Goal: Task Accomplishment & Management: Use online tool/utility

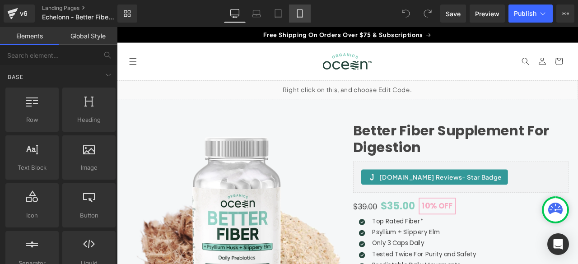
click at [295, 14] on link "Mobile" at bounding box center [300, 14] width 22 height 18
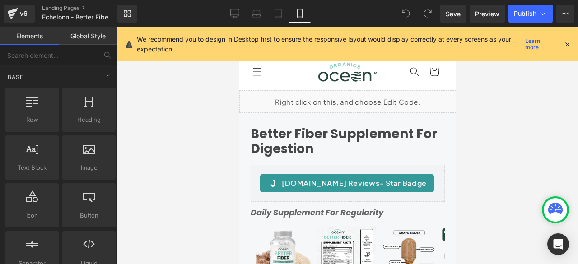
scroll to position [63, 0]
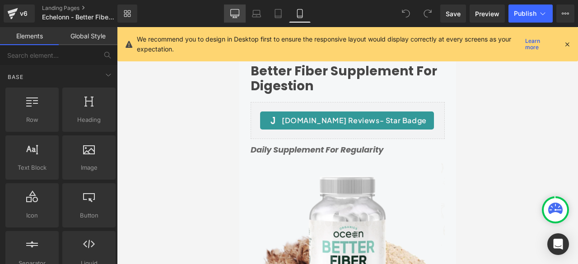
click at [238, 12] on icon at bounding box center [234, 13] width 9 height 9
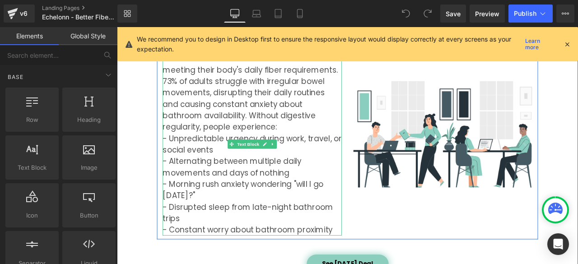
scroll to position [1064, 0]
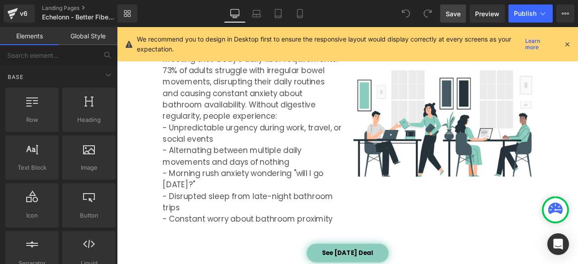
click at [456, 14] on span "Save" at bounding box center [453, 13] width 15 height 9
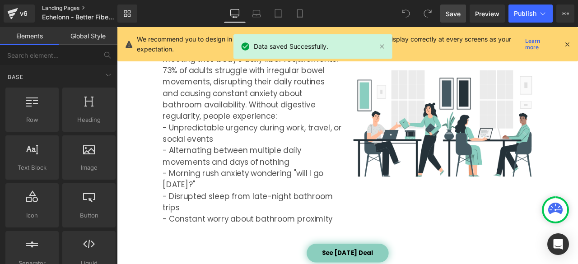
click at [60, 8] on link "Landing Pages" at bounding box center [87, 8] width 90 height 7
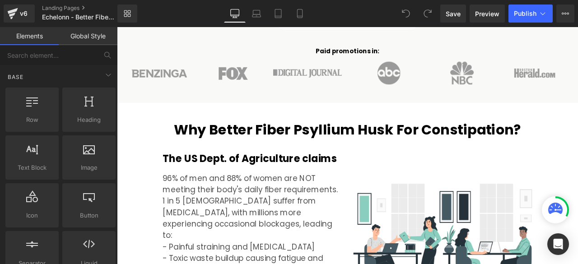
scroll to position [1054, 0]
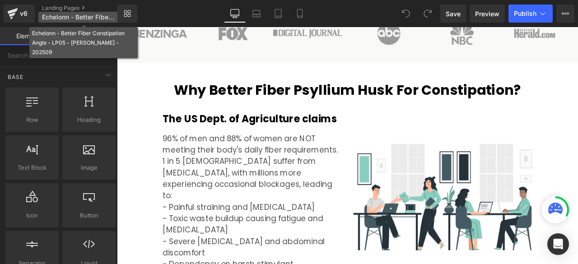
click at [66, 13] on p "Echelonn - Better Fiber Constipation Angle - LP05 - Tommaso - 202509" at bounding box center [83, 17] width 90 height 11
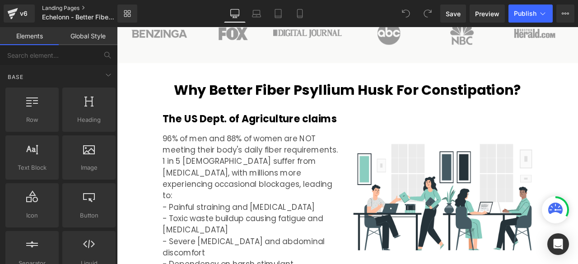
click at [66, 9] on link "Landing Pages" at bounding box center [87, 8] width 90 height 7
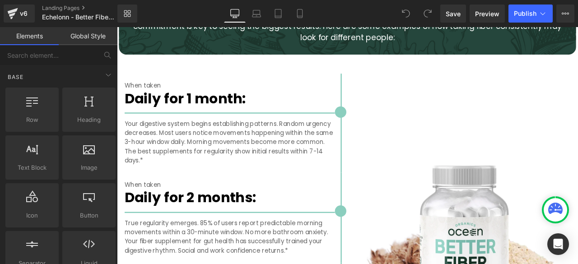
scroll to position [1882, 0]
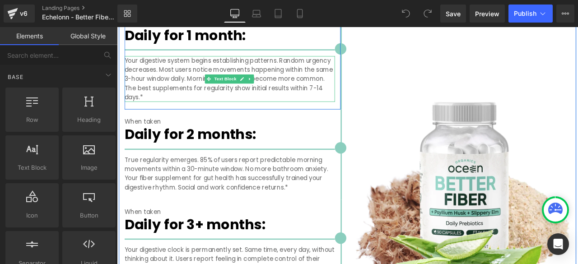
click at [331, 88] on p "Your digestive system begins establishing patterns. Random urgency decreases. M…" at bounding box center [250, 88] width 249 height 54
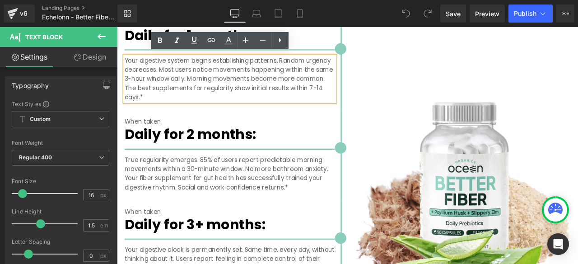
click at [183, 65] on p "Your digestive system begins establishing patterns. Random urgency decreases. M…" at bounding box center [250, 88] width 249 height 54
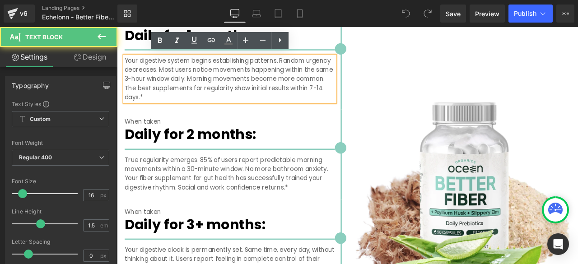
click at [291, 85] on p "Your digestive system begins establishing patterns. Random urgency decreases. M…" at bounding box center [250, 88] width 249 height 54
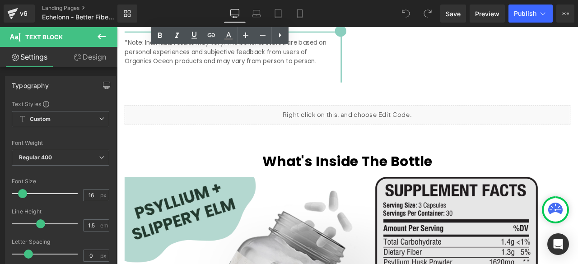
scroll to position [2184, 0]
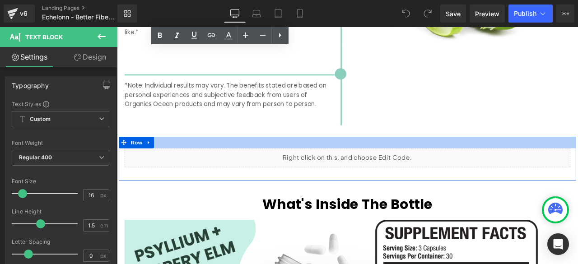
click at [347, 157] on div at bounding box center [390, 164] width 542 height 14
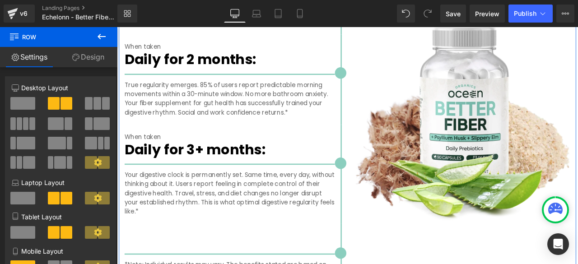
scroll to position [1958, 0]
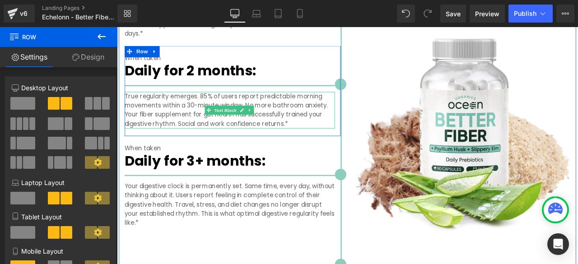
click at [175, 126] on p "True regularity emerges. 85% of users report predictable morning movements with…" at bounding box center [250, 125] width 249 height 43
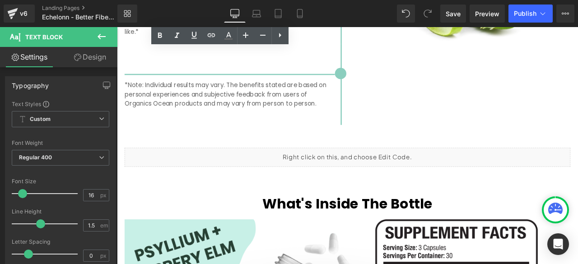
scroll to position [2184, 0]
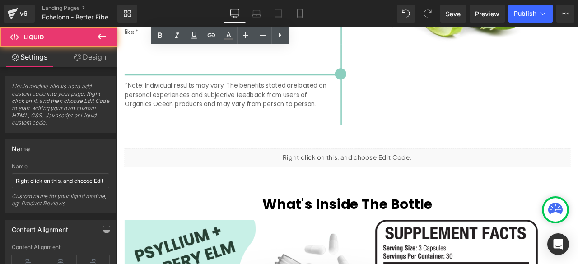
click at [351, 179] on div "Liquid" at bounding box center [390, 182] width 529 height 23
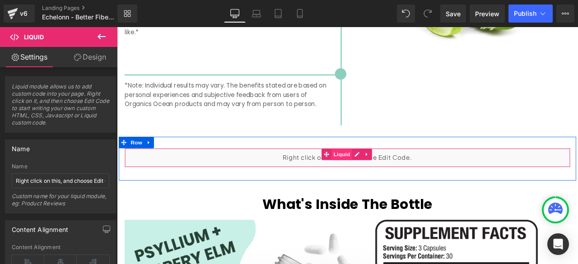
click at [380, 176] on span "Liquid" at bounding box center [383, 178] width 24 height 14
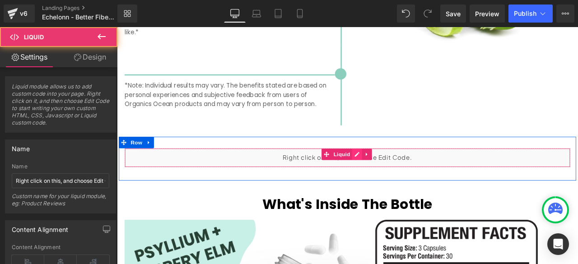
click at [400, 177] on div "Liquid" at bounding box center [390, 182] width 529 height 23
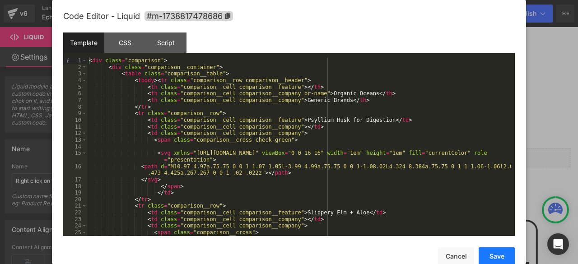
click at [490, 255] on button "Save" at bounding box center [497, 257] width 36 height 18
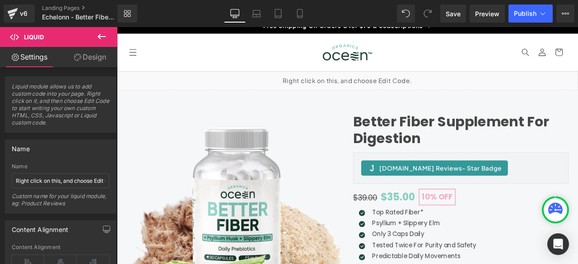
scroll to position [0, 0]
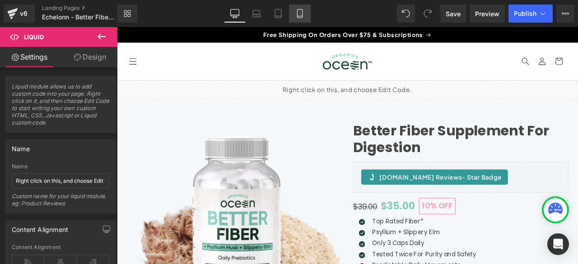
click at [301, 12] on icon at bounding box center [299, 13] width 9 height 9
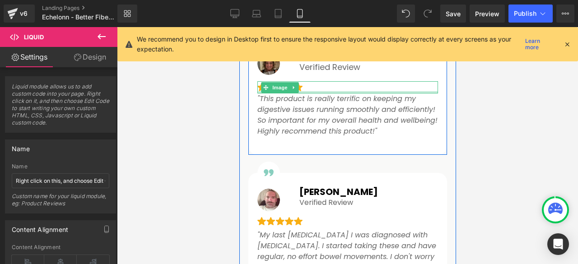
scroll to position [1204, 0]
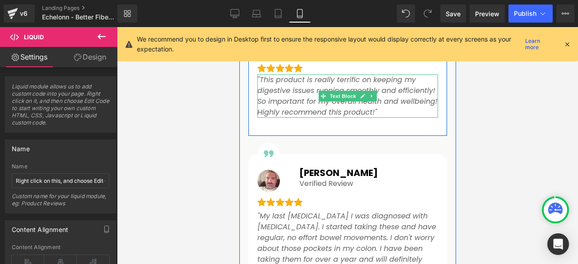
click at [270, 94] on p ""This product is really terrific on keeping my digestive issues running smoothl…" at bounding box center [347, 96] width 181 height 43
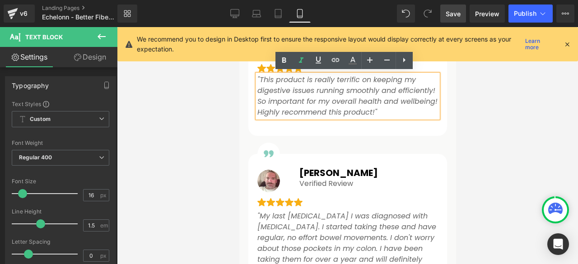
click at [461, 11] on span "Save" at bounding box center [453, 13] width 15 height 9
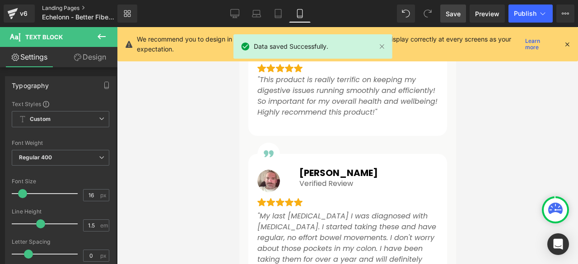
click at [64, 6] on link "Landing Pages" at bounding box center [87, 8] width 90 height 7
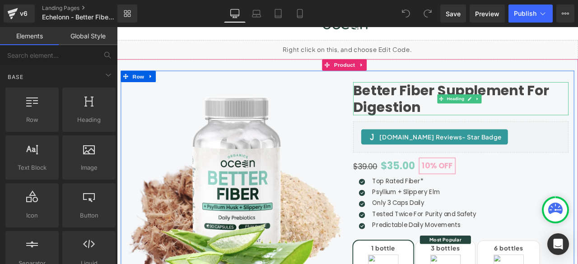
scroll to position [49, 0]
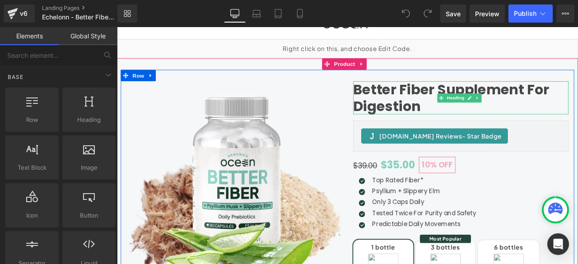
click at [476, 104] on h1 "Better Fiber Supplement For Digestion" at bounding box center [524, 110] width 255 height 39
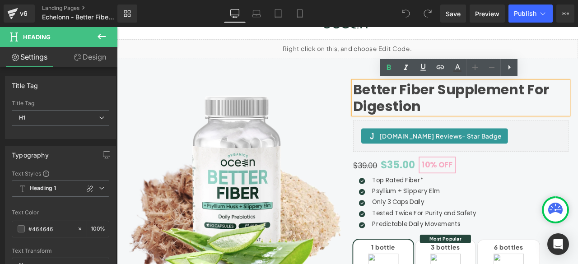
drag, startPoint x: 473, startPoint y: 104, endPoint x: 479, endPoint y: 106, distance: 5.6
click at [478, 106] on h1 "Better Fiber Supplement For Digestion" at bounding box center [524, 110] width 255 height 39
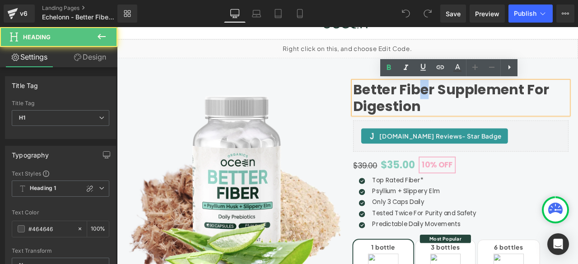
click at [482, 109] on h1 "Better Fiber Supplement For Digestion" at bounding box center [524, 110] width 255 height 39
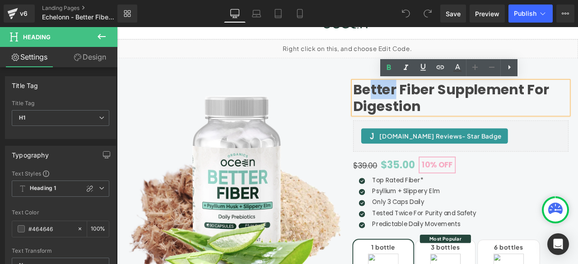
drag, startPoint x: 443, startPoint y: 96, endPoint x: 413, endPoint y: 101, distance: 30.3
click at [413, 101] on h1 "Better Fiber Supplement For Digestion" at bounding box center [524, 110] width 255 height 39
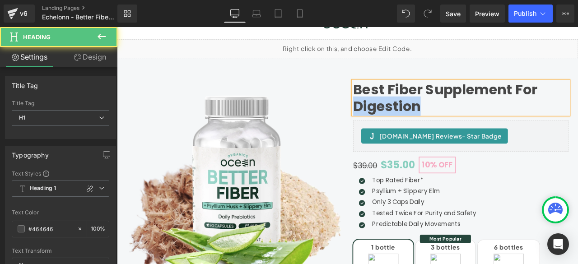
drag, startPoint x: 473, startPoint y: 117, endPoint x: 395, endPoint y: 120, distance: 78.6
click at [397, 120] on h1 "Best Fiber Supplement For Digestion" at bounding box center [524, 110] width 255 height 39
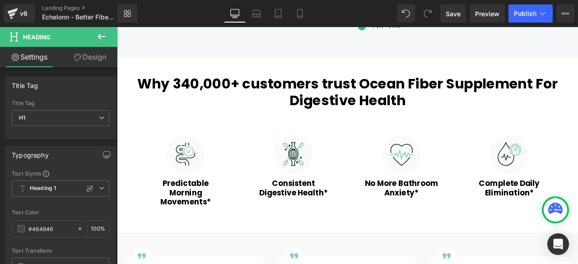
scroll to position [501, 0]
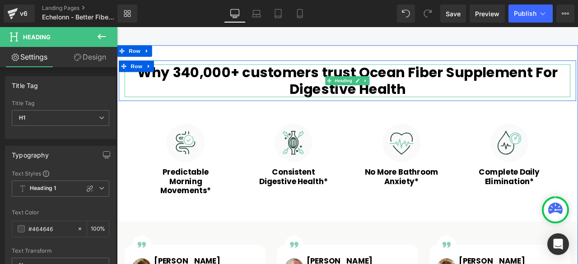
drag, startPoint x: 463, startPoint y: 89, endPoint x: 469, endPoint y: 84, distance: 7.7
click at [464, 89] on h2 "Why 340,000+ customers trust Ocean Fiber Supplement For Digestive Health" at bounding box center [390, 90] width 529 height 39
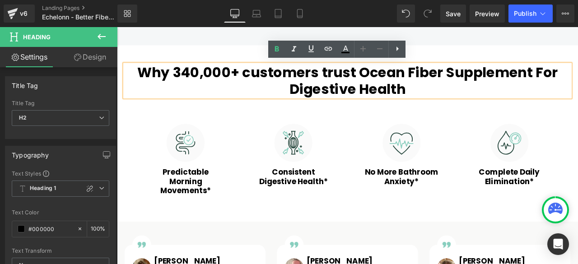
click at [426, 77] on h2 "Why 340,000+ customers trust Ocean Fiber Supplement For Digestive Health" at bounding box center [390, 90] width 529 height 39
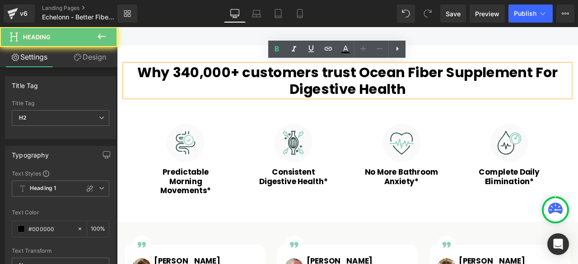
click at [398, 75] on h2 "Why 340,000+ customers trust Ocean Fiber Supplement For Digestive Health" at bounding box center [390, 90] width 529 height 39
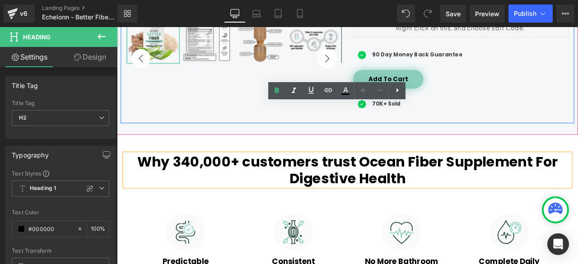
scroll to position [452, 0]
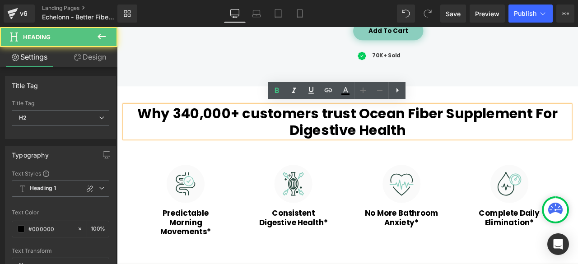
click at [403, 137] on h2 "Why 340,000+ customers trust Ocean Fiber Supplement For Digestive Health" at bounding box center [390, 139] width 529 height 39
click at [455, 131] on h2 "Why 340,000+ customers trust Ocean Fiber Supplement For Digestive Health" at bounding box center [390, 139] width 529 height 39
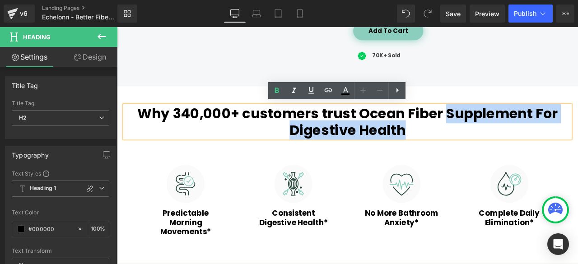
drag, startPoint x: 503, startPoint y: 127, endPoint x: 510, endPoint y: 144, distance: 18.5
click at [510, 144] on h2 "Why 340,000+ customers trust Ocean Fiber Supplement For Digestive Health" at bounding box center [390, 139] width 529 height 39
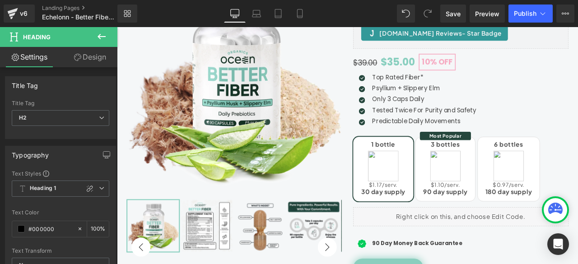
scroll to position [0, 0]
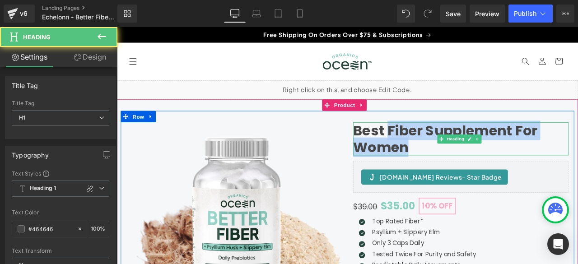
drag, startPoint x: 435, startPoint y: 148, endPoint x: 464, endPoint y: 164, distance: 32.6
click at [464, 164] on h1 "Best Fiber Supplement For Women" at bounding box center [524, 159] width 255 height 39
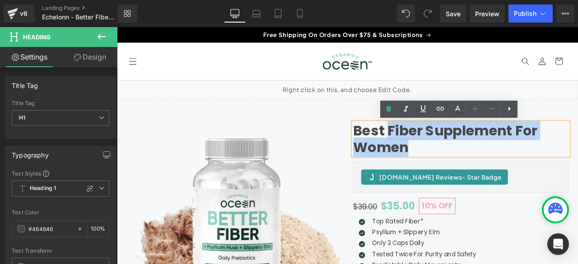
copy h1 "Fiber Supplement For Women"
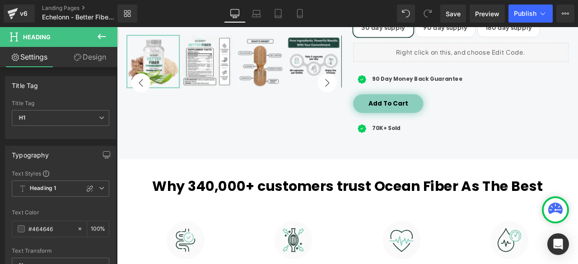
scroll to position [376, 0]
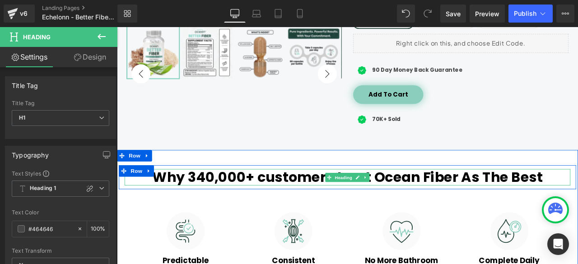
click at [578, 207] on h2 "Why 340,000+ customers trust Ocean Fiber As The Best" at bounding box center [390, 205] width 529 height 19
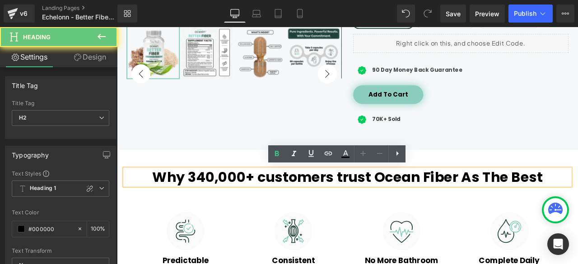
click at [578, 206] on h2 "Why 340,000+ customers trust Ocean Fiber As The Best" at bounding box center [390, 205] width 529 height 19
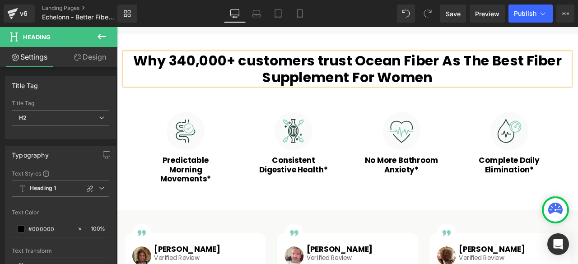
scroll to position [527, 0]
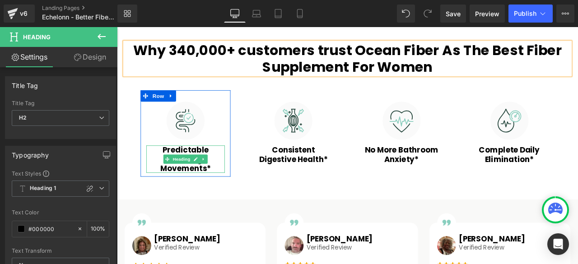
click at [168, 178] on h3 "Predictable Morning Movements*" at bounding box center [198, 184] width 93 height 33
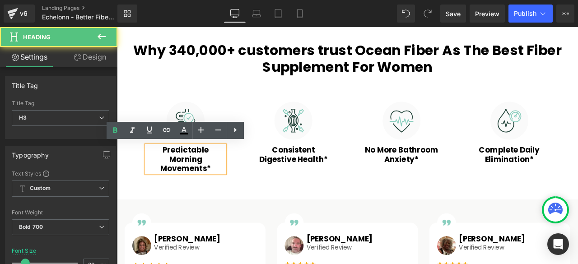
click at [191, 188] on h3 "Predictable Morning Movements*" at bounding box center [198, 184] width 93 height 33
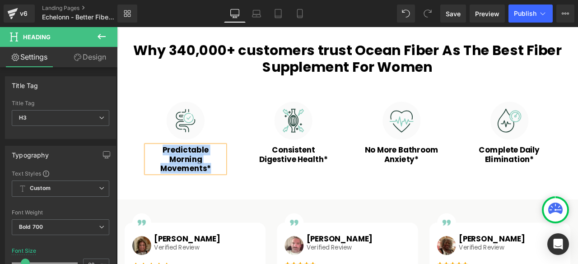
paste div
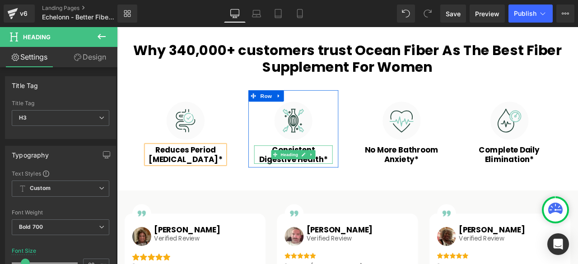
click at [286, 183] on h3 "Consistent Digestive Health*" at bounding box center [326, 179] width 93 height 22
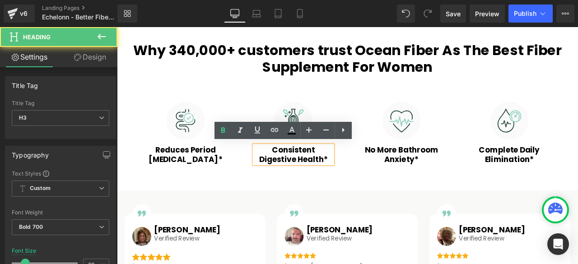
click at [296, 183] on h3 "Consistent Digestive Health*" at bounding box center [326, 179] width 93 height 22
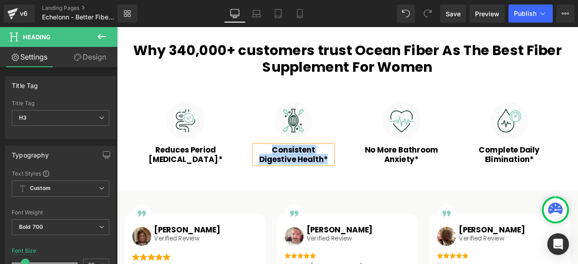
paste div
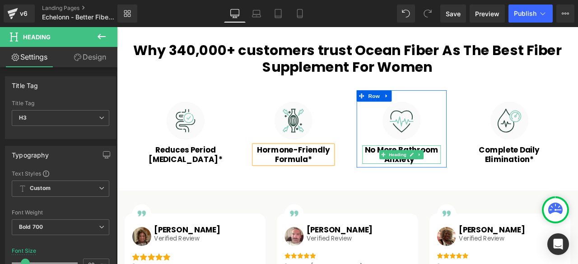
click at [417, 172] on h3 "No More Bathroom Anxiety*" at bounding box center [454, 179] width 93 height 22
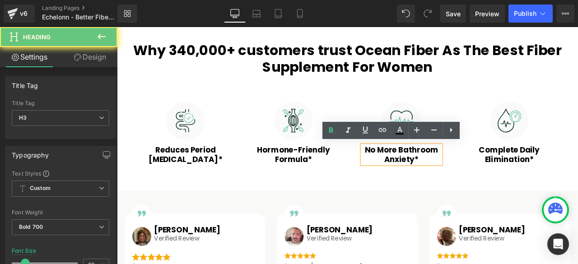
click at [417, 172] on h3 "No More Bathroom Anxiety*" at bounding box center [454, 179] width 93 height 22
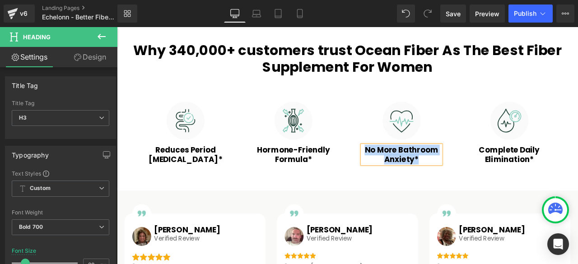
paste div
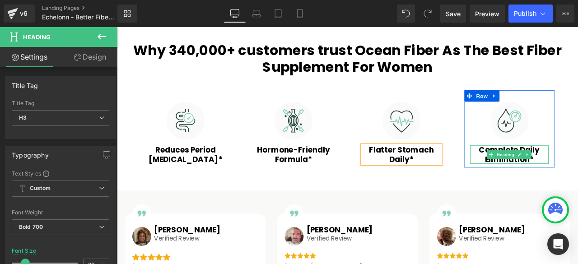
click at [545, 169] on h3 "Complete Daily Elimination*" at bounding box center [582, 179] width 93 height 22
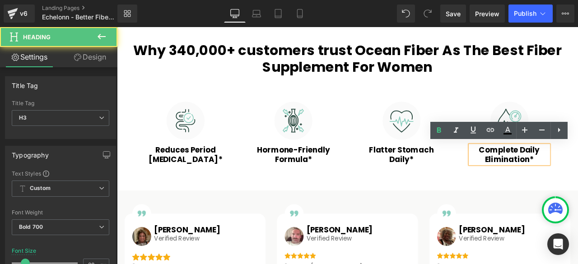
click at [548, 171] on h3 "Complete Daily Elimination*" at bounding box center [582, 179] width 93 height 22
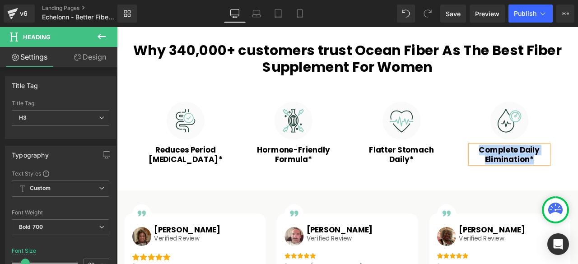
paste div
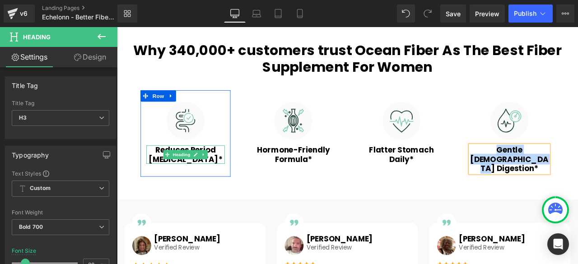
click at [231, 181] on h3 "Reduces Period Bloating*" at bounding box center [198, 179] width 93 height 22
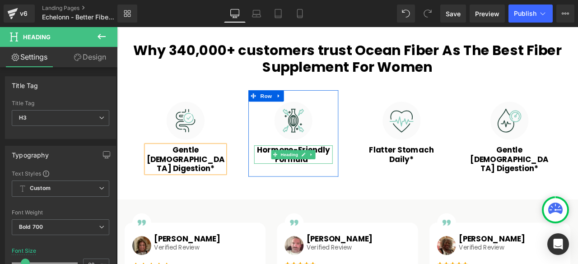
click at [289, 171] on h3 "Hormone-Friendly Formula*" at bounding box center [326, 179] width 93 height 22
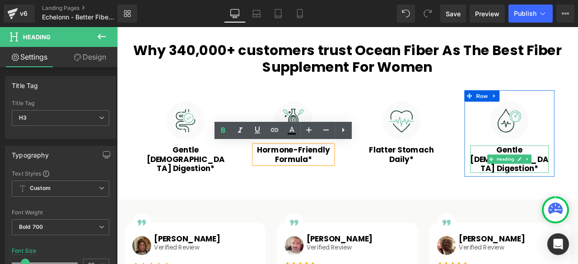
click at [547, 169] on h3 "Gentle Female Digestion*" at bounding box center [582, 184] width 93 height 33
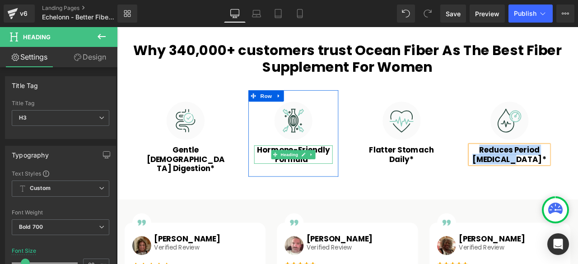
click at [291, 171] on h3 "Hormone-Friendly Formula*" at bounding box center [326, 179] width 93 height 22
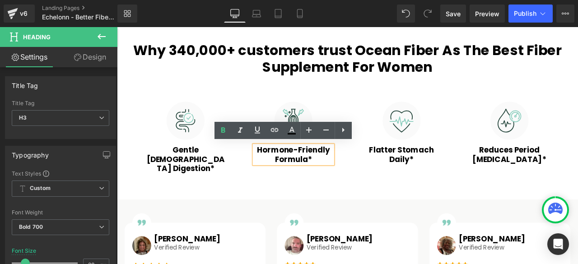
click at [317, 170] on h3 "Hormone-Friendly Formula*" at bounding box center [326, 179] width 93 height 22
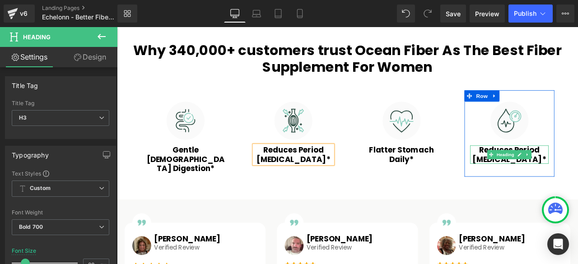
click at [546, 173] on h3 "Reduces Period Bloating*" at bounding box center [582, 179] width 93 height 22
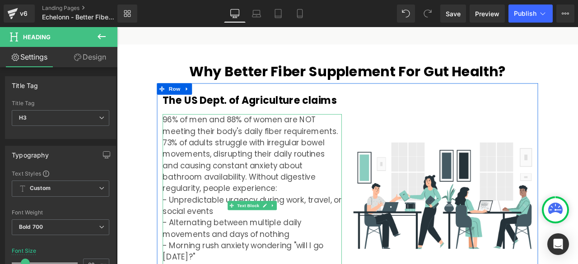
scroll to position [1054, 0]
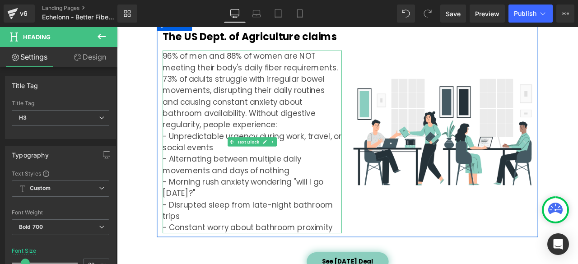
click at [191, 71] on p "96% of men and 88% of women are NOT meeting their body's daily fiber requiremen…" at bounding box center [277, 116] width 212 height 122
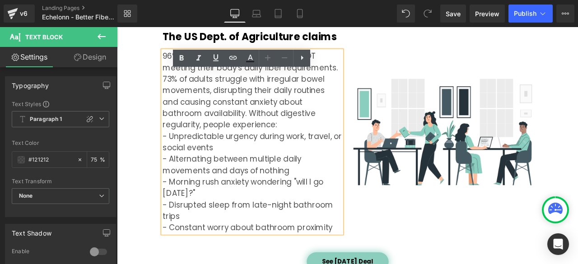
click at [171, 55] on p "96% of men and 88% of women are NOT meeting their body's daily fiber requiremen…" at bounding box center [277, 116] width 212 height 122
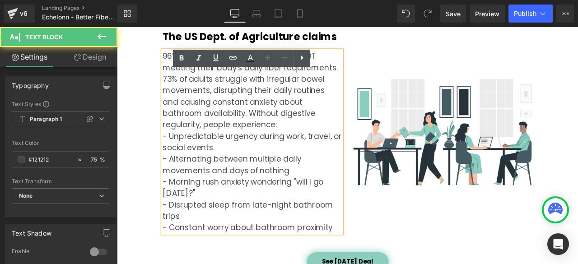
click at [185, 136] on p "96% of men and 88% of women are NOT meeting their body's daily fiber requiremen…" at bounding box center [277, 116] width 212 height 122
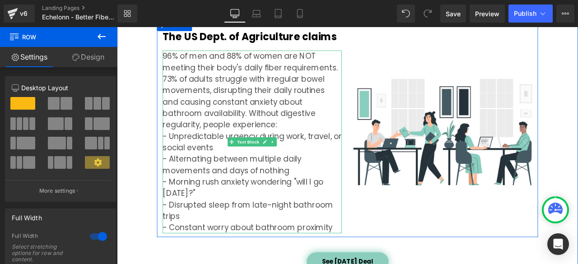
click at [208, 61] on p "96% of men and 88% of women are NOT meeting their body's daily fiber requiremen…" at bounding box center [277, 116] width 212 height 122
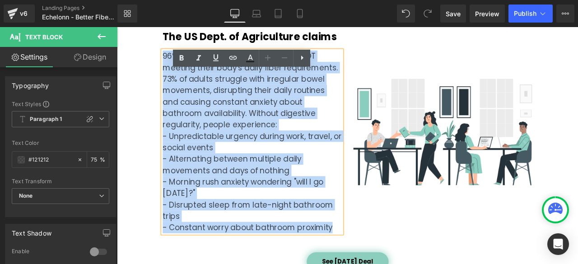
drag, startPoint x: 170, startPoint y: 47, endPoint x: 368, endPoint y: 251, distance: 284.7
click at [368, 251] on div "96% of men and 88% of women are NOT meeting their body's daily fiber requiremen…" at bounding box center [277, 163] width 212 height 217
paste div
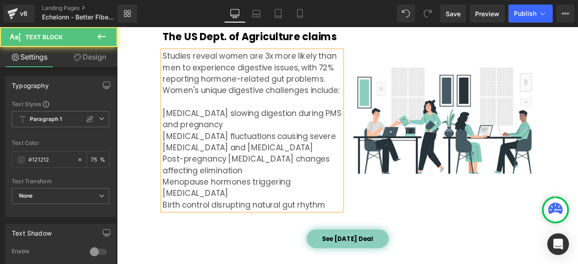
click at [171, 123] on p "Progesterone slowing digestion during PMS and pregnancy" at bounding box center [277, 136] width 212 height 27
click at [171, 150] on p "Estrogen fluctuations causing severe bloating and water retention" at bounding box center [277, 163] width 212 height 27
click at [171, 177] on p "Post-pregnancy pelvic floor changes affecting elimination" at bounding box center [277, 190] width 212 height 27
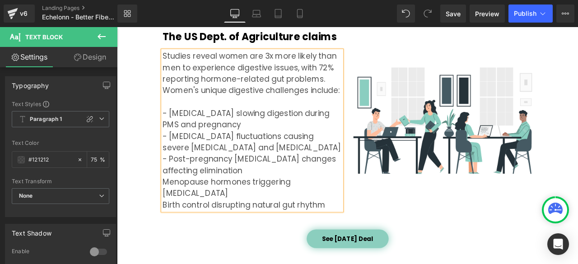
click at [171, 204] on p "Menopause hormones triggering chronic constipation" at bounding box center [277, 217] width 212 height 27
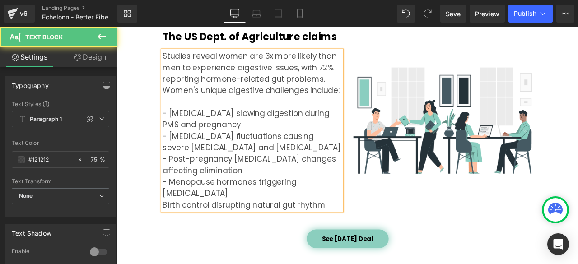
click at [171, 231] on p "Birth control disrupting natural gut rhythm" at bounding box center [277, 238] width 212 height 14
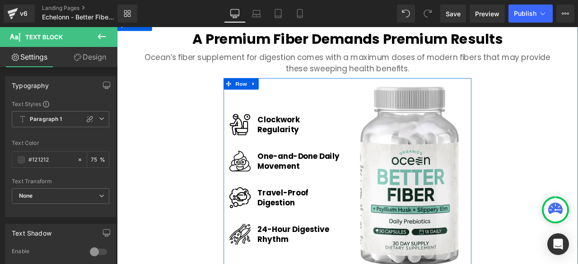
scroll to position [1280, 0]
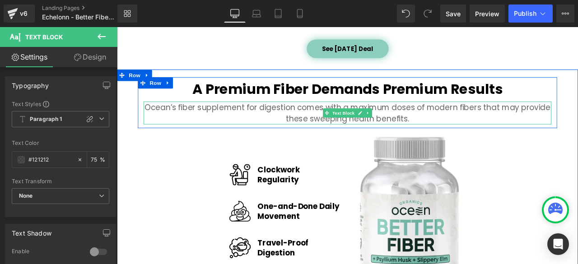
click at [223, 115] on p "Ocean’s fiber supplement for digestion comes with a maximum doses of modern fib…" at bounding box center [390, 128] width 483 height 27
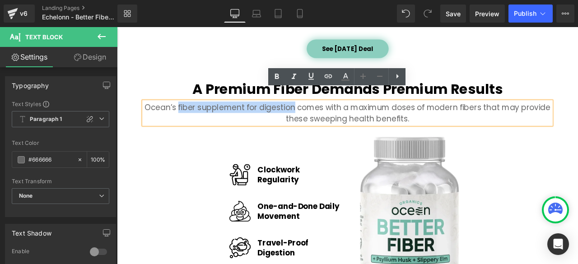
drag, startPoint x: 189, startPoint y: 106, endPoint x: 324, endPoint y: 108, distance: 135.1
click at [324, 115] on p "Ocean’s fiber supplement for digestion comes with a maximum doses of modern fib…" at bounding box center [390, 128] width 483 height 27
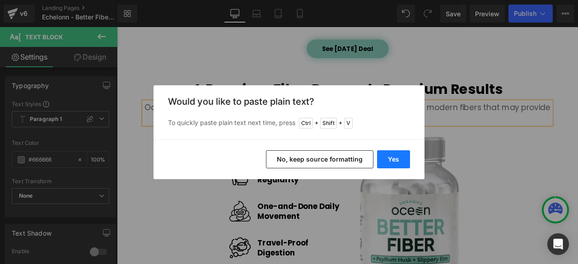
click at [392, 156] on button "Yes" at bounding box center [393, 159] width 33 height 18
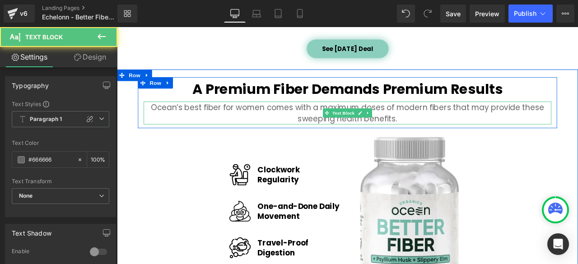
click at [242, 115] on p "Ocean’s best fiber for women comes with a maximum doses of modern fibers that m…" at bounding box center [390, 128] width 483 height 27
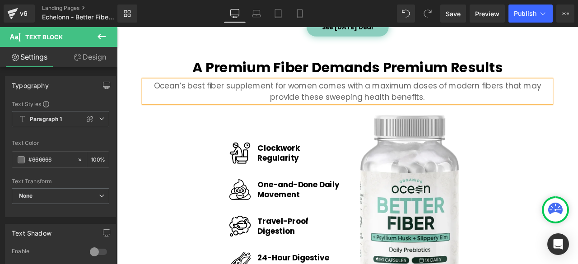
scroll to position [1303, 0]
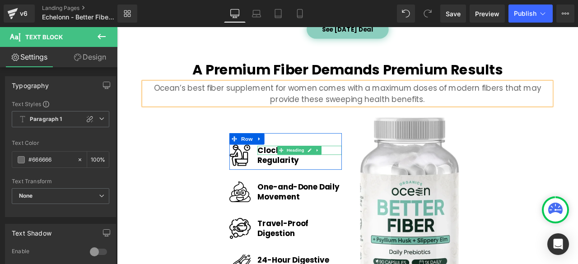
click at [307, 168] on span at bounding box center [311, 173] width 9 height 11
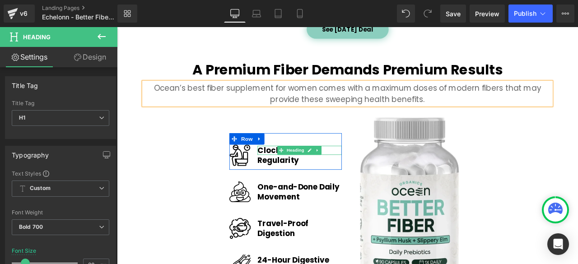
click at [286, 168] on h1 "Clockwork" at bounding box center [334, 173] width 100 height 11
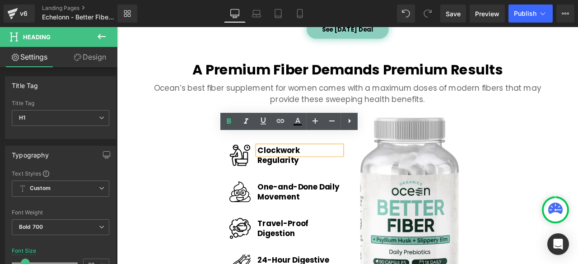
click at [291, 168] on h1 "Clockwork" at bounding box center [334, 173] width 100 height 11
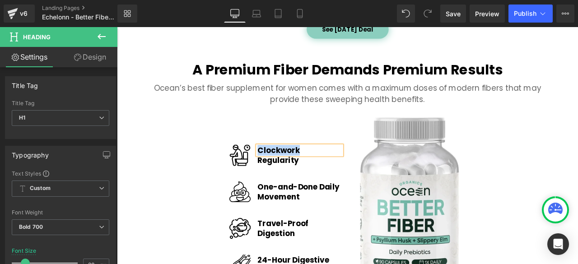
paste div
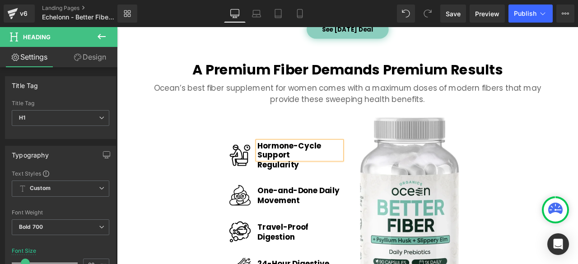
scroll to position [1297, 0]
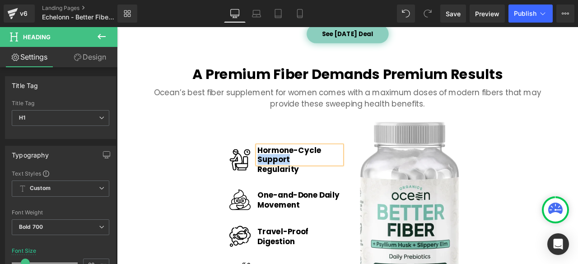
drag, startPoint x: 322, startPoint y: 170, endPoint x: 282, endPoint y: 170, distance: 39.8
click at [284, 170] on h1 "Hormone-Cycle Support" at bounding box center [334, 179] width 100 height 22
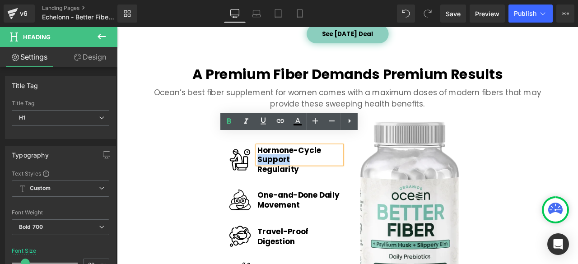
copy h1 "Support"
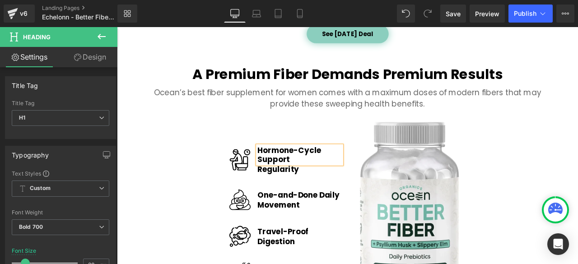
scroll to position [1303, 0]
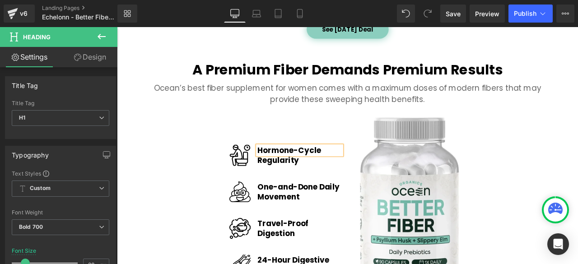
click at [293, 180] on div "Regularity Heading" at bounding box center [334, 185] width 100 height 11
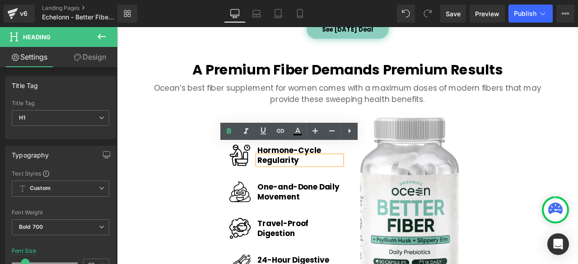
click at [293, 180] on div "Regularity Heading" at bounding box center [334, 185] width 100 height 11
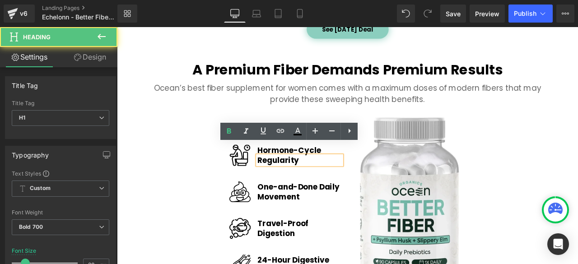
click at [293, 180] on h1 "Regularity" at bounding box center [334, 185] width 100 height 11
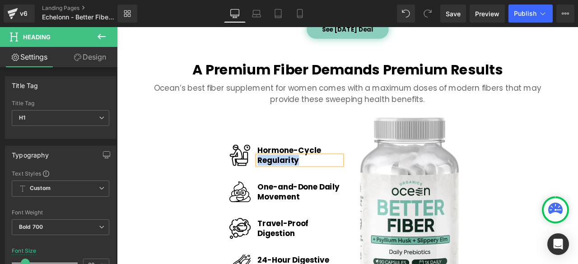
paste div
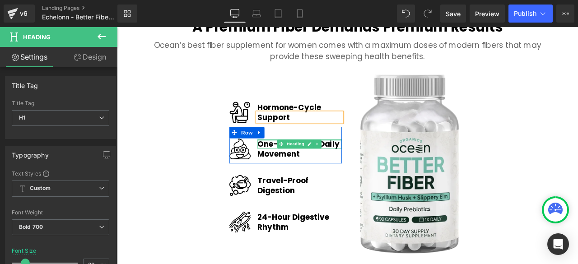
click at [299, 160] on div at bounding box center [334, 161] width 100 height 2
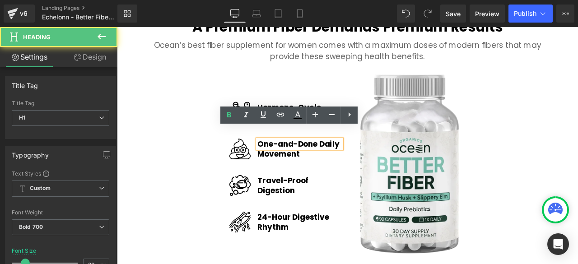
click at [296, 160] on h1 "One-and-Done Daily" at bounding box center [334, 165] width 100 height 11
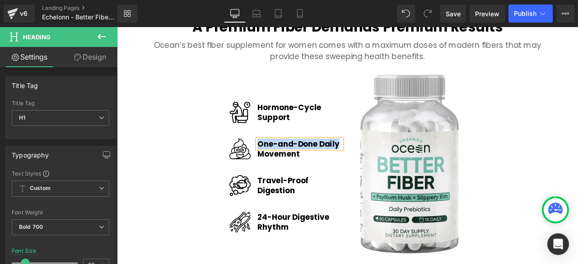
paste div
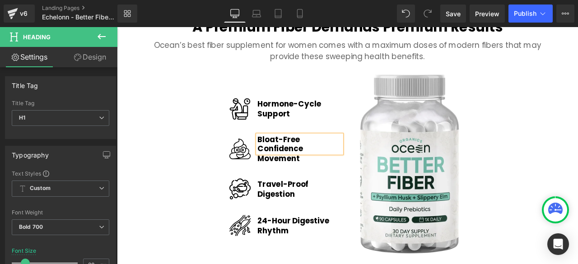
scroll to position [1348, 0]
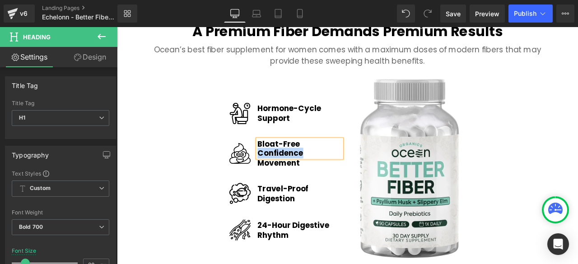
drag, startPoint x: 335, startPoint y: 164, endPoint x: 283, endPoint y: 163, distance: 51.5
click at [284, 163] on h1 "Bloat-Free Confidence" at bounding box center [334, 171] width 100 height 22
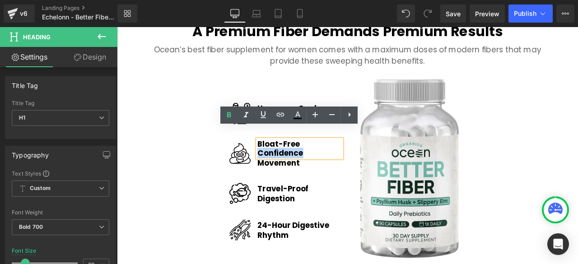
copy h1 "Confidence"
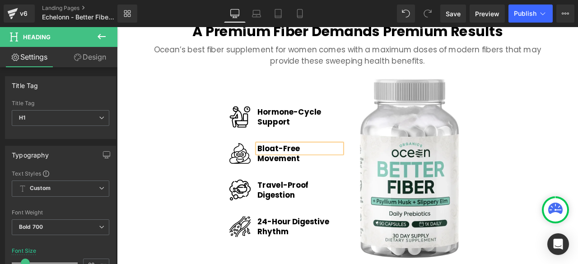
scroll to position [1354, 0]
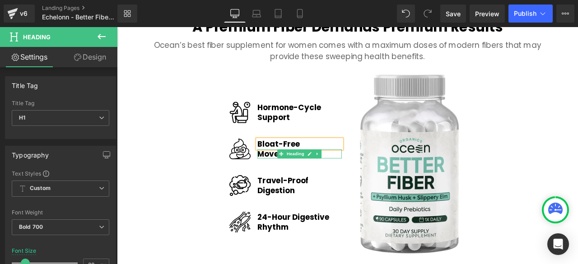
click at [290, 172] on h1 "Movement" at bounding box center [334, 177] width 100 height 11
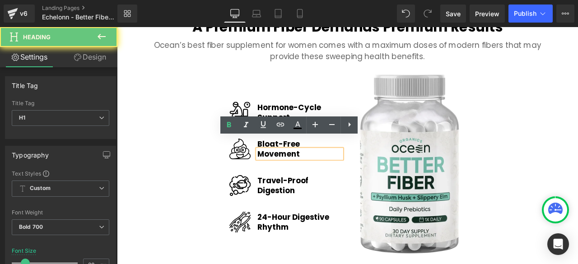
click at [290, 172] on h1 "Movement" at bounding box center [334, 177] width 100 height 11
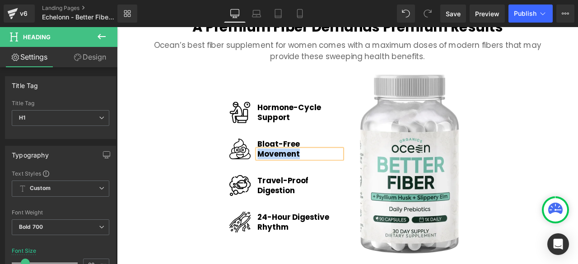
paste div
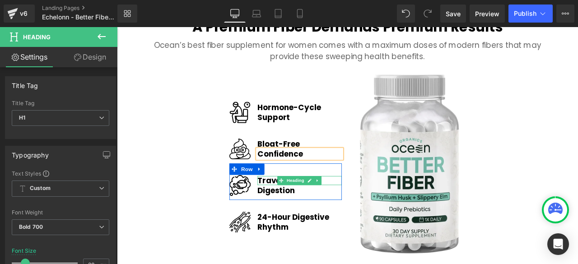
click at [289, 204] on h1 "Travel-Proof" at bounding box center [334, 209] width 100 height 11
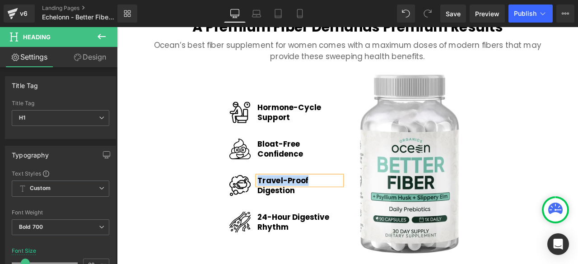
paste div
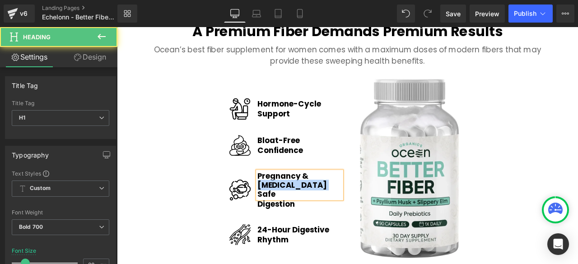
drag, startPoint x: 360, startPoint y: 205, endPoint x: 280, endPoint y: 210, distance: 80.2
click at [284, 210] on h1 "Pregnancy & Postpartum Safe" at bounding box center [334, 214] width 100 height 33
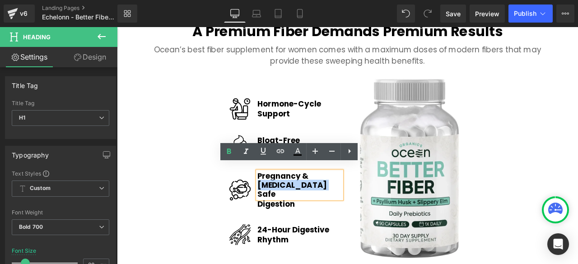
copy h1 "Postpartum Safe"
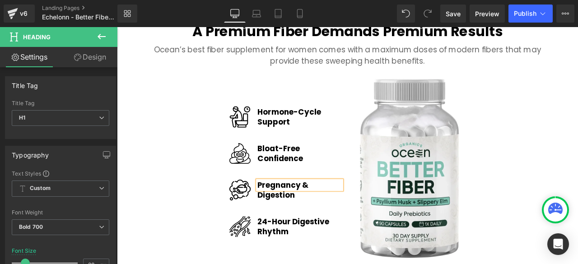
scroll to position [1354, 0]
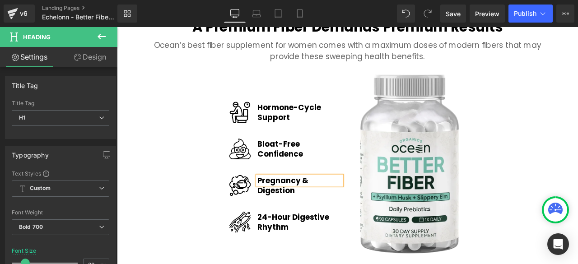
click at [292, 216] on div "Digestion Heading" at bounding box center [334, 221] width 100 height 11
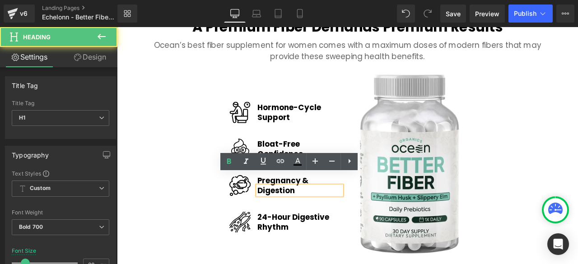
click at [292, 216] on div "Digestion Heading" at bounding box center [334, 221] width 100 height 11
click at [292, 216] on h1 "Digestion" at bounding box center [334, 221] width 100 height 11
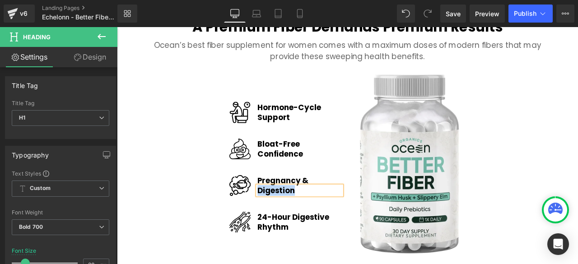
paste div
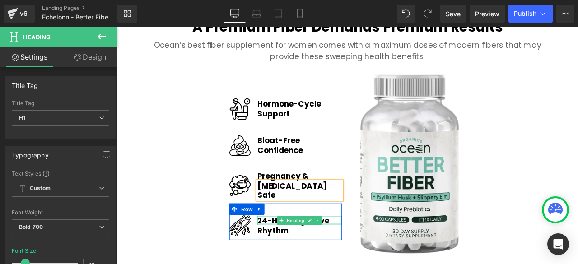
click at [297, 260] on div at bounding box center [334, 261] width 100 height 2
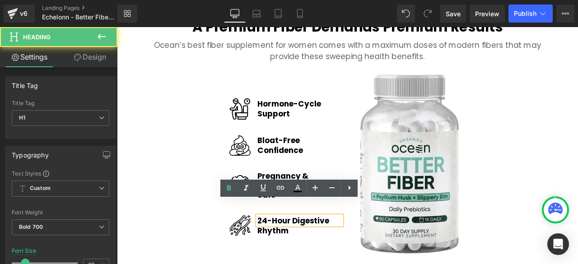
click at [297, 251] on h1 "24-Hour Digestive" at bounding box center [334, 256] width 100 height 11
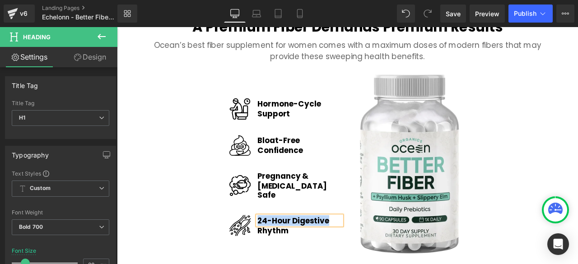
paste div
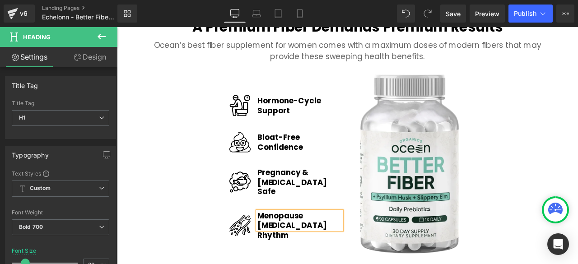
scroll to position [1348, 0]
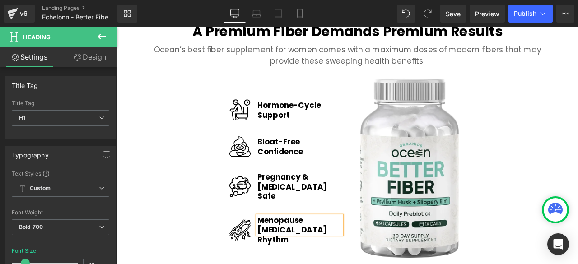
drag, startPoint x: 352, startPoint y: 247, endPoint x: 280, endPoint y: 251, distance: 71.9
click at [284, 251] on h1 "Menopause Digestive Relief" at bounding box center [334, 262] width 100 height 22
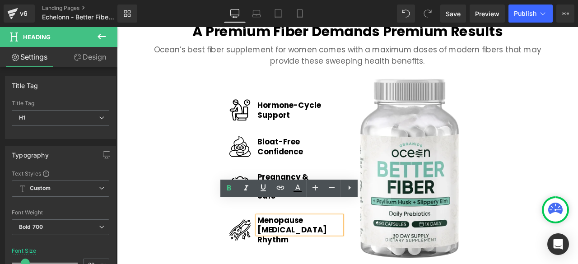
copy h1 "Digestive Relief"
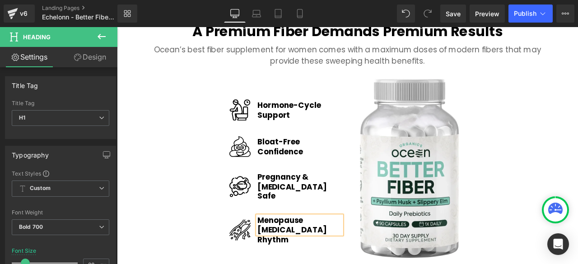
scroll to position [1354, 0]
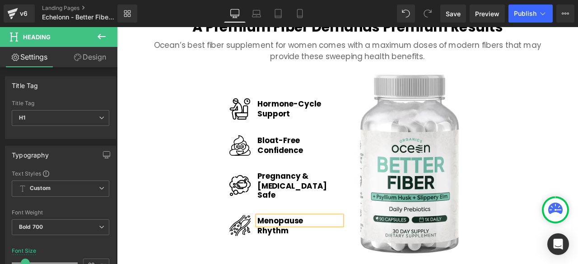
click at [293, 263] on h1 "Rhythm" at bounding box center [334, 268] width 100 height 11
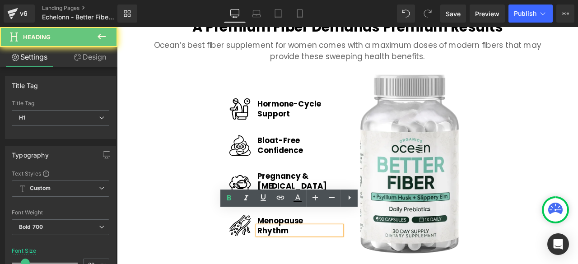
click at [293, 263] on h1 "Rhythm" at bounding box center [334, 268] width 100 height 11
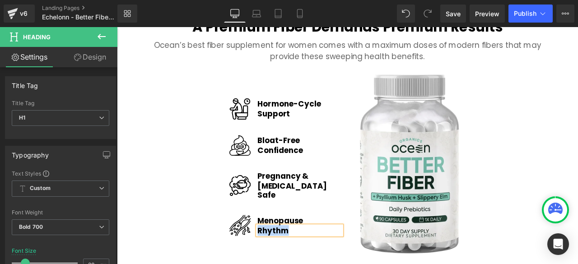
paste div
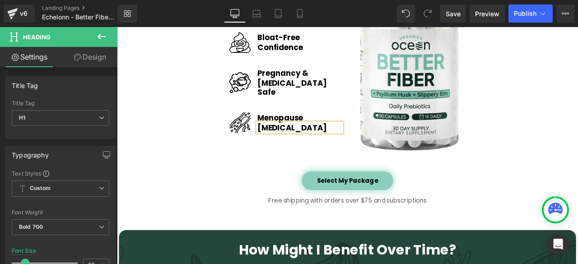
scroll to position [1477, 0]
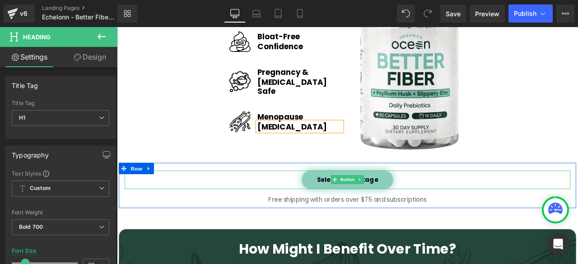
click at [253, 201] on div "Select My Package" at bounding box center [390, 208] width 529 height 22
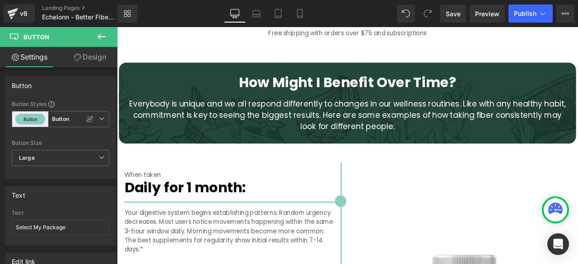
scroll to position [1768, 0]
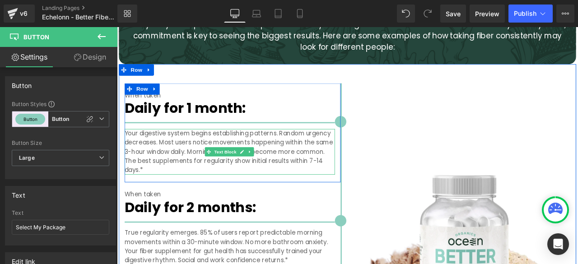
click at [187, 164] on p "Your digestive system begins establishing patterns. Random urgency decreases. M…" at bounding box center [250, 175] width 249 height 54
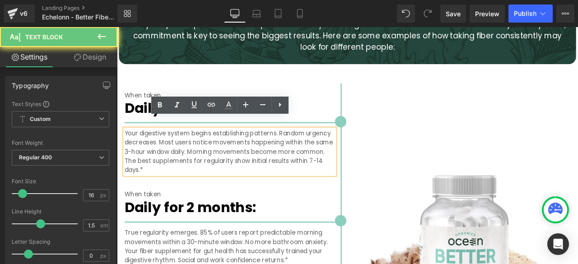
click at [187, 164] on p "Your digestive system begins establishing patterns. Random urgency decreases. M…" at bounding box center [250, 175] width 249 height 54
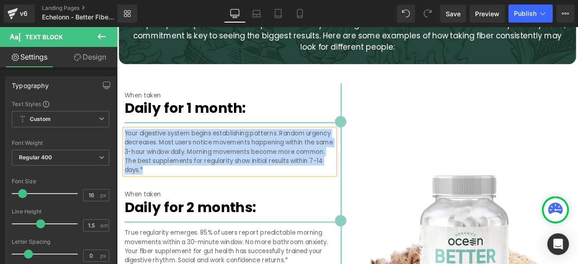
paste div
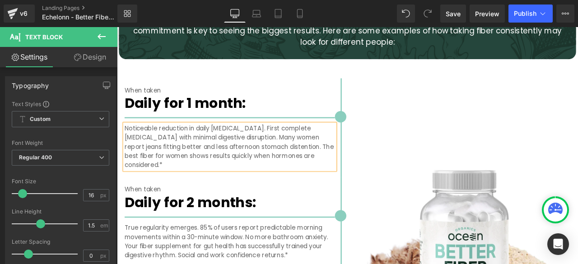
scroll to position [1843, 0]
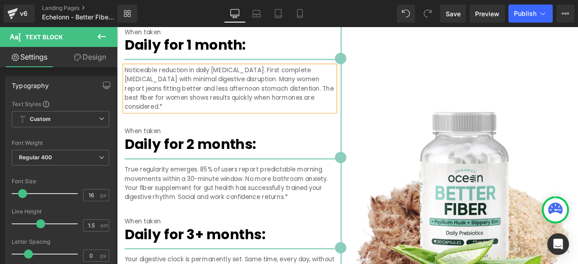
click at [144, 193] on p "True regularity emerges. 85% of users report predictable morning movements with…" at bounding box center [250, 212] width 249 height 43
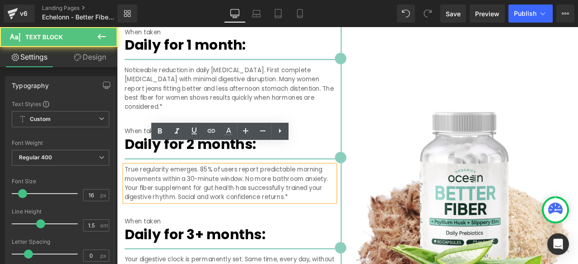
click at [148, 191] on p "True regularity emerges. 85% of users report predictable morning movements with…" at bounding box center [250, 212] width 249 height 43
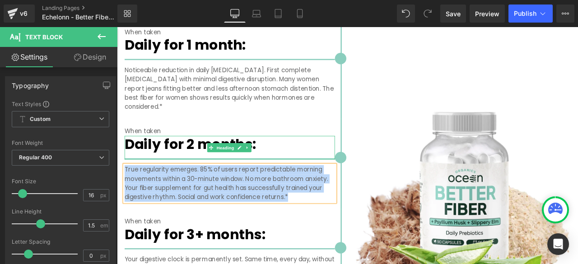
paste div
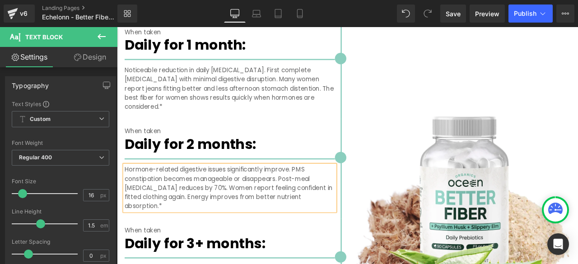
scroll to position [1919, 0]
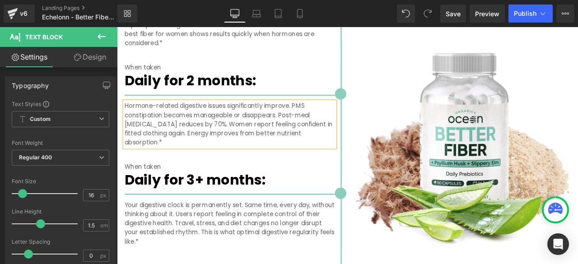
click at [170, 233] on p "Your digestive clock is permanently set. Same time, every day, without thinking…" at bounding box center [250, 260] width 249 height 54
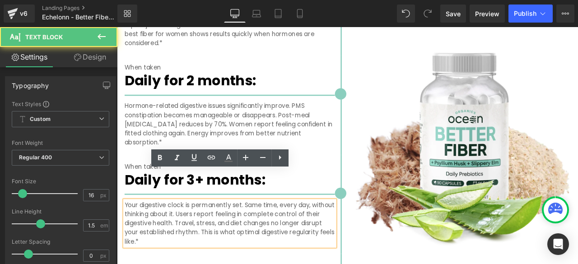
click at [161, 233] on p "Your digestive clock is permanently set. Same time, every day, without thinking…" at bounding box center [250, 260] width 249 height 54
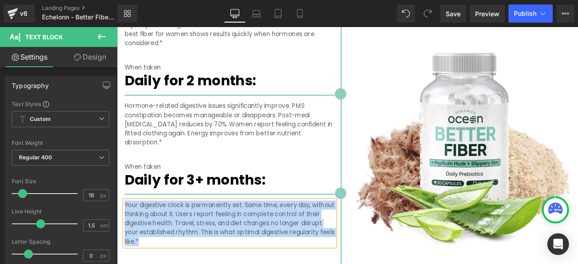
paste div
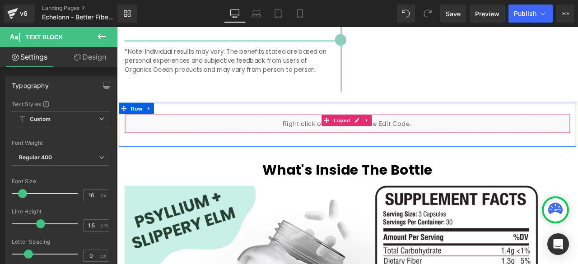
scroll to position [2220, 0]
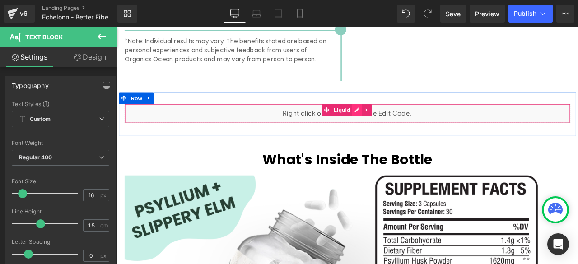
click at [394, 118] on div "Liquid" at bounding box center [390, 129] width 529 height 23
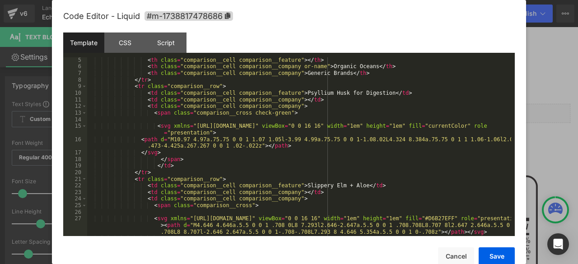
scroll to position [0, 0]
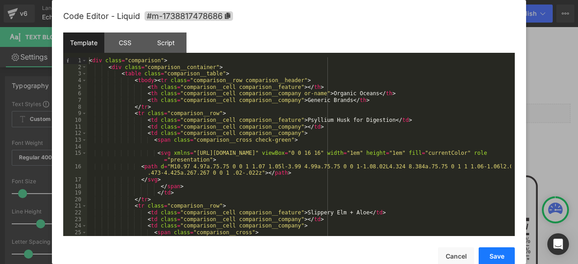
click at [492, 258] on button "Save" at bounding box center [497, 257] width 36 height 18
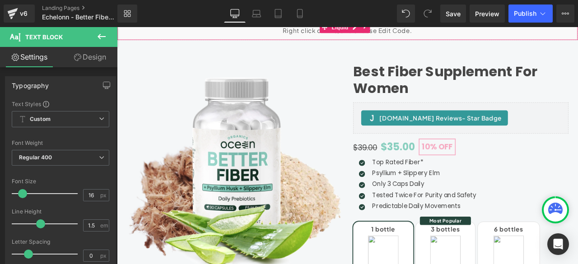
scroll to position [75, 0]
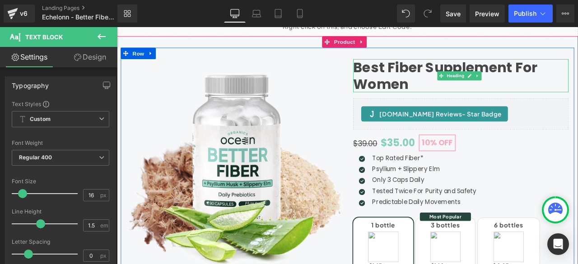
drag, startPoint x: 426, startPoint y: 90, endPoint x: 433, endPoint y: 87, distance: 7.3
click at [426, 89] on h1 "Best Fiber Supplement For Women" at bounding box center [524, 84] width 255 height 39
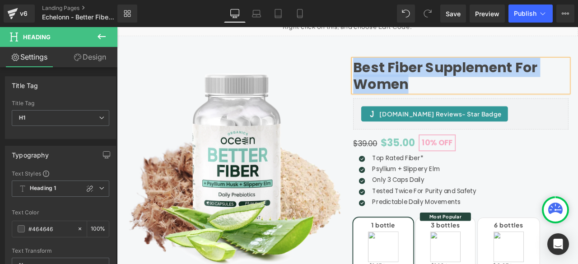
copy h1 "Best Fiber Supplement For Women"
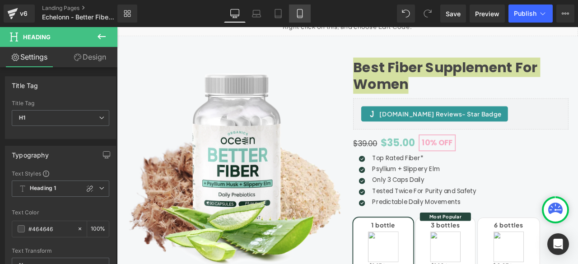
click at [302, 13] on icon at bounding box center [299, 13] width 9 height 9
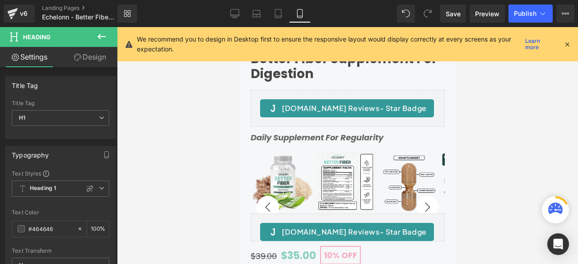
scroll to position [0, 0]
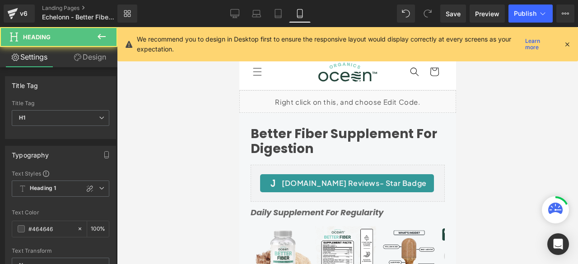
click at [284, 142] on h1 "Better Fiber Supplement For Digestion" at bounding box center [347, 142] width 194 height 30
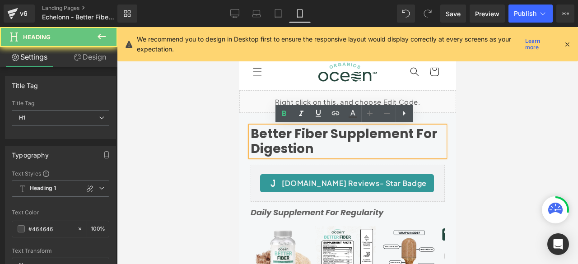
click at [284, 142] on h1 "Better Fiber Supplement For Digestion" at bounding box center [347, 142] width 194 height 30
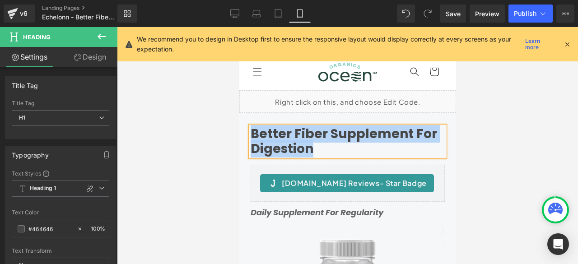
paste div
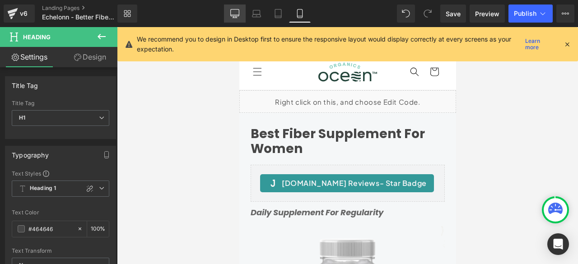
click at [232, 17] on icon at bounding box center [234, 13] width 9 height 9
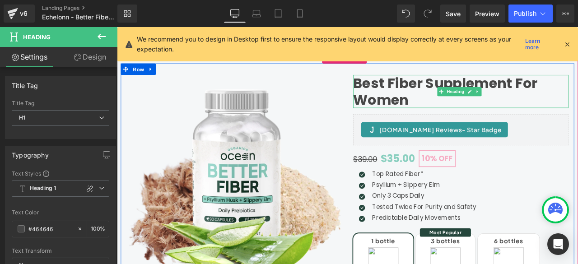
scroll to position [75, 0]
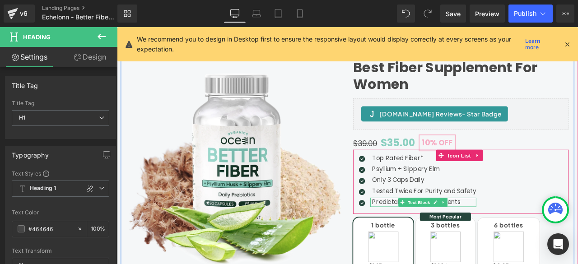
click at [441, 234] on p "Predictable Daily Movements" at bounding box center [481, 235] width 123 height 11
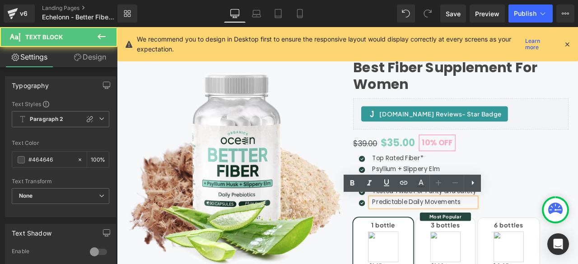
click at [440, 234] on p "Predictable Daily Movements" at bounding box center [481, 235] width 123 height 11
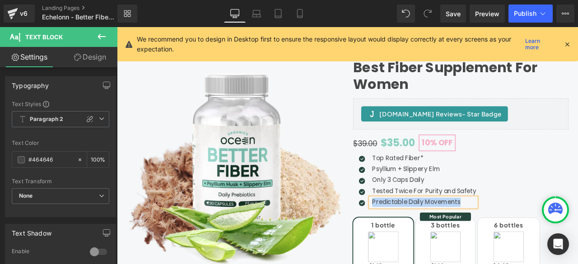
paste div
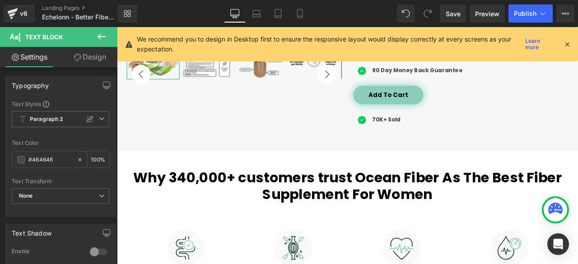
scroll to position [376, 0]
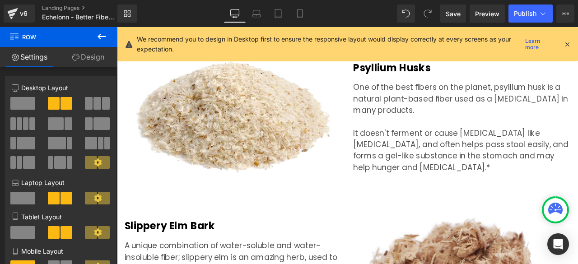
scroll to position [0, 0]
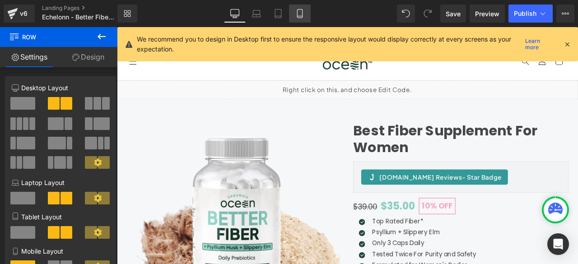
click at [299, 19] on link "Mobile" at bounding box center [300, 14] width 22 height 18
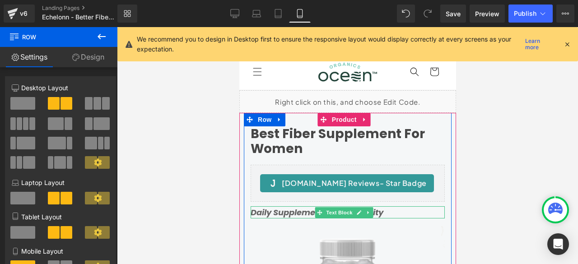
click at [263, 214] on icon "Daily Supplement For Regularity" at bounding box center [316, 212] width 133 height 11
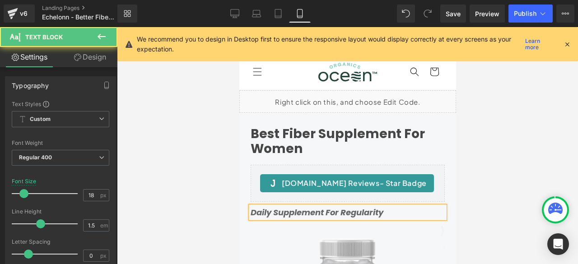
click at [263, 214] on icon "Daily Supplement For Regularity" at bounding box center [316, 212] width 133 height 11
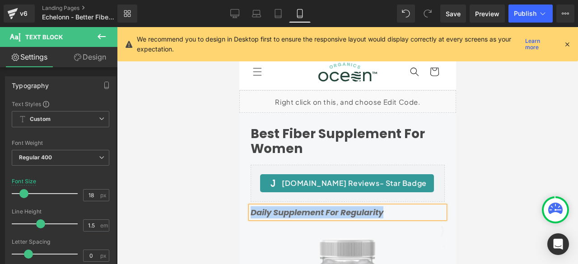
paste div
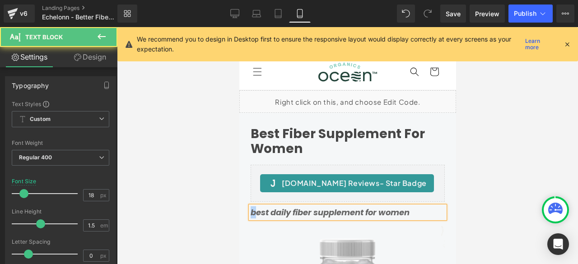
click at [251, 208] on icon "best daily fiber supplement for women" at bounding box center [329, 212] width 159 height 11
click at [253, 210] on icon "best daily fiber supplement for women" at bounding box center [329, 212] width 159 height 11
click at [275, 211] on icon "Best daily fiber supplement for women" at bounding box center [329, 212] width 159 height 11
click at [296, 211] on icon "Best Daily fiber supplement for women" at bounding box center [329, 212] width 159 height 11
click at [319, 209] on icon "Best Daily Fiber supplement for women" at bounding box center [330, 212] width 161 height 11
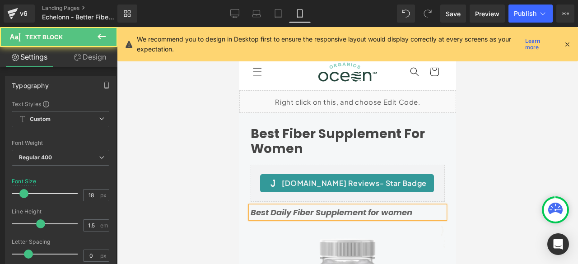
click at [371, 213] on icon "Best Daily Fiber Supplement for women" at bounding box center [331, 212] width 162 height 11
click at [394, 213] on icon "Best Daily Fiber Supplement For women" at bounding box center [332, 212] width 164 height 11
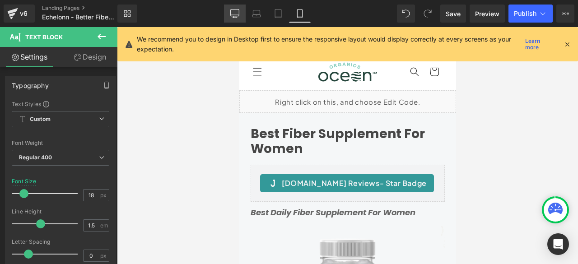
click at [231, 17] on icon at bounding box center [234, 13] width 9 height 9
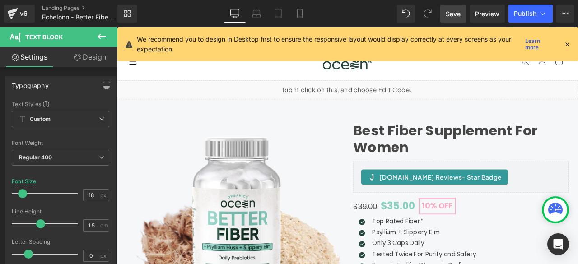
click at [453, 16] on span "Save" at bounding box center [453, 13] width 15 height 9
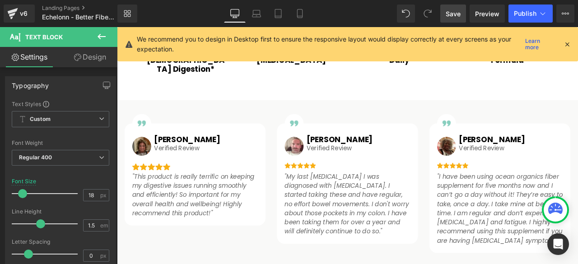
scroll to position [644, 1]
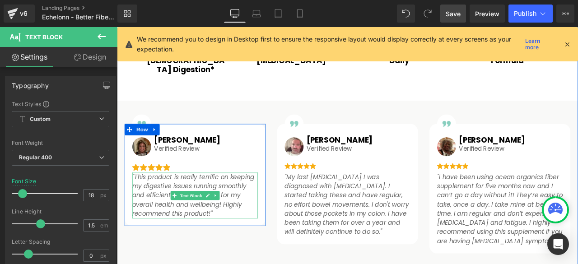
click at [173, 211] on icon ""This product is really terrific on keeping my digestive issues running smoothl…" at bounding box center [207, 227] width 145 height 54
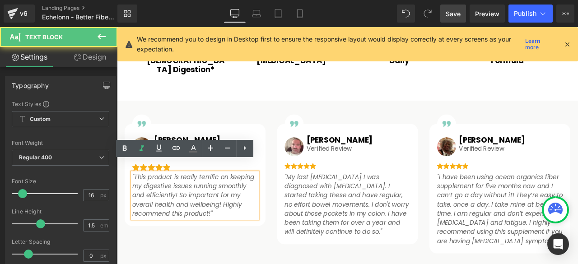
click at [173, 211] on icon ""This product is really terrific on keeping my digestive issues running smoothl…" at bounding box center [207, 227] width 145 height 54
drag, startPoint x: 135, startPoint y: 192, endPoint x: 140, endPoint y: 195, distance: 5.9
click at [140, 200] on icon ""This product is really terrific on keeping my digestive issues running smoothl…" at bounding box center [207, 227] width 145 height 54
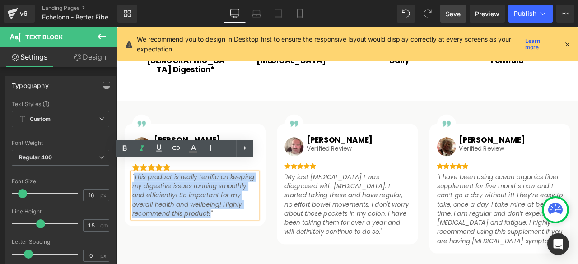
drag, startPoint x: 132, startPoint y: 192, endPoint x: 222, endPoint y: 240, distance: 101.7
click at [222, 240] on icon ""This product is really terrific on keeping my digestive issues running smoothl…" at bounding box center [207, 227] width 145 height 54
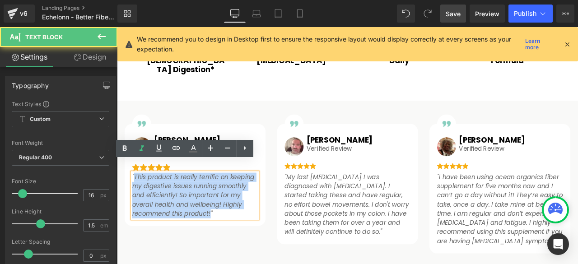
click at [206, 218] on p ""This product is really terrific on keeping my digestive issues running smoothl…" at bounding box center [209, 227] width 149 height 54
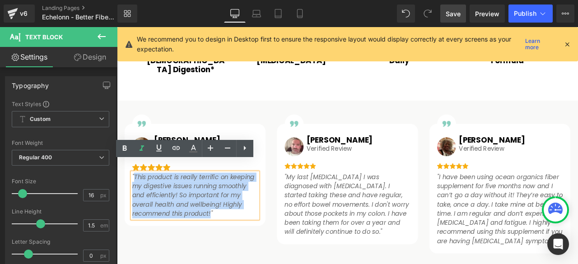
click at [202, 210] on icon ""This product is really terrific on keeping my digestive issues running smoothl…" at bounding box center [207, 227] width 145 height 54
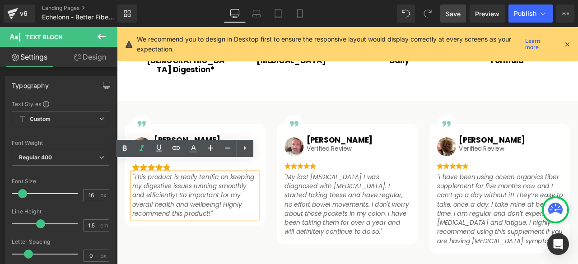
click at [177, 212] on icon ""This product is really terrific on keeping my digestive issues running smoothl…" at bounding box center [207, 227] width 145 height 54
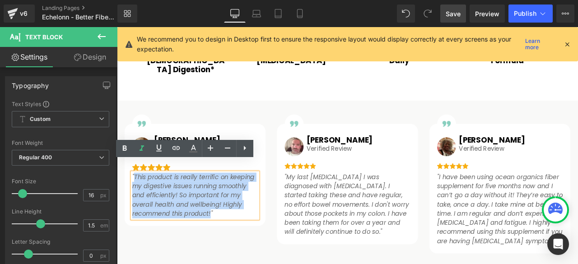
drag, startPoint x: 133, startPoint y: 191, endPoint x: 223, endPoint y: 240, distance: 103.1
click at [223, 240] on p ""This product is really terrific on keeping my digestive issues running smoothl…" at bounding box center [209, 227] width 149 height 54
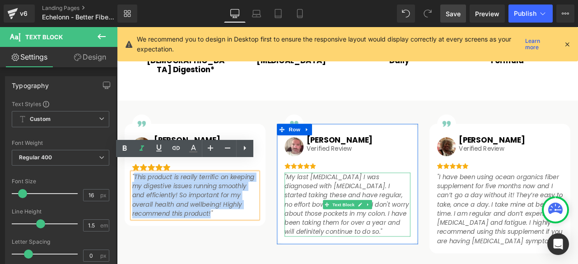
click at [346, 200] on icon ""My last colonoscopy I was diagnosed with diverticulum. I started taking these …" at bounding box center [389, 237] width 147 height 75
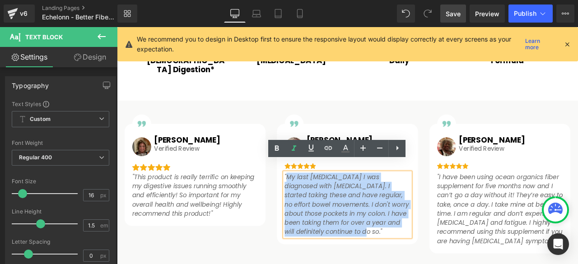
drag, startPoint x: 314, startPoint y: 190, endPoint x: 376, endPoint y: 258, distance: 91.8
click at [376, 258] on icon ""My last colonoscopy I was diagnosed with diverticulum. I started taking these …" at bounding box center [389, 237] width 147 height 75
paste div
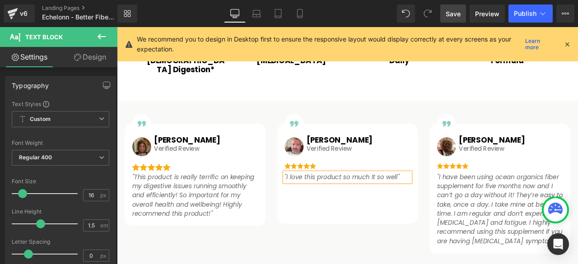
click at [364, 252] on div "Image Image Judith Heading Verified Review Text Block Row Image "This product i…" at bounding box center [390, 214] width 542 height 172
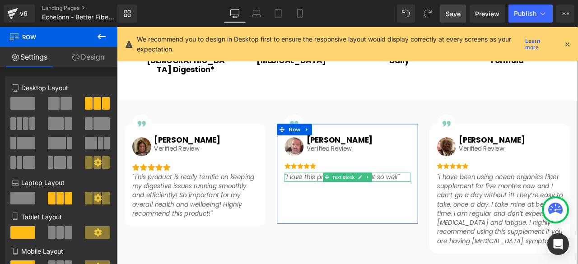
click at [324, 200] on icon ""I love this product so much It so well"" at bounding box center [384, 205] width 136 height 10
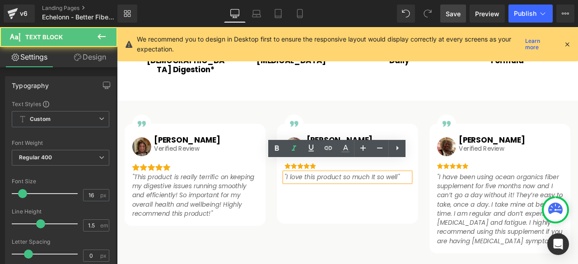
click at [316, 200] on icon ""I love this product so much It so well"" at bounding box center [384, 205] width 136 height 10
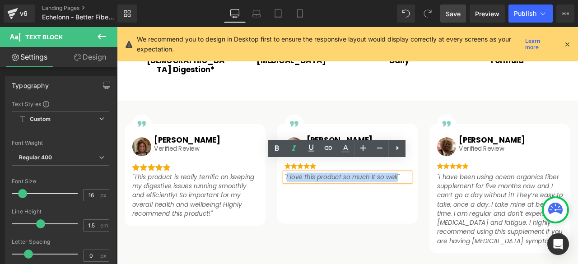
drag, startPoint x: 313, startPoint y: 192, endPoint x: 439, endPoint y: 192, distance: 126.5
click at [439, 200] on icon ""I love this product so much It so well"" at bounding box center [384, 205] width 136 height 10
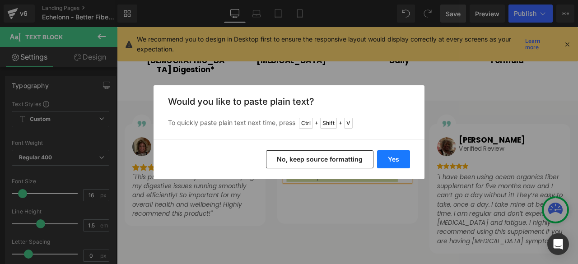
click at [389, 160] on button "Yes" at bounding box center [393, 159] width 33 height 18
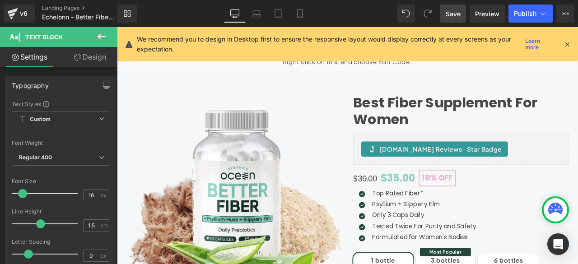
scroll to position [0, 1]
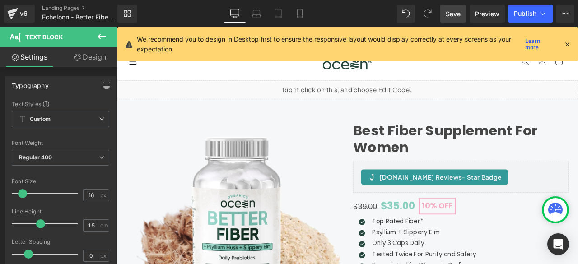
click at [451, 20] on link "Save" at bounding box center [453, 14] width 26 height 18
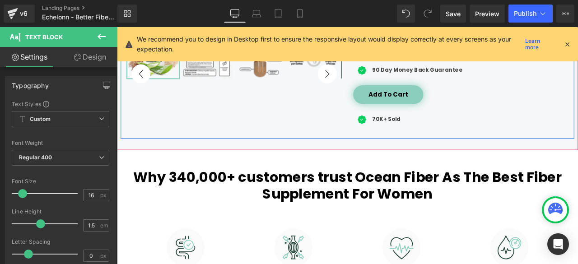
scroll to position [452, 1]
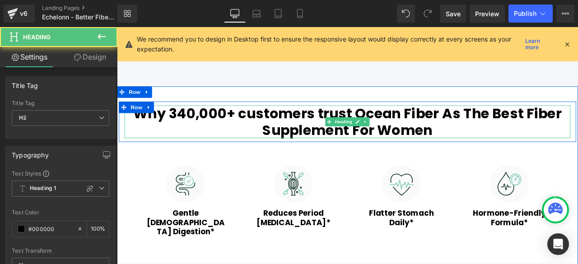
click at [558, 124] on h2 "Why 340,000+ customers trust Ocean Fiber As The Best Fiber Supplement For Women" at bounding box center [390, 139] width 529 height 39
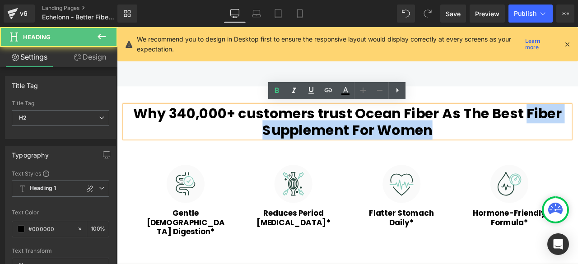
drag, startPoint x: 599, startPoint y: 128, endPoint x: 601, endPoint y: 144, distance: 16.0
click at [578, 144] on h2 "Why 340,000+ customers trust Ocean Fiber As The Best Fiber Supplement For Women" at bounding box center [390, 139] width 529 height 39
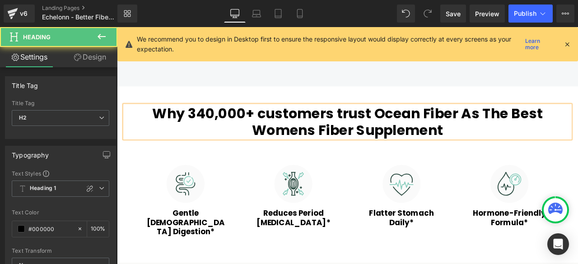
click at [548, 128] on h2 "Why 340,000+ customers trust Ocean Fiber As The Best Womens Fiber Supplement" at bounding box center [390, 139] width 529 height 39
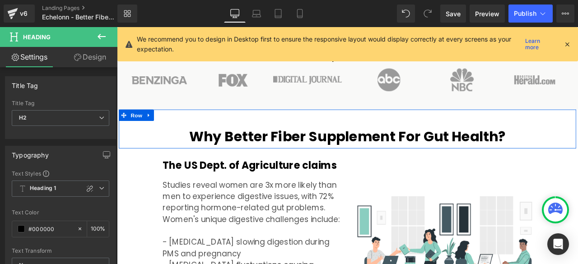
scroll to position [904, 1]
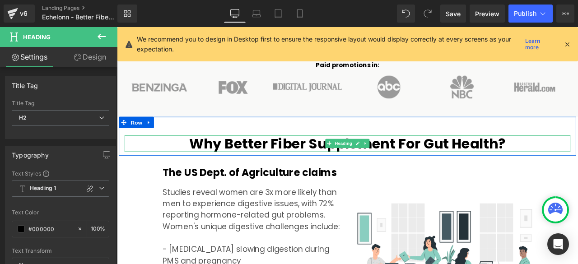
click at [344, 156] on h2 "Why Better Fiber Supplement For Gut Health?" at bounding box center [390, 165] width 529 height 19
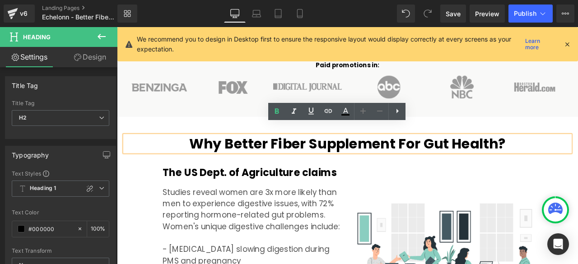
click at [346, 156] on h2 "Why Better Fiber Supplement For Gut Health?" at bounding box center [390, 165] width 529 height 19
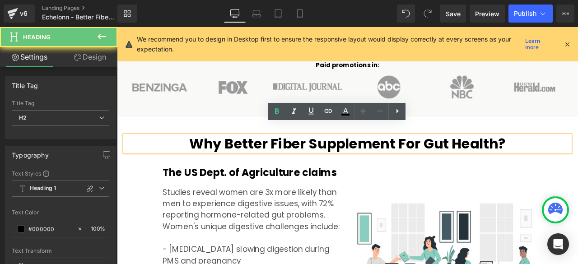
click at [342, 156] on h2 "Why Better Fiber Supplement For Gut Health?" at bounding box center [390, 165] width 529 height 19
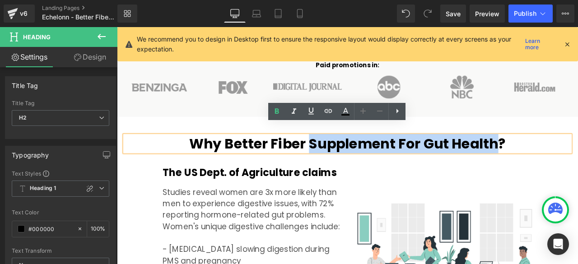
drag, startPoint x: 343, startPoint y: 151, endPoint x: 562, endPoint y: 143, distance: 218.4
click at [562, 156] on h2 "Why Better Fiber Supplement For Gut Health?" at bounding box center [390, 165] width 529 height 19
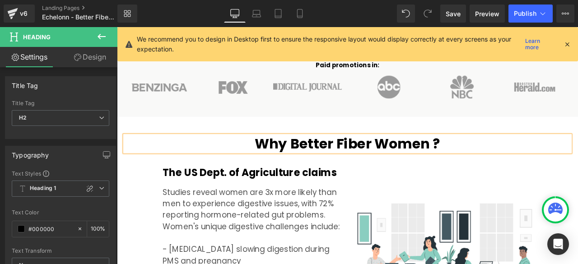
click at [469, 156] on h2 "Why Better Fiber Women ?" at bounding box center [390, 165] width 529 height 19
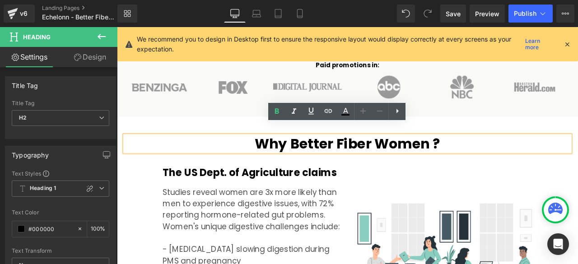
click at [484, 156] on h2 "Why Better Fiber Women ?" at bounding box center [390, 165] width 529 height 19
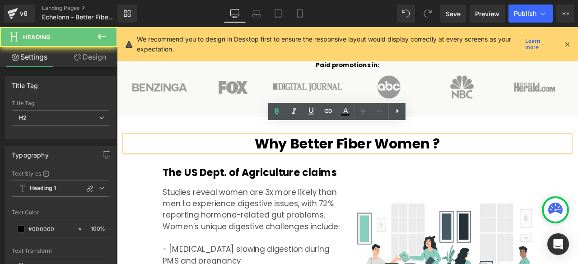
click at [490, 156] on h2 "Why Better Fiber Women ?" at bounding box center [390, 165] width 529 height 19
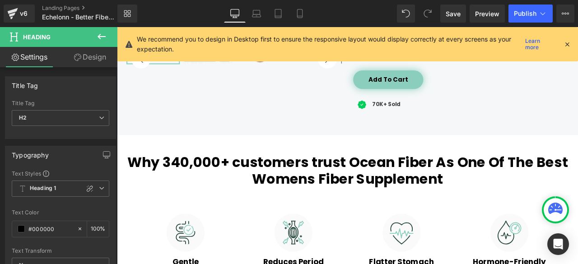
scroll to position [376, 1]
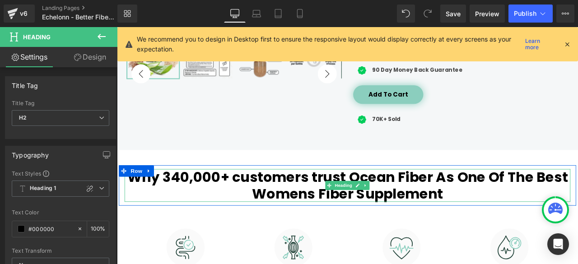
click at [502, 220] on h2 "Why 340,000+ customers trust Ocean Fiber As One Of The Best Womens Fiber Supple…" at bounding box center [390, 215] width 529 height 39
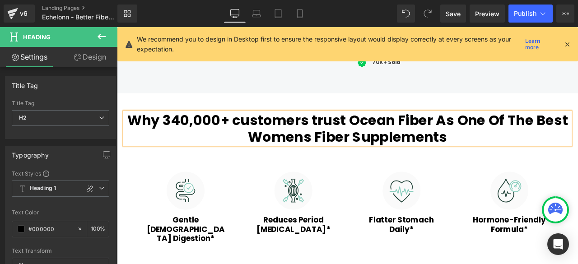
scroll to position [452, 1]
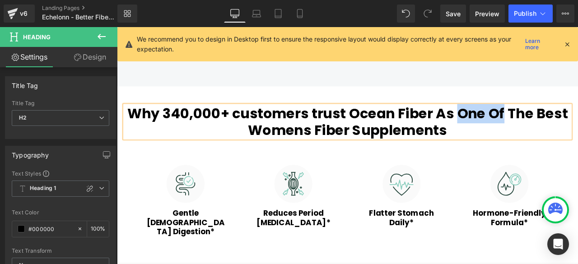
drag, startPoint x: 570, startPoint y: 126, endPoint x: 517, endPoint y: 130, distance: 53.4
click at [517, 130] on h2 "Why 340,000+ customers trust Ocean Fiber As One Of The Best Womens Fiber Supple…" at bounding box center [390, 139] width 529 height 39
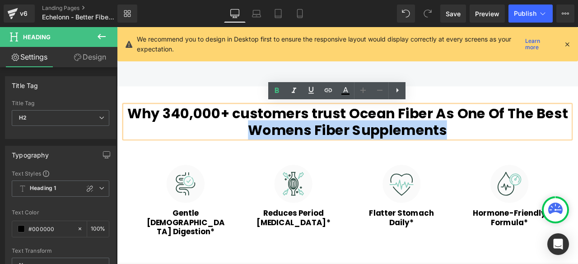
drag, startPoint x: 505, startPoint y: 150, endPoint x: 274, endPoint y: 141, distance: 230.6
click at [274, 141] on h2 "Why 340,000+ customers trust Ocean Fiber As One Of The Best Womens Fiber Supple…" at bounding box center [390, 139] width 529 height 39
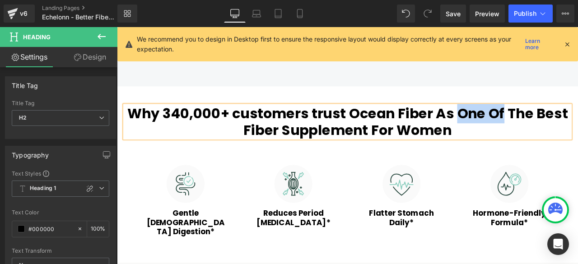
drag, startPoint x: 568, startPoint y: 122, endPoint x: 519, endPoint y: 127, distance: 49.4
click at [519, 127] on h2 "Why 340,000+ customers trust Ocean Fiber As One Of The Best Fiber Supplement Fo…" at bounding box center [390, 139] width 529 height 39
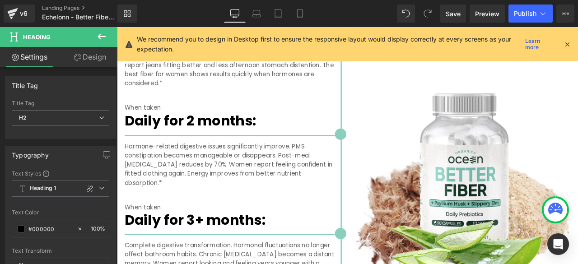
scroll to position [1807, 1]
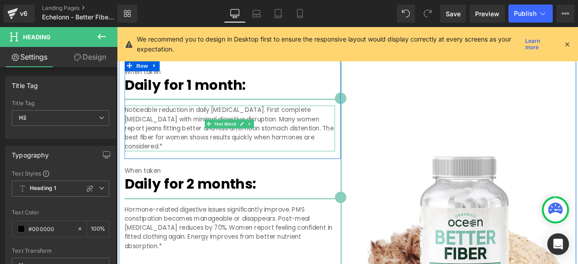
click at [366, 134] on p "Noticeable reduction in daily bloating. First complete menstrual cycle with min…" at bounding box center [250, 147] width 249 height 54
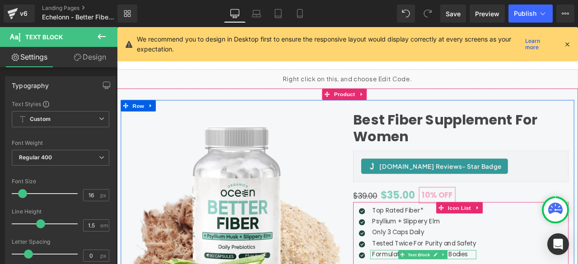
scroll to position [0, 1]
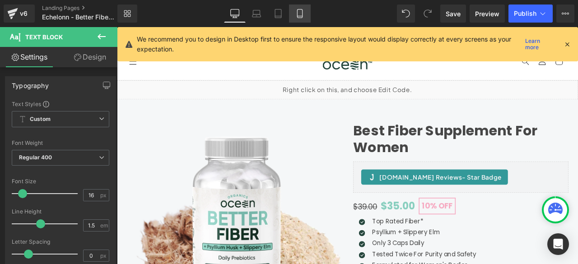
drag, startPoint x: 69, startPoint y: 82, endPoint x: 297, endPoint y: 17, distance: 237.8
click at [297, 17] on icon at bounding box center [299, 13] width 5 height 9
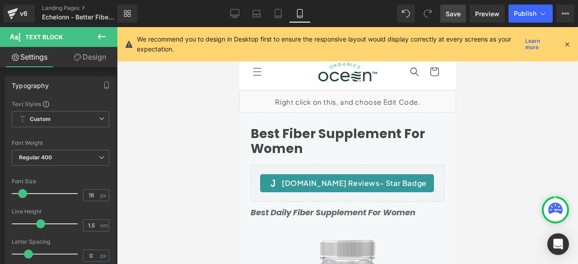
click at [457, 16] on span "Save" at bounding box center [453, 13] width 15 height 9
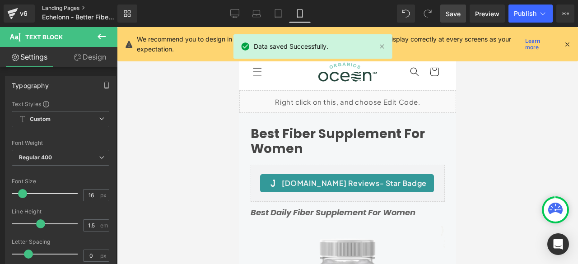
click at [73, 5] on link "Landing Pages" at bounding box center [87, 8] width 90 height 7
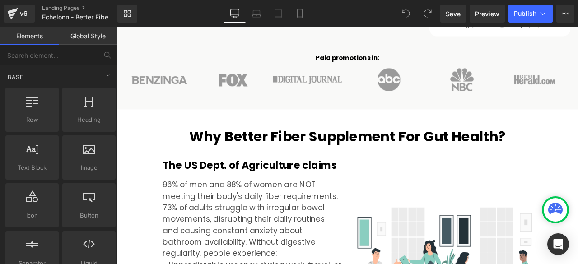
scroll to position [904, 0]
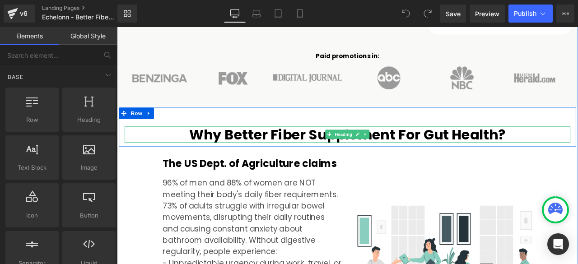
click at [481, 151] on h2 "Why Better Fiber Supplement For Gut Health?" at bounding box center [390, 154] width 529 height 19
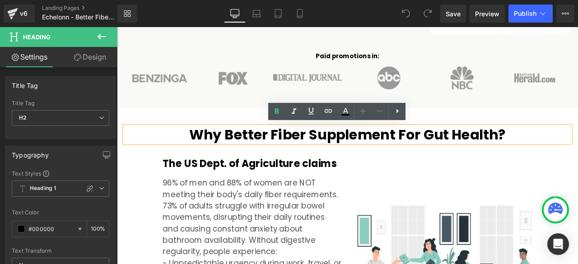
click at [481, 152] on h2 "Why Better Fiber Supplement For Gut Health?" at bounding box center [390, 154] width 529 height 19
drag, startPoint x: 481, startPoint y: 152, endPoint x: 565, endPoint y: 147, distance: 83.7
click at [565, 147] on h2 "Why Better Fiber Supplement For Gut Health?" at bounding box center [390, 154] width 529 height 19
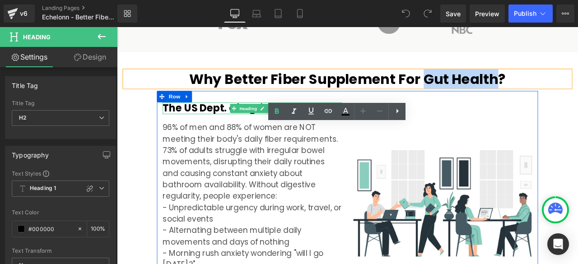
scroll to position [979, 0]
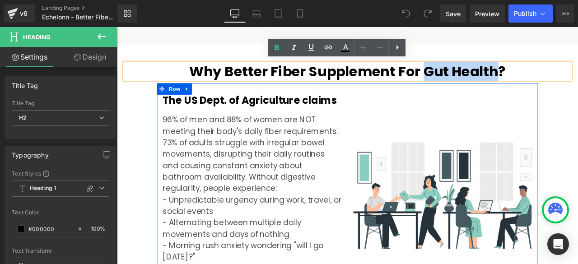
drag, startPoint x: 267, startPoint y: 155, endPoint x: 253, endPoint y: 162, distance: 15.0
click at [267, 155] on p "96% of men and 88% of women are NOT meeting their body's daily fiber requiremen…" at bounding box center [277, 192] width 212 height 122
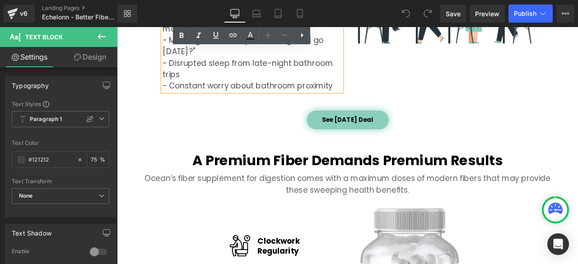
scroll to position [1280, 0]
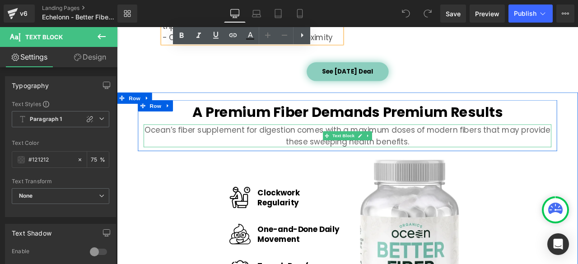
click at [211, 150] on p "Ocean’s fiber supplement for digestion comes with a maximum doses of modern fib…" at bounding box center [390, 155] width 483 height 27
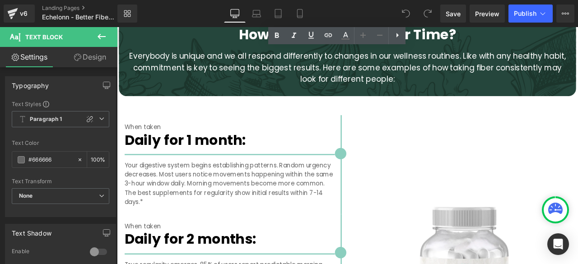
scroll to position [1807, 0]
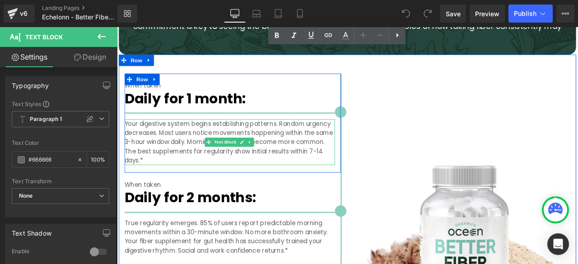
click at [199, 147] on p "Your digestive system begins establishing patterns. Random urgency decreases. M…" at bounding box center [250, 163] width 249 height 54
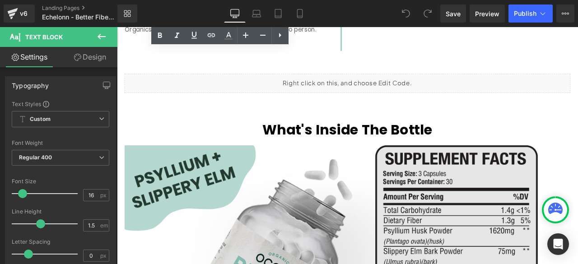
scroll to position [2259, 0]
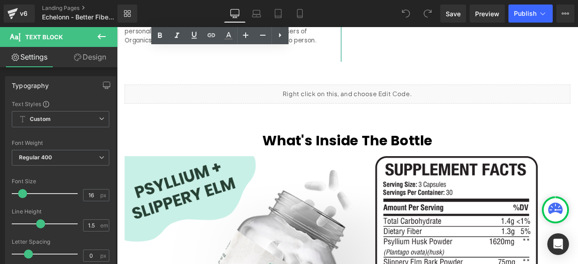
click at [388, 103] on div "Liquid" at bounding box center [390, 106] width 529 height 23
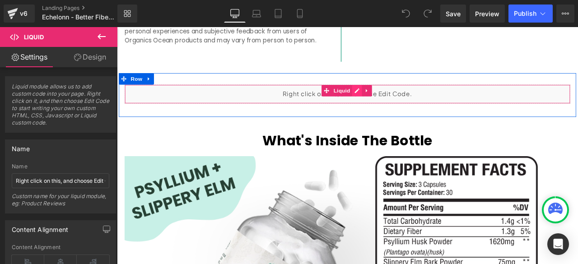
click at [401, 99] on div "Liquid" at bounding box center [390, 106] width 529 height 23
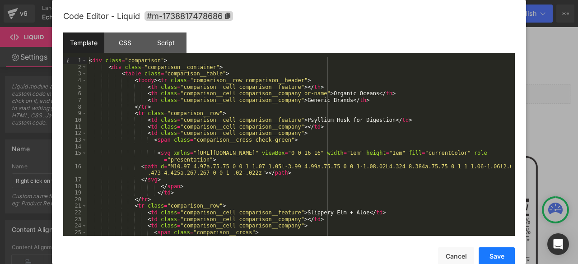
click at [498, 256] on button "Save" at bounding box center [497, 257] width 36 height 18
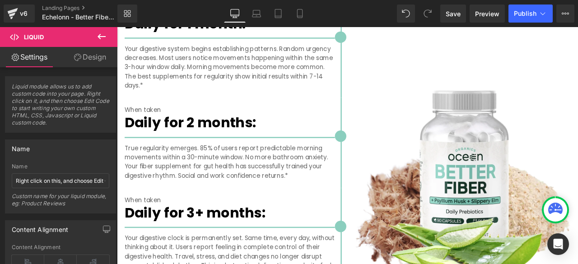
scroll to position [0, 0]
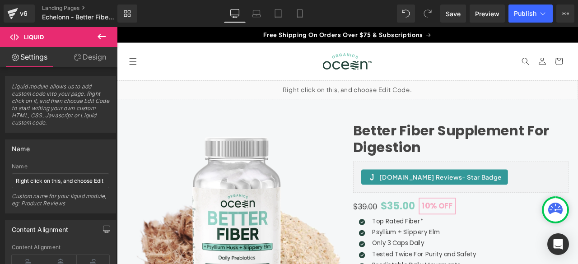
drag, startPoint x: 663, startPoint y: 225, endPoint x: 387, endPoint y: 51, distance: 326.3
click at [291, 19] on link "Mobile" at bounding box center [300, 14] width 22 height 18
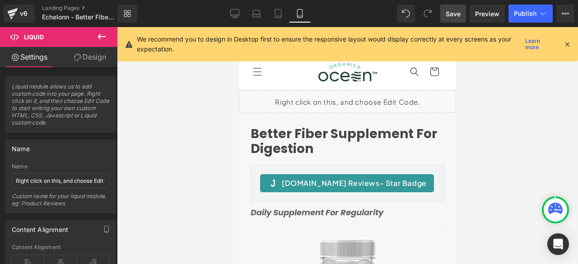
click at [450, 17] on span "Save" at bounding box center [453, 13] width 15 height 9
click at [54, 6] on link "Landing Pages" at bounding box center [87, 8] width 90 height 7
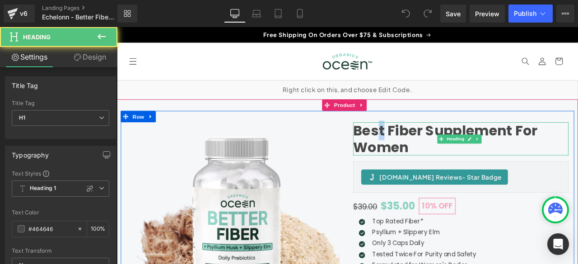
drag, startPoint x: 427, startPoint y: 150, endPoint x: 421, endPoint y: 151, distance: 6.8
click at [421, 151] on h1 "Best Fiber Supplement For Women" at bounding box center [524, 159] width 255 height 39
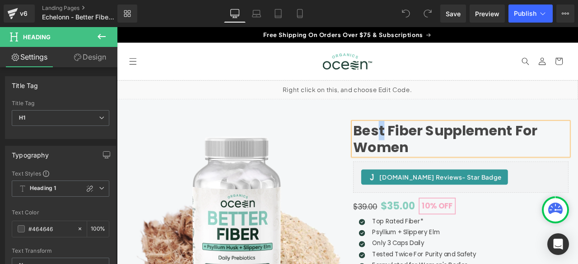
click at [430, 152] on h1 "Best Fiber Supplement For Women" at bounding box center [524, 159] width 255 height 39
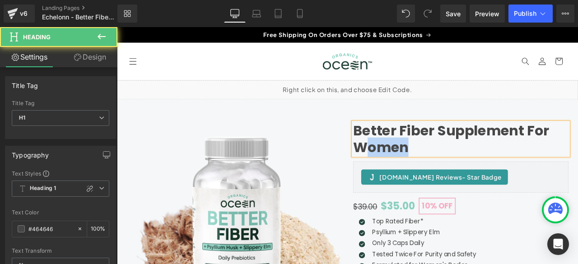
drag, startPoint x: 473, startPoint y: 171, endPoint x: 414, endPoint y: 169, distance: 59.7
click at [414, 169] on h1 "Better Fiber Supplement For Women" at bounding box center [524, 159] width 255 height 39
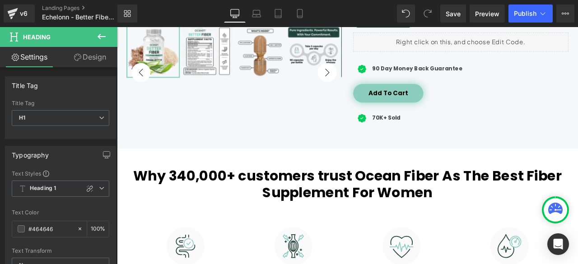
scroll to position [452, 0]
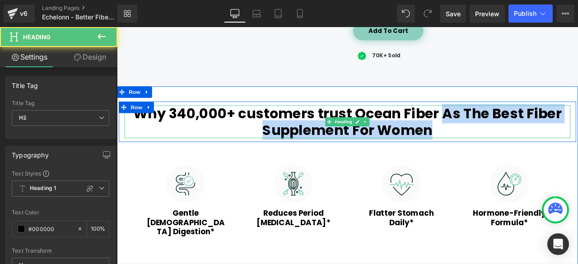
drag, startPoint x: 500, startPoint y: 126, endPoint x: 503, endPoint y: 145, distance: 20.1
click at [503, 145] on h2 "Why 340,000+ customers trust Ocean Fiber As The Best Fiber Supplement For Women" at bounding box center [390, 139] width 529 height 39
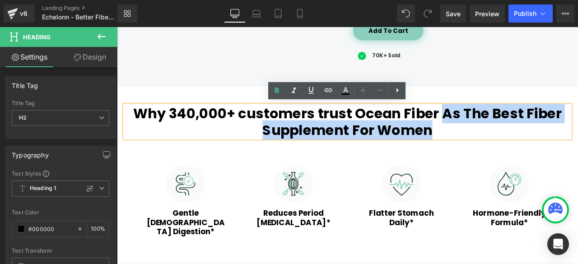
paste div "To enrich screen reader interactions, please activate Accessibility in Grammarl…"
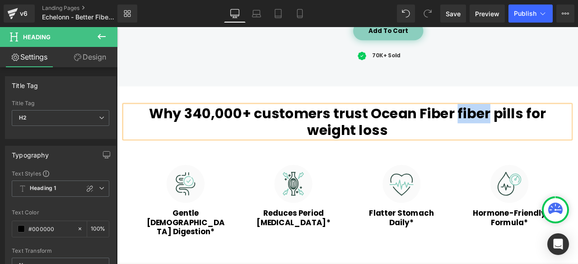
drag, startPoint x: 524, startPoint y: 128, endPoint x: 488, endPoint y: 131, distance: 36.3
click at [488, 131] on h2 "Why 340,000+ customers trust Ocean Fiber fiber pills for weight loss" at bounding box center [390, 139] width 529 height 39
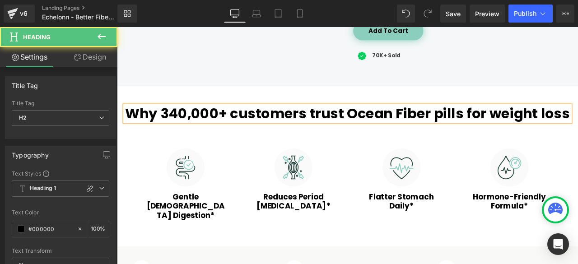
click at [500, 132] on h2 "Why 340,000+ customers trust Ocean Fiber pills for weight loss" at bounding box center [390, 129] width 529 height 19
click at [531, 125] on h2 "Why 340,000+ customers trust Ocean Fiber Pills for weight loss" at bounding box center [390, 129] width 529 height 19
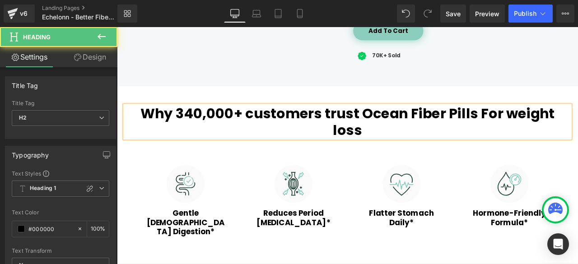
click at [567, 125] on h2 "Why 340,000+ customers trust Ocean Fiber Pills For weight loss" at bounding box center [390, 139] width 529 height 39
click at [578, 128] on h2 "Why 340,000+ customers trust Ocean Fiber Pills For Weight loss" at bounding box center [390, 139] width 529 height 39
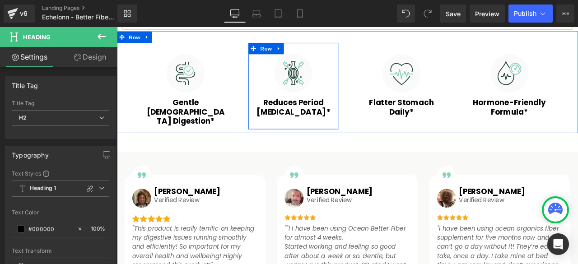
scroll to position [602, 0]
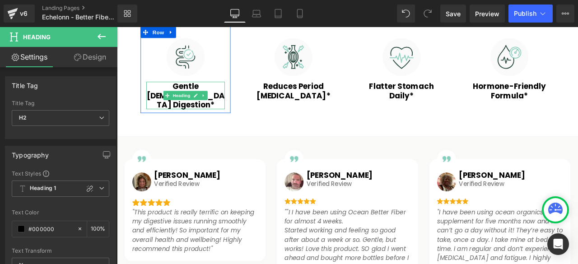
click at [163, 98] on h3 "Gentle Female Digestion*" at bounding box center [198, 108] width 93 height 33
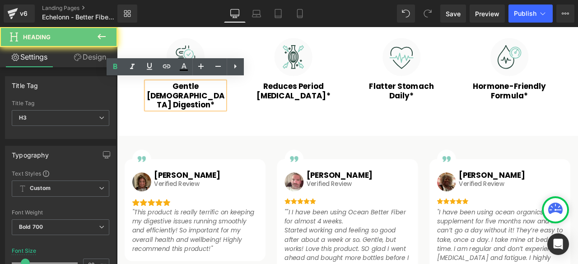
click at [169, 98] on h3 "Gentle Female Digestion*" at bounding box center [198, 108] width 93 height 33
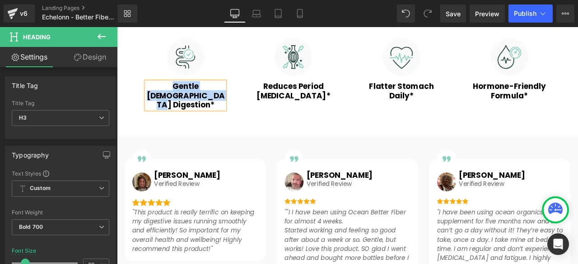
paste div
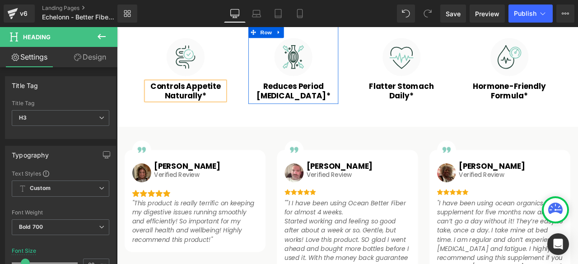
click at [295, 95] on h3 "Reduces Period Bloating*" at bounding box center [326, 103] width 93 height 22
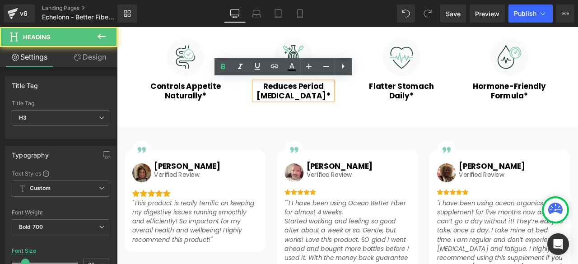
click at [291, 98] on h3 "Reduces Period Bloating*" at bounding box center [326, 103] width 93 height 22
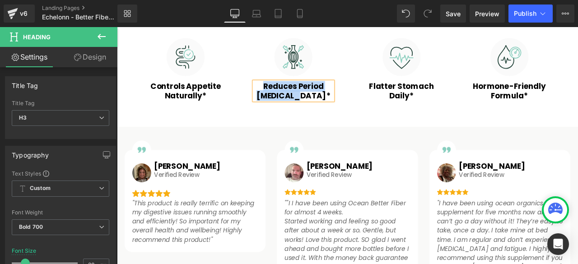
paste div
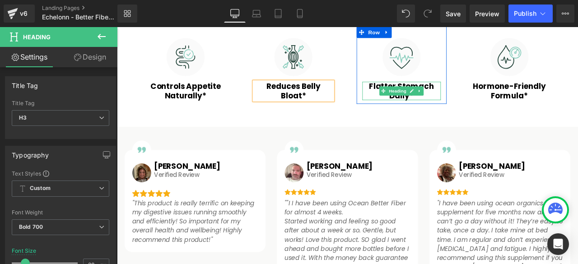
click at [415, 101] on h3 "Flatter Stomach Daily*" at bounding box center [454, 103] width 93 height 22
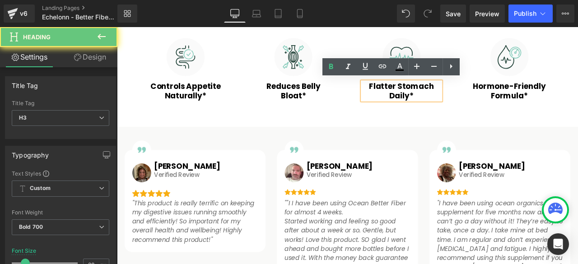
click at [417, 99] on h3 "Flatter Stomach Daily*" at bounding box center [454, 103] width 93 height 22
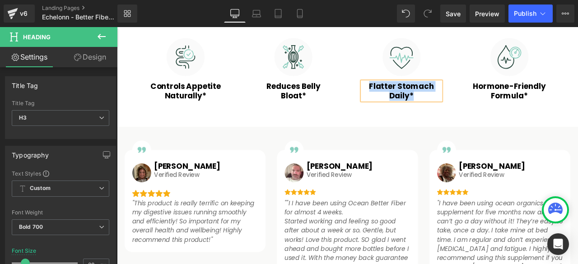
paste div
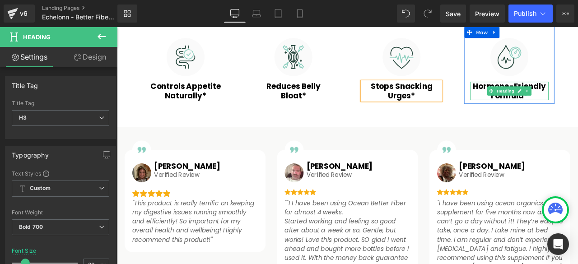
click at [544, 96] on h3 "Hormone-Friendly Formula*" at bounding box center [582, 103] width 93 height 22
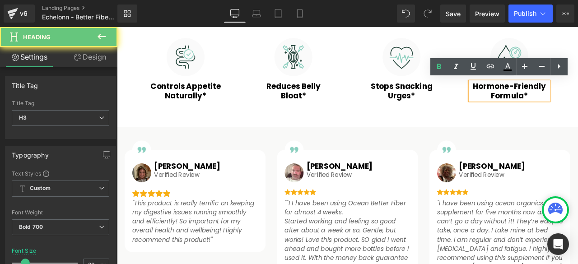
click at [544, 96] on h3 "Hormone-Friendly Formula*" at bounding box center [582, 103] width 93 height 22
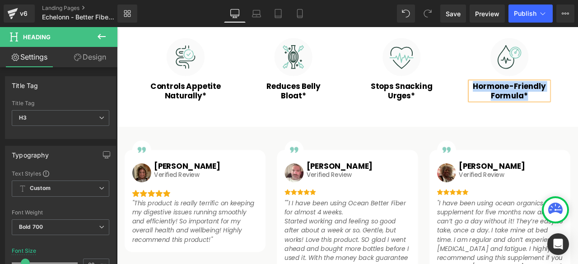
paste div
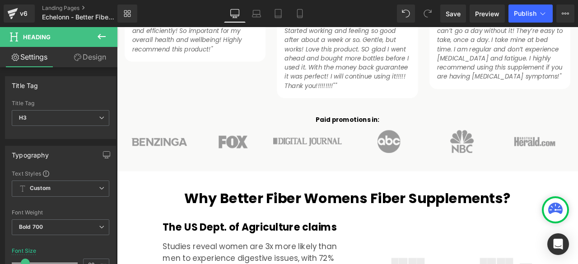
scroll to position [979, 0]
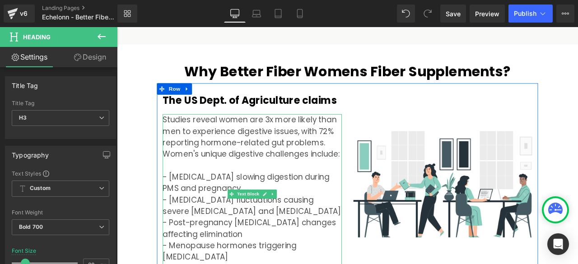
click at [179, 135] on p "Studies reveal women are 3x more likely than men to experience digestive issues…" at bounding box center [277, 158] width 212 height 54
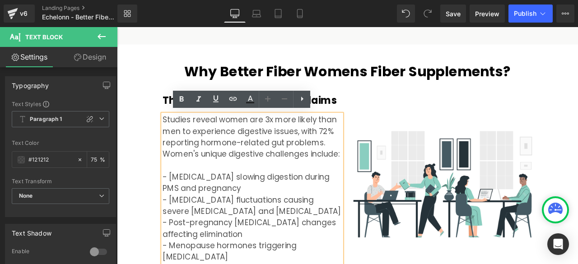
click at [190, 153] on p "Studies reveal women are 3x more likely than men to experience digestive issues…" at bounding box center [277, 158] width 212 height 54
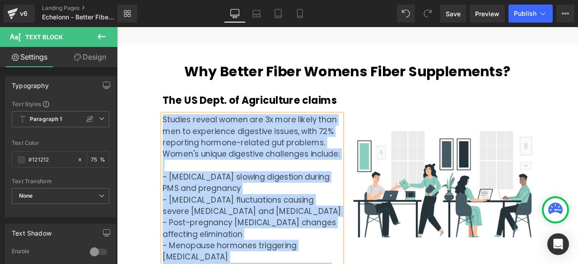
paste div
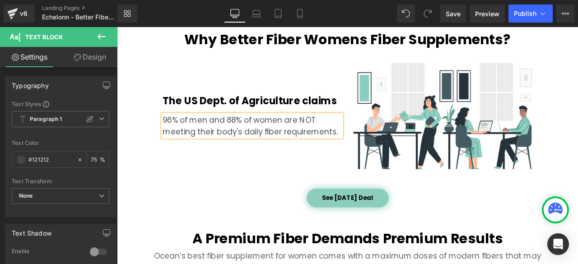
scroll to position [1010, 0]
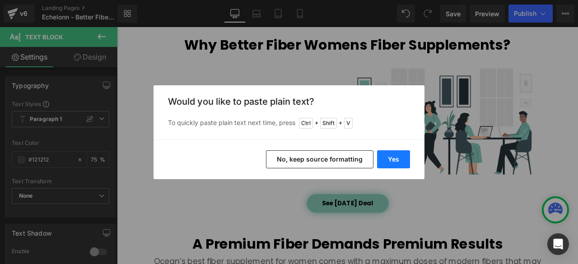
click at [399, 155] on button "Yes" at bounding box center [393, 159] width 33 height 18
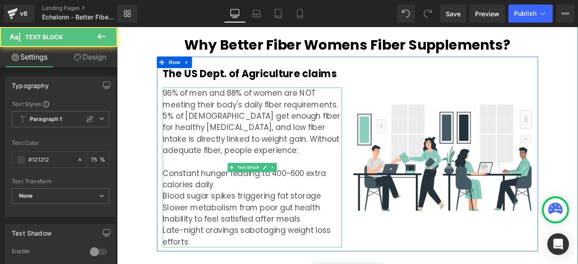
click at [171, 130] on p "96% of men and 88% of women are NOT meeting their body's daily fiber requiremen…" at bounding box center [277, 139] width 212 height 81
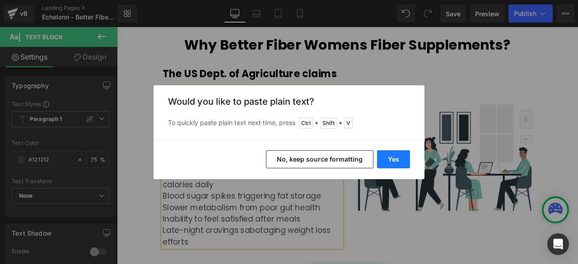
drag, startPoint x: 395, startPoint y: 162, endPoint x: 319, endPoint y: 159, distance: 76.4
click at [395, 162] on button "Yes" at bounding box center [393, 159] width 33 height 18
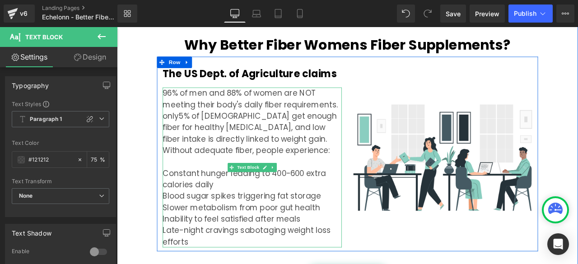
click at [186, 131] on p "96% of men and 88% of women are NOT meeting their body's daily fiber requiremen…" at bounding box center [277, 139] width 212 height 81
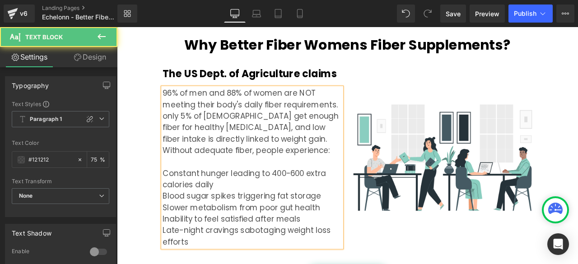
click at [173, 131] on p "96% of men and 88% of women are NOT meeting their body's daily fiber requiremen…" at bounding box center [277, 139] width 212 height 81
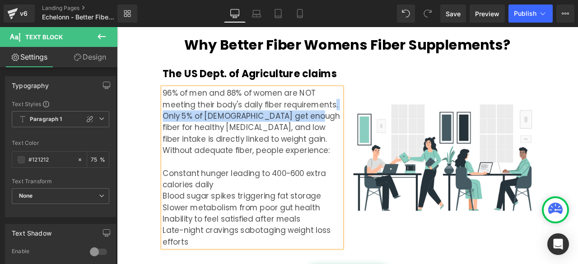
drag, startPoint x: 342, startPoint y: 131, endPoint x: 369, endPoint y: 118, distance: 29.5
click at [369, 118] on p "96% of men and 88% of women are NOT meeting their body's daily fiber requiremen…" at bounding box center [277, 139] width 212 height 81
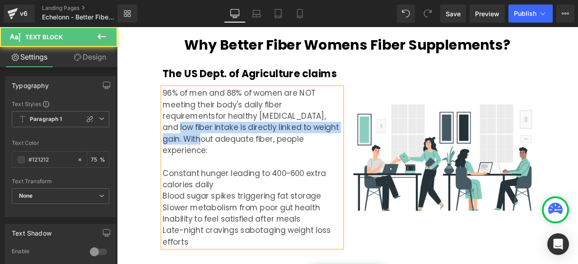
drag, startPoint x: 192, startPoint y: 158, endPoint x: 168, endPoint y: 143, distance: 27.8
click at [171, 143] on p "96% of men and 88% of women are NOT meeting their body's daily fiber requiremen…" at bounding box center [277, 139] width 212 height 81
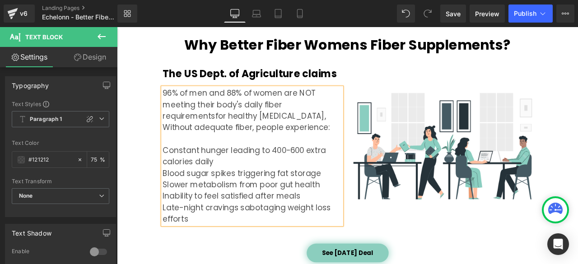
click at [380, 132] on div "96% of men and 88% of women are NOT meeting their body's daily fiber requiremen…" at bounding box center [277, 180] width 212 height 163
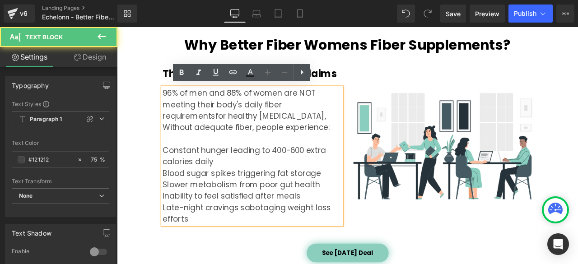
click at [380, 132] on p "96% of men and 88% of women are NOT meeting their body's daily fiber requiremen…" at bounding box center [277, 126] width 212 height 54
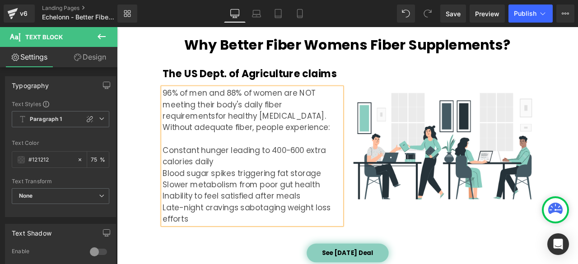
click at [171, 170] on p "Constant hunger leading to 400-600 extra calories daily" at bounding box center [277, 180] width 212 height 27
click at [171, 197] on div "96% of men and 88% of women are NOT meeting their body's daily fiber requiremen…" at bounding box center [277, 180] width 212 height 163
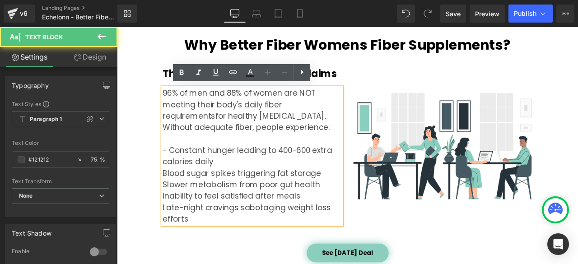
click at [171, 196] on p "Blood sugar spikes triggering fat storage" at bounding box center [277, 201] width 212 height 14
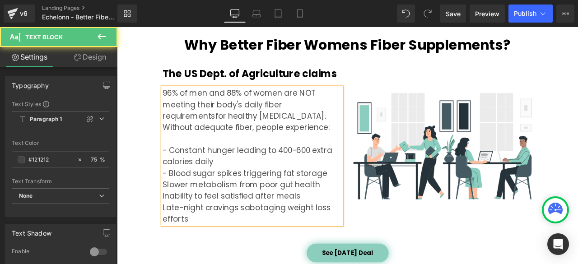
click at [171, 211] on p "Slower metabolism from poor gut health" at bounding box center [277, 214] width 212 height 14
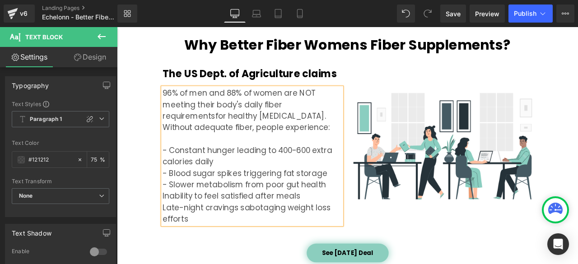
drag, startPoint x: 168, startPoint y: 225, endPoint x: 178, endPoint y: 225, distance: 9.9
click at [171, 225] on p "Inability to feel satisfied after meals" at bounding box center [277, 228] width 212 height 14
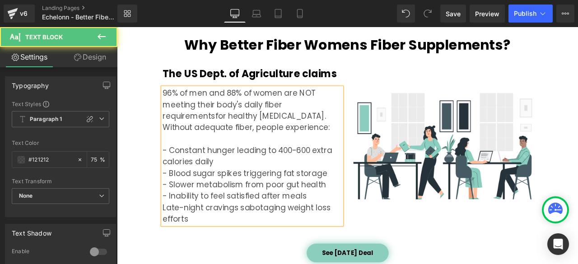
click at [171, 239] on p "Late-night cravings sabotaging weight loss efforts" at bounding box center [277, 247] width 212 height 27
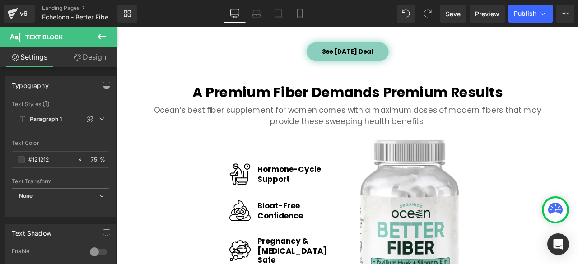
scroll to position [1236, 0]
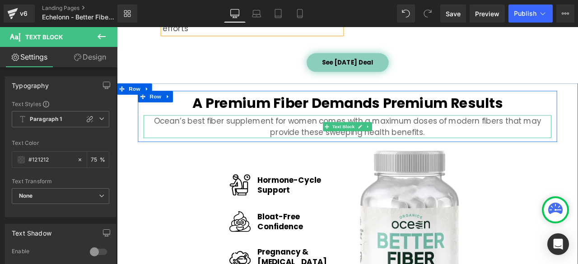
click at [207, 136] on p "Ocean’s best fiber supplement for women comes with a maximum doses of modern fi…" at bounding box center [390, 145] width 483 height 27
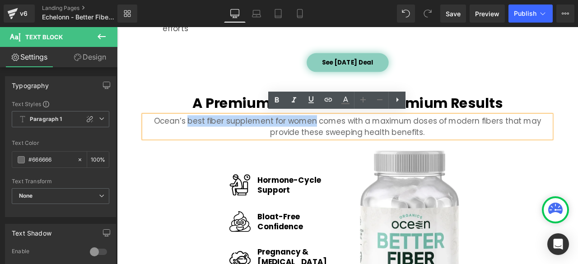
drag, startPoint x: 201, startPoint y: 135, endPoint x: 348, endPoint y: 136, distance: 147.3
click at [348, 136] on p "Ocean’s best fiber supplement for women comes with a maximum doses of modern fi…" at bounding box center [390, 145] width 483 height 27
paste div
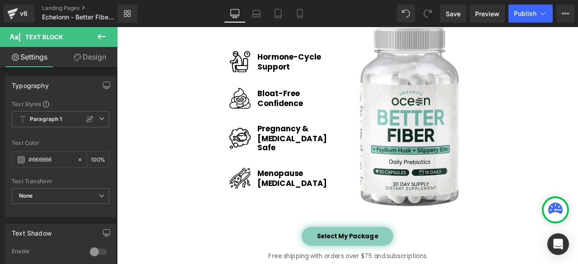
scroll to position [1387, 0]
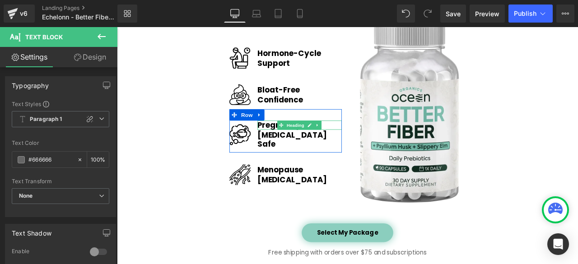
click at [291, 147] on h1 "Pregnancy &" at bounding box center [334, 143] width 100 height 11
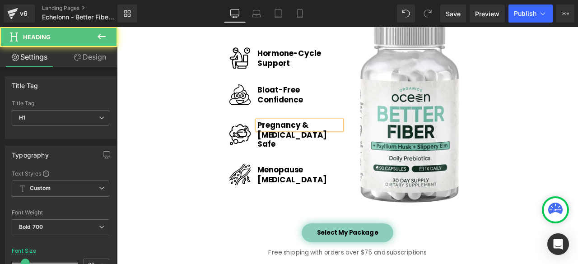
click at [295, 145] on h1 "Pregnancy &" at bounding box center [334, 143] width 100 height 11
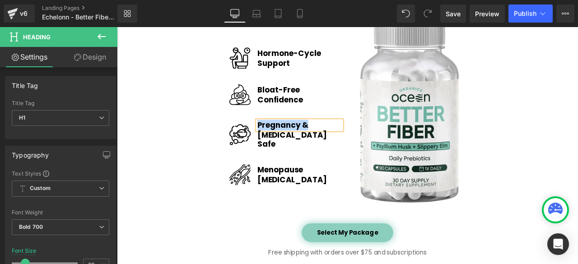
paste div
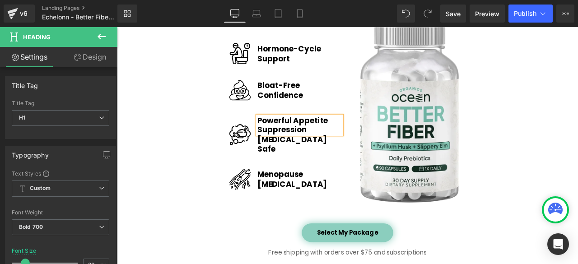
scroll to position [1382, 0]
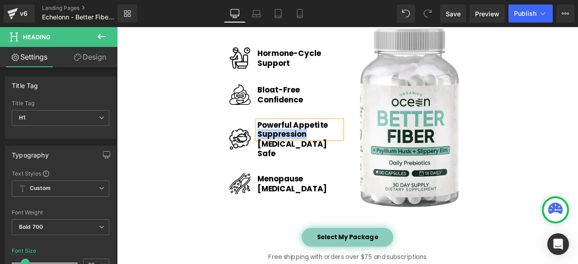
drag, startPoint x: 344, startPoint y: 158, endPoint x: 282, endPoint y: 156, distance: 61.5
click at [284, 156] on h1 "Powerful Appetite Suppression" at bounding box center [334, 149] width 100 height 22
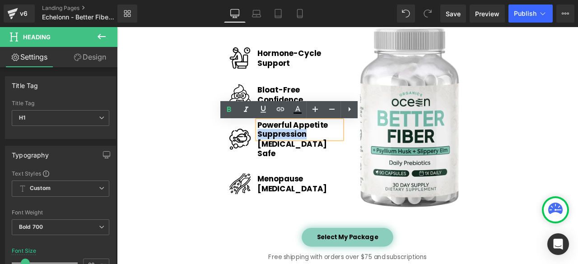
copy h1 "Suppression"
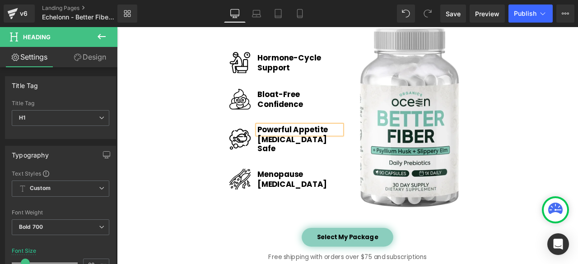
scroll to position [1387, 0]
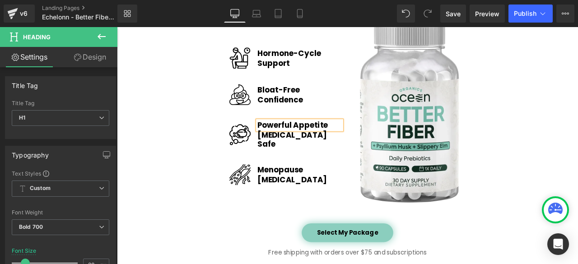
click at [284, 157] on h1 "Postpartum Safe" at bounding box center [334, 161] width 100 height 22
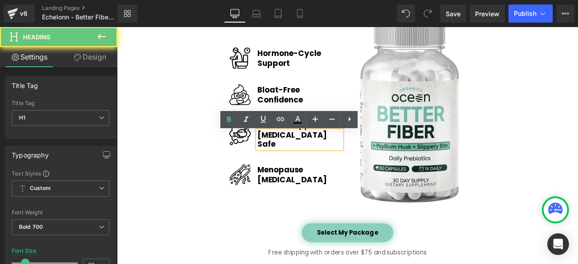
click at [293, 157] on h1 "Postpartum Safe" at bounding box center [334, 161] width 100 height 22
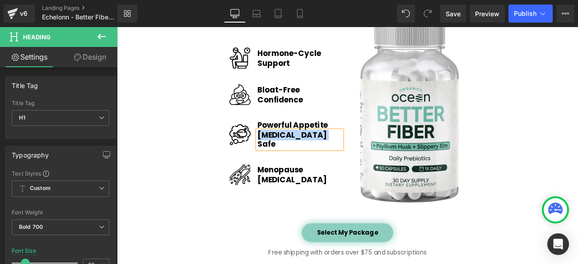
paste div
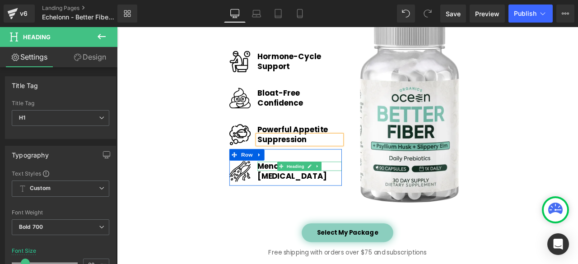
click at [291, 187] on h1 "Menopause" at bounding box center [334, 192] width 100 height 11
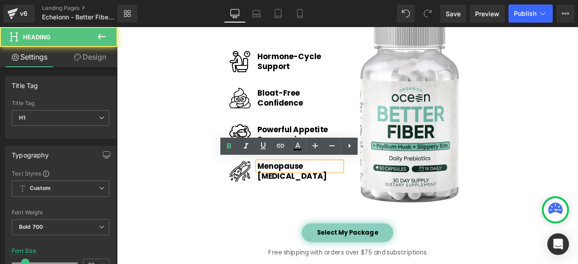
click at [294, 189] on h1 "Menopause" at bounding box center [334, 192] width 100 height 11
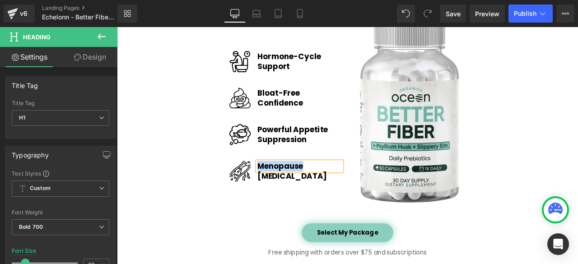
paste div
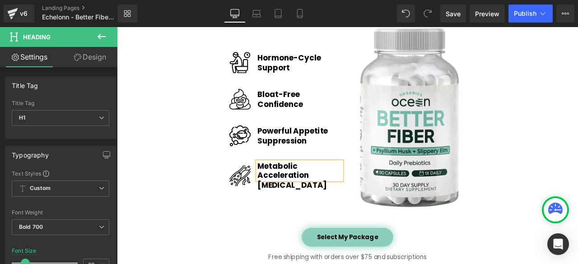
click at [344, 200] on h1 "Metabolic Acceleration" at bounding box center [334, 198] width 100 height 22
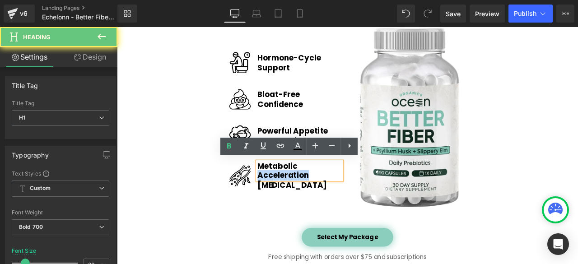
drag, startPoint x: 344, startPoint y: 200, endPoint x: 281, endPoint y: 204, distance: 62.9
click at [284, 204] on h1 "Metabolic Acceleration" at bounding box center [334, 198] width 100 height 22
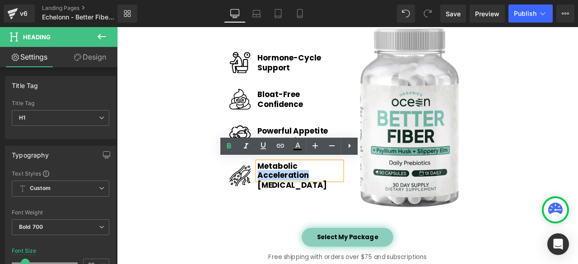
copy h1 "Acceleration"
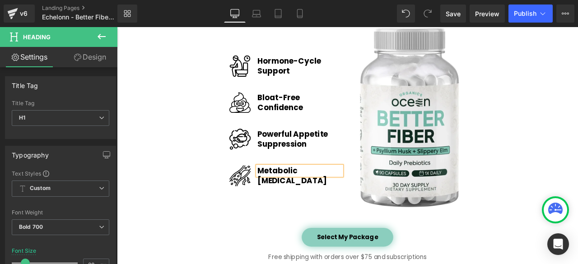
scroll to position [1387, 0]
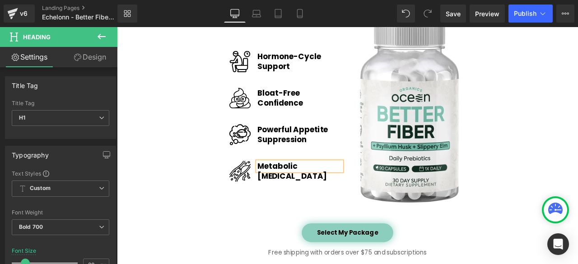
click at [295, 201] on h1 "Digestive Relief" at bounding box center [334, 203] width 100 height 11
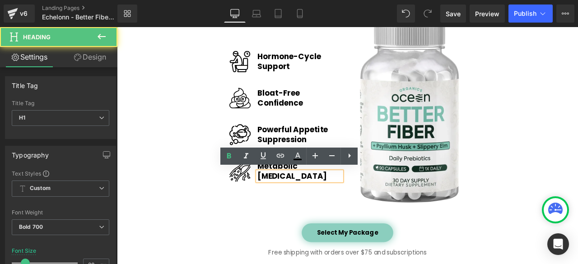
click at [295, 201] on h1 "Digestive Relief" at bounding box center [334, 203] width 100 height 11
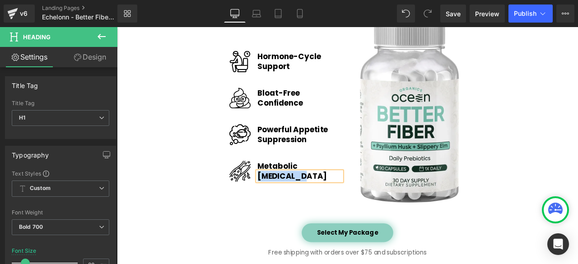
paste div
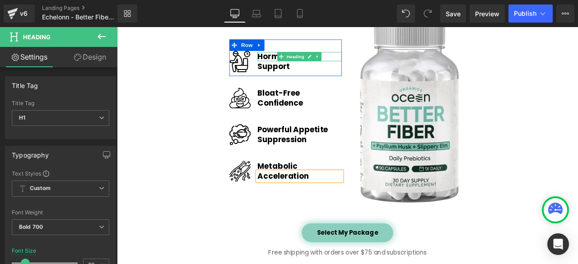
click at [296, 62] on h1 "Hormone-Cycle" at bounding box center [334, 61] width 100 height 11
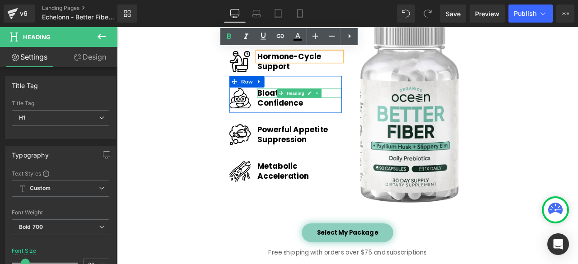
click at [291, 102] on h1 "Bloat-Free" at bounding box center [334, 105] width 100 height 11
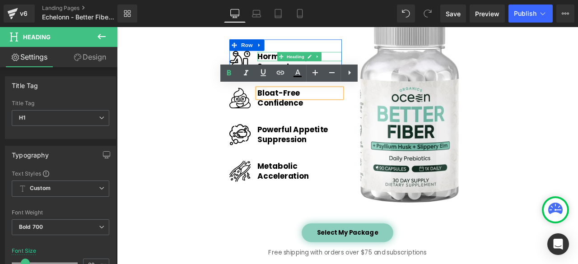
click at [290, 60] on h1 "Hormone-Cycle" at bounding box center [334, 61] width 100 height 11
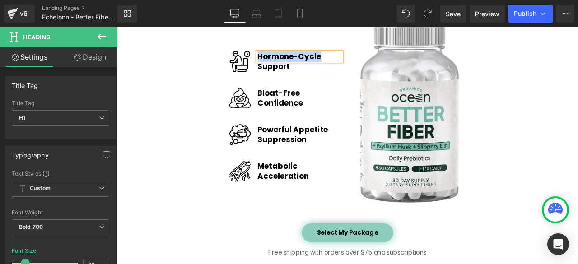
paste div
drag, startPoint x: 355, startPoint y: 60, endPoint x: 381, endPoint y: 60, distance: 26.2
click at [381, 60] on div "Eliminates Belly Bloat" at bounding box center [334, 61] width 100 height 11
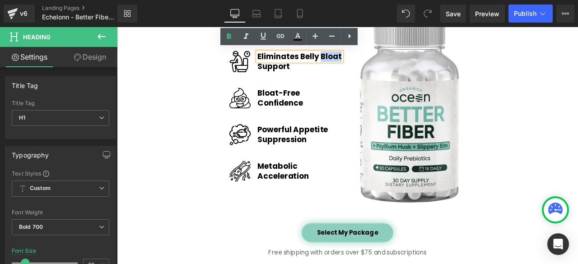
copy h1 "Bloat"
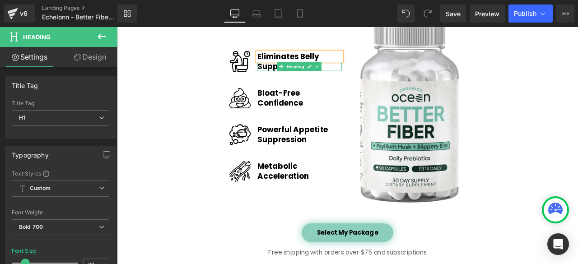
click at [284, 74] on h1 "Support" at bounding box center [334, 73] width 100 height 11
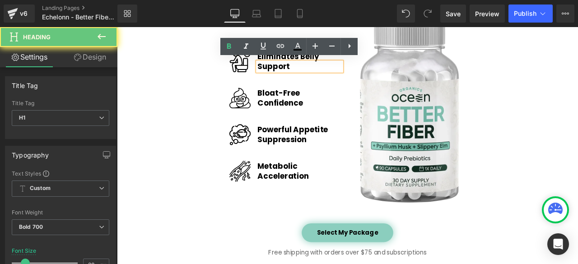
click at [284, 70] on h1 "Support" at bounding box center [334, 73] width 100 height 11
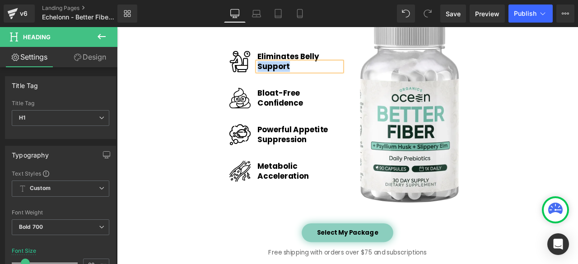
paste div
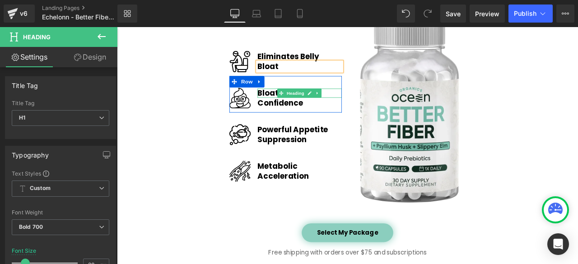
click at [293, 100] on h1 "Bloat-Free" at bounding box center [334, 105] width 100 height 11
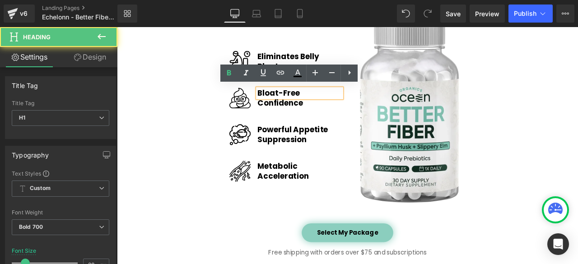
click at [293, 102] on h1 "Bloat-Free" at bounding box center [334, 105] width 100 height 11
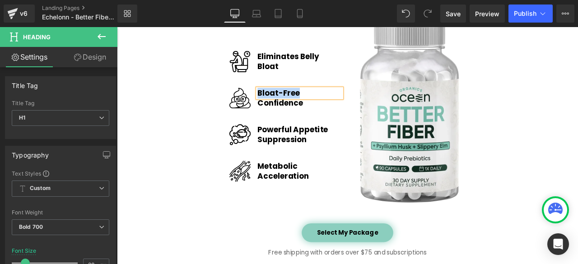
paste div
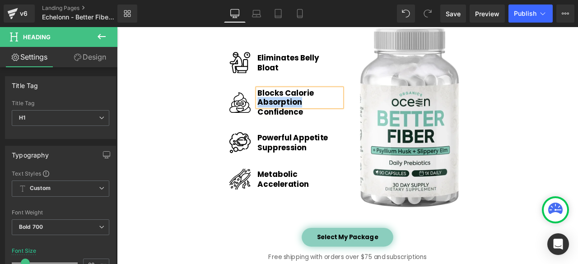
drag, startPoint x: 308, startPoint y: 113, endPoint x: 283, endPoint y: 112, distance: 25.3
click at [284, 112] on h1 "Blocks Calorie Absorption" at bounding box center [334, 111] width 100 height 22
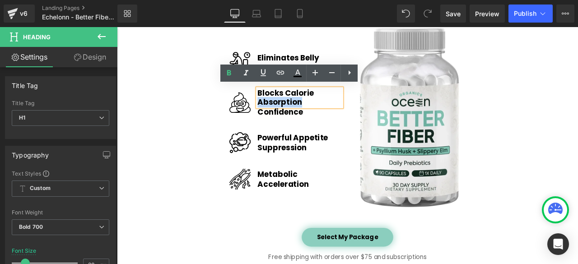
copy h1 "Absorption"
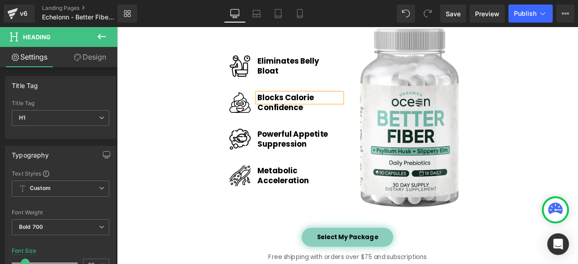
scroll to position [1387, 0]
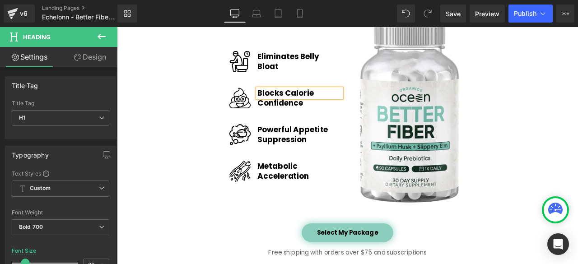
click at [284, 112] on h1 "Confidence" at bounding box center [334, 117] width 100 height 11
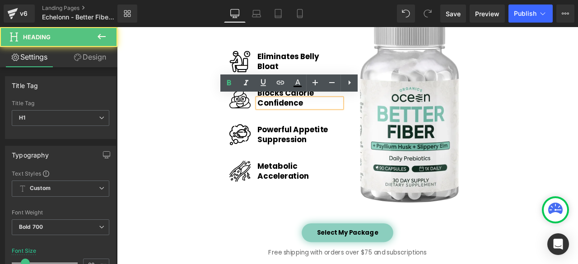
click at [286, 112] on h1 "Confidence" at bounding box center [334, 117] width 100 height 11
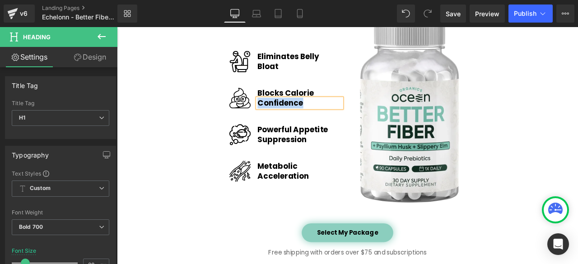
paste div
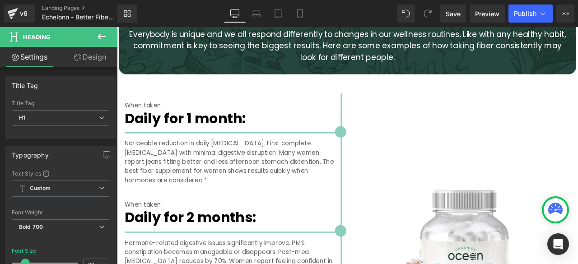
scroll to position [1763, 0]
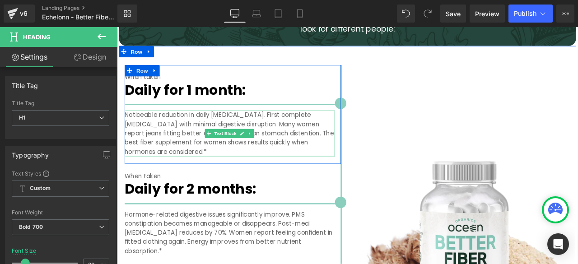
click at [174, 145] on p "Noticeable reduction in daily bloating. First complete menstrual cycle with min…" at bounding box center [250, 153] width 249 height 54
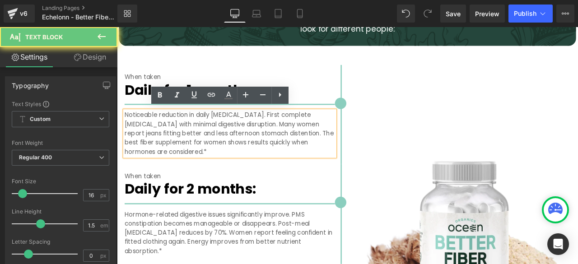
click at [174, 141] on p "Noticeable reduction in daily bloating. First complete menstrual cycle with min…" at bounding box center [250, 153] width 249 height 54
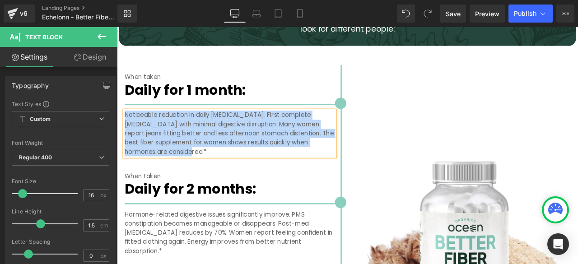
paste div
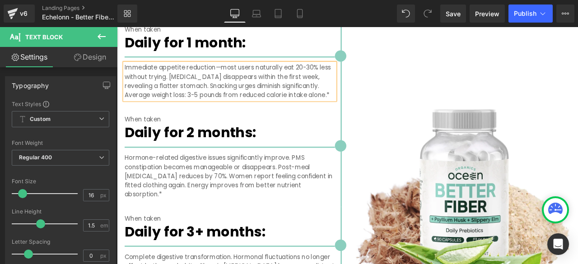
scroll to position [1839, 0]
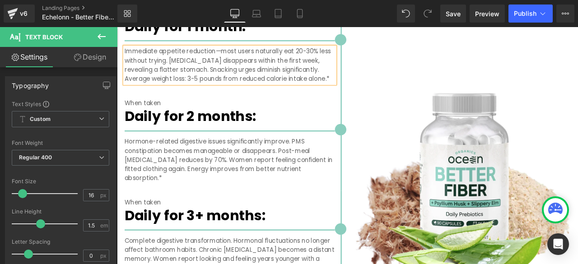
click at [191, 163] on p "Hormone-related digestive issues significantly improve. PMS constipation become…" at bounding box center [250, 185] width 249 height 54
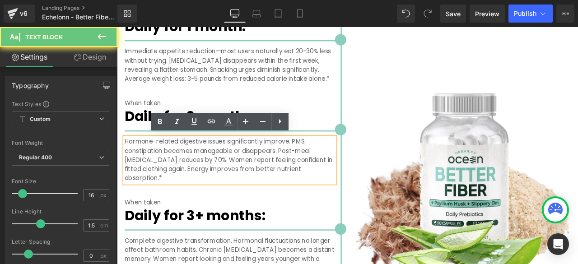
click at [170, 179] on p "Hormone-related digestive issues significantly improve. PMS constipation become…" at bounding box center [250, 185] width 249 height 54
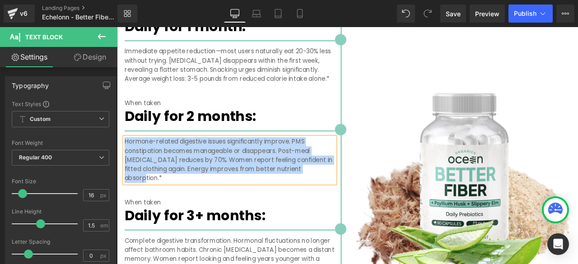
paste div
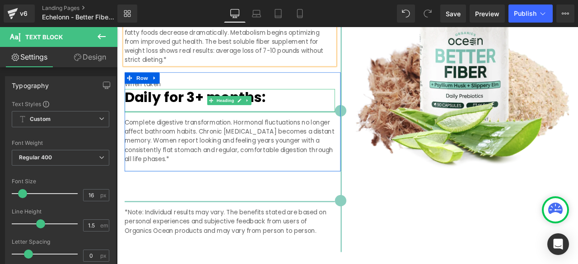
scroll to position [1989, 0]
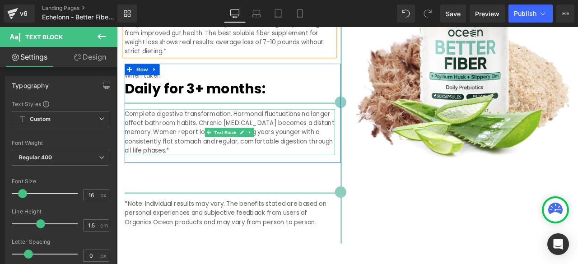
click at [177, 147] on p "Complete digestive transformation. Hormonal fluctuations no longer affect bathr…" at bounding box center [250, 152] width 249 height 54
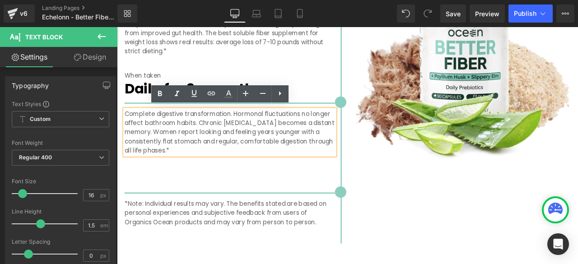
click at [177, 147] on p "Complete digestive transformation. Hormonal fluctuations no longer affect bathr…" at bounding box center [250, 152] width 249 height 54
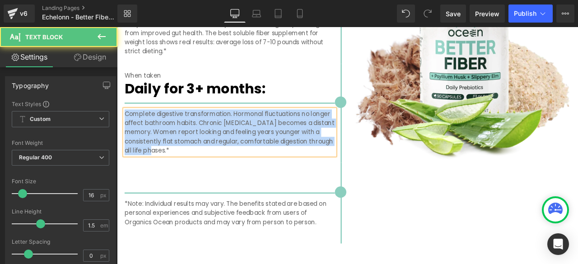
paste div
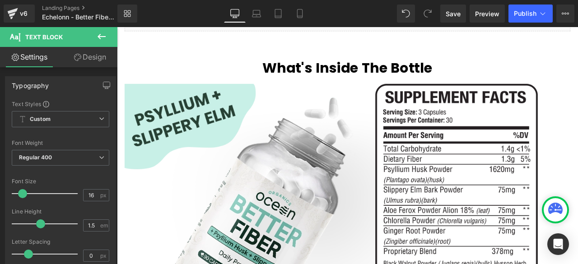
scroll to position [2215, 0]
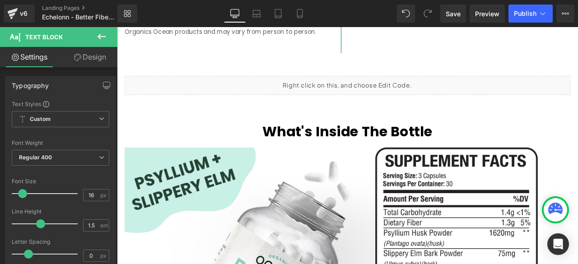
click at [376, 93] on div "Liquid" at bounding box center [390, 96] width 529 height 23
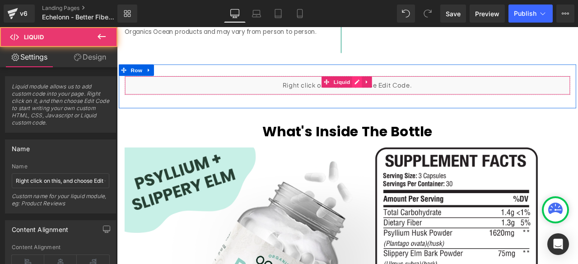
click at [400, 86] on div "Liquid" at bounding box center [390, 96] width 529 height 23
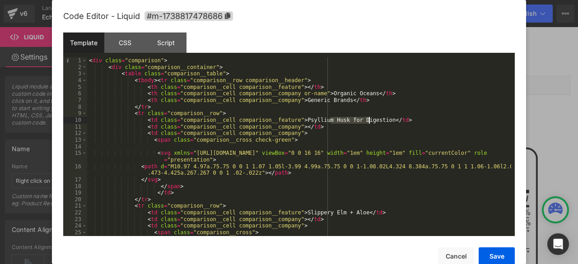
drag, startPoint x: 331, startPoint y: 119, endPoint x: 369, endPoint y: 121, distance: 37.6
click at [369, 121] on div "< div class = "comparison" > < div class = "comparison__container" > < table cl…" at bounding box center [299, 153] width 424 height 192
drag, startPoint x: 371, startPoint y: 119, endPoint x: 332, endPoint y: 122, distance: 39.8
click at [332, 122] on div "< div class = "comparison" > < div class = "comparison__container" > < table cl…" at bounding box center [299, 153] width 424 height 192
click at [334, 121] on div "< div class = "comparison" > < div class = "comparison__container" > < table cl…" at bounding box center [299, 153] width 424 height 192
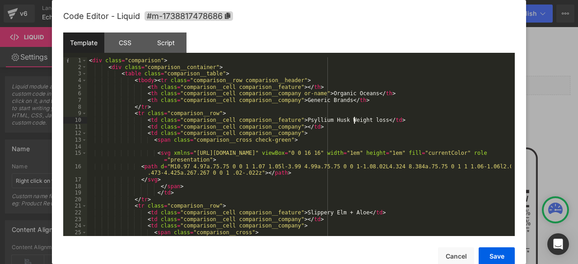
click at [355, 120] on div "< div class = "comparison" > < div class = "comparison__container" > < table cl…" at bounding box center [299, 153] width 424 height 192
click at [492, 256] on button "Save" at bounding box center [497, 257] width 36 height 18
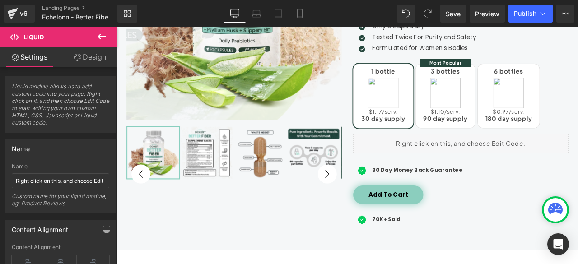
scroll to position [0, 0]
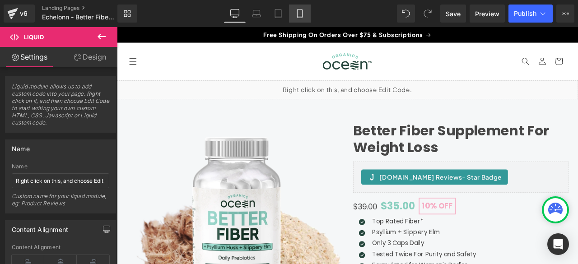
click at [301, 13] on icon at bounding box center [299, 13] width 9 height 9
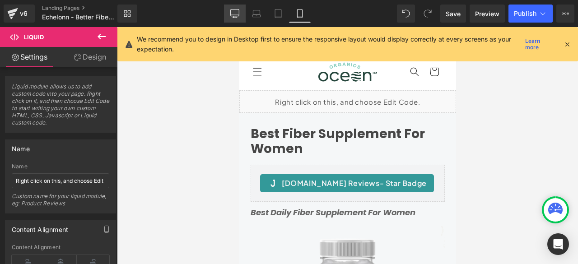
click at [238, 10] on icon at bounding box center [234, 13] width 9 height 9
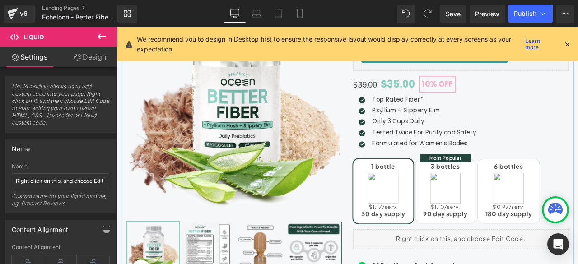
scroll to position [150, 0]
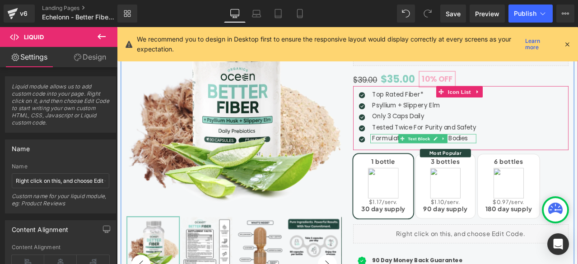
click at [437, 159] on p "Formulated for Women's Bodies" at bounding box center [481, 159] width 123 height 11
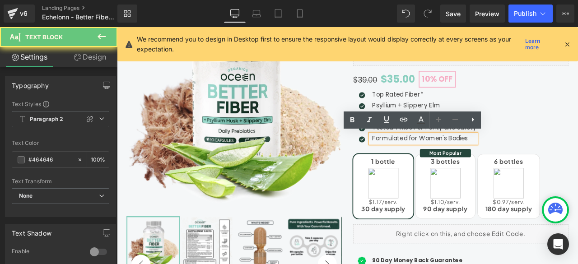
click at [437, 159] on p "Formulated for Women's Bodies" at bounding box center [481, 159] width 123 height 11
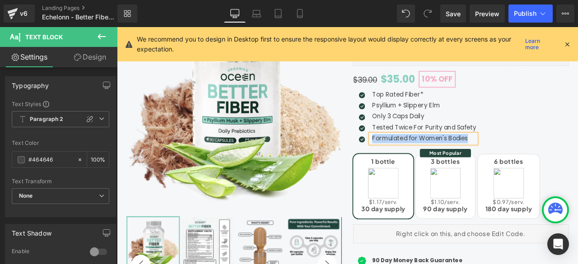
paste div
click at [304, 15] on icon at bounding box center [299, 13] width 9 height 9
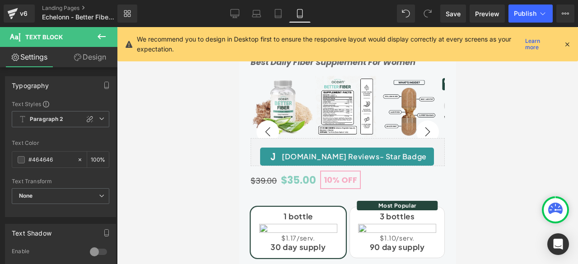
scroll to position [0, 0]
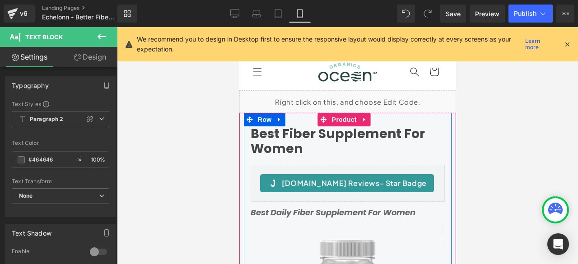
click at [277, 211] on icon "Best Daily Fiber Supplement For Women" at bounding box center [332, 212] width 165 height 11
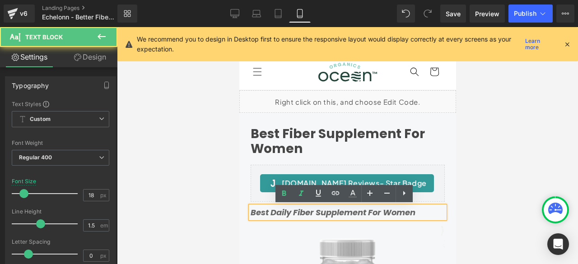
click at [277, 212] on icon "Best Daily Fiber Supplement For Women" at bounding box center [332, 212] width 165 height 11
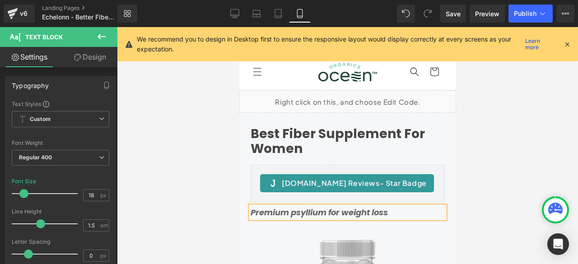
click at [295, 211] on icon "Premium psyllium for weight loss" at bounding box center [318, 212] width 137 height 11
click at [332, 211] on icon "Premium Psyllium for weight loss" at bounding box center [318, 212] width 137 height 11
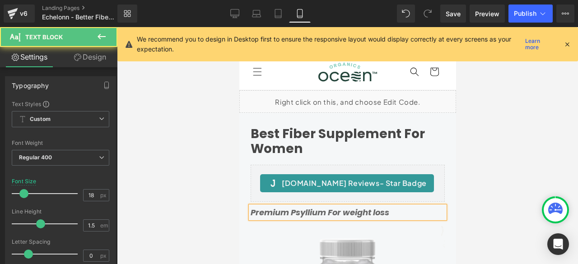
click at [353, 213] on icon "Premium Psyllium For weight loss" at bounding box center [319, 212] width 139 height 11
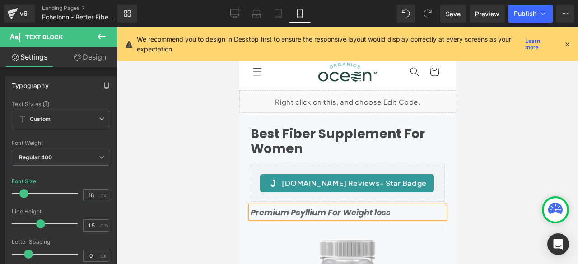
click at [380, 210] on icon "Premium Psyllium For Weight loss" at bounding box center [320, 212] width 140 height 11
click at [234, 14] on icon at bounding box center [234, 13] width 9 height 9
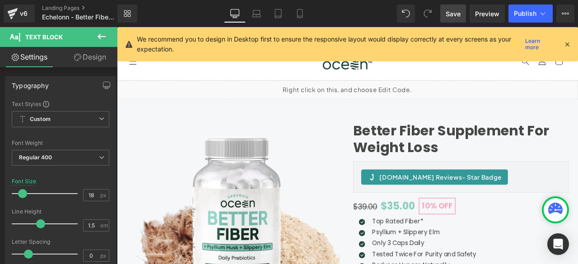
click at [442, 11] on link "Save" at bounding box center [453, 14] width 26 height 18
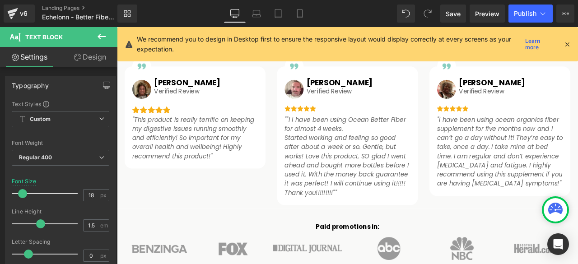
scroll to position [678, 0]
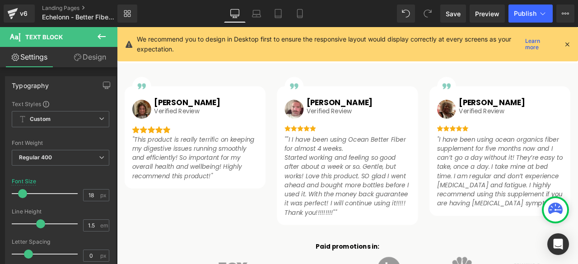
drag, startPoint x: 165, startPoint y: 164, endPoint x: 171, endPoint y: 159, distance: 8.0
click at [165, 164] on p ""This product is really terrific on keeping my digestive issues running smoothl…" at bounding box center [209, 182] width 149 height 54
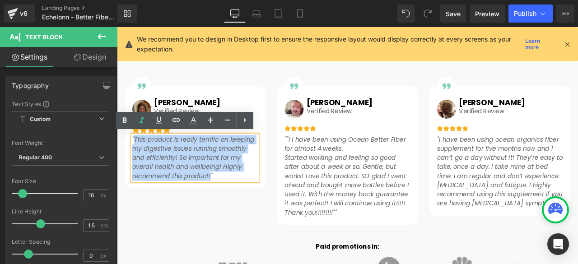
drag, startPoint x: 135, startPoint y: 158, endPoint x: 225, endPoint y: 201, distance: 99.4
click at [225, 201] on icon ""This product is really terrific on keeping my digestive issues running smoothl…" at bounding box center [207, 182] width 145 height 54
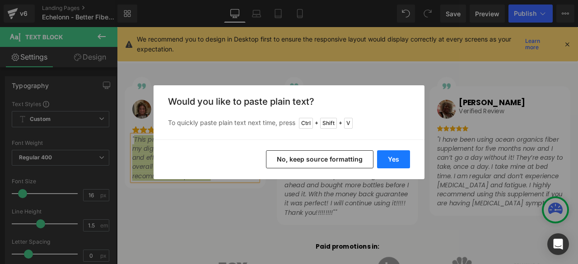
click at [398, 159] on button "Yes" at bounding box center [393, 159] width 33 height 18
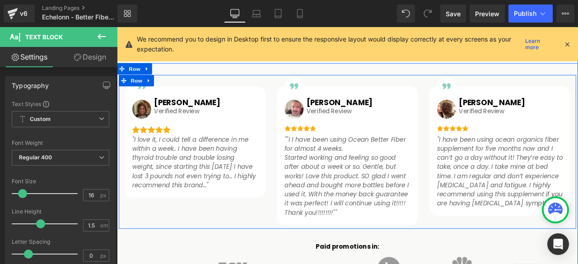
click at [277, 244] on div "Image Image Judith Heading Verified Review Text Block Row Image "I love it, I c…" at bounding box center [390, 175] width 542 height 183
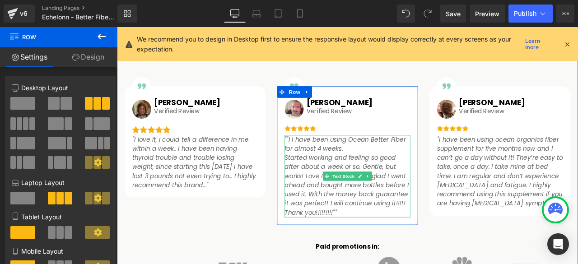
click at [317, 161] on icon """I I have been using Ocean Better Fiber for almost 4 weeks." at bounding box center [388, 165] width 144 height 21
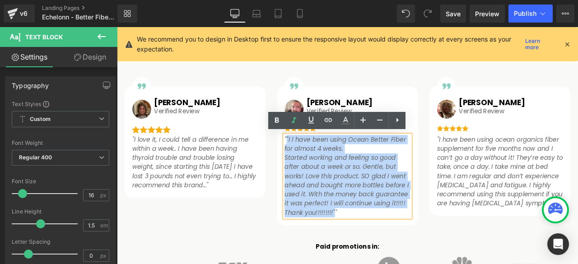
drag, startPoint x: 315, startPoint y: 157, endPoint x: 371, endPoint y: 248, distance: 107.1
click at [371, 248] on div """I I have been using Ocean Better Fiber for almost 4 weeks. Started working an…" at bounding box center [390, 204] width 149 height 98
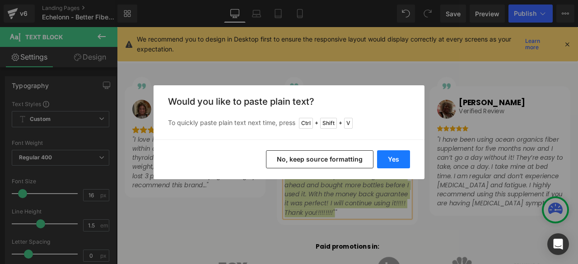
click at [388, 159] on button "Yes" at bounding box center [393, 159] width 33 height 18
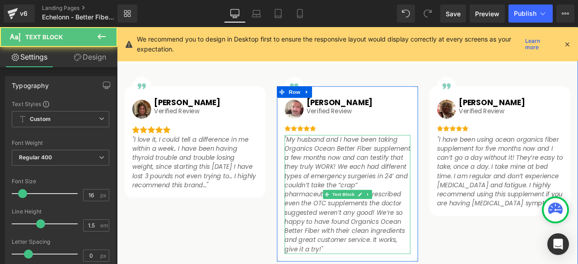
click at [328, 167] on icon ""My husband and I have been taking Organics Ocean Better Fiber supplement a few…" at bounding box center [390, 225] width 149 height 141
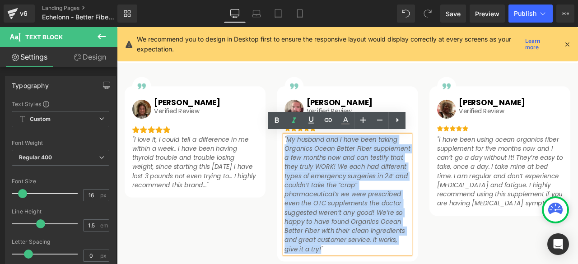
drag, startPoint x: 316, startPoint y: 162, endPoint x: 355, endPoint y: 287, distance: 131.0
click at [355, 264] on p ""My husband and I have been taking Organics Ocean Better Fiber supplement a few…" at bounding box center [390, 225] width 149 height 141
copy icon "My husband and I have been taking Organics Ocean Better Fiber supplement a few …"
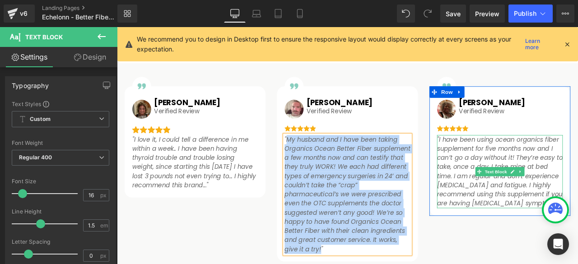
click at [529, 178] on icon ""I have been using ocean organics fiber supplement for five months now and I ca…" at bounding box center [571, 198] width 149 height 86
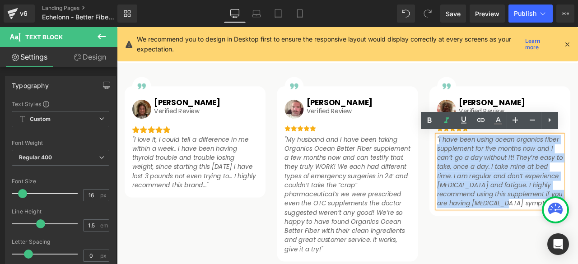
drag, startPoint x: 495, startPoint y: 157, endPoint x: 616, endPoint y: 237, distance: 144.9
click at [578, 237] on icon ""I have been using ocean organics fiber supplement for five months now and I ca…" at bounding box center [571, 198] width 149 height 86
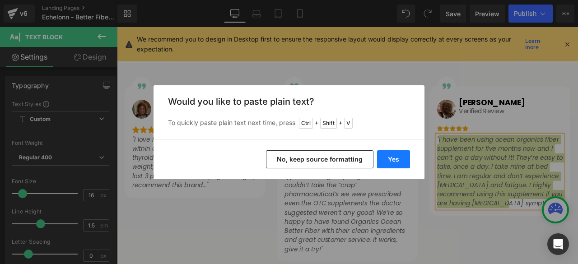
click at [405, 162] on button "Yes" at bounding box center [393, 159] width 33 height 18
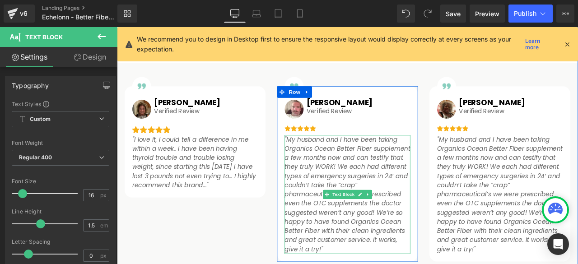
click at [417, 190] on icon ""My husband and I have been taking Organics Ocean Better Fiber supplement a few…" at bounding box center [390, 225] width 149 height 141
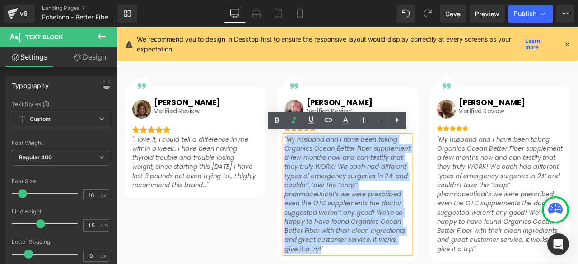
drag, startPoint x: 317, startPoint y: 158, endPoint x: 355, endPoint y: 289, distance: 136.4
click at [355, 264] on p ""My husband and I have been taking Organics Ocean Better Fiber supplement a few…" at bounding box center [390, 225] width 149 height 141
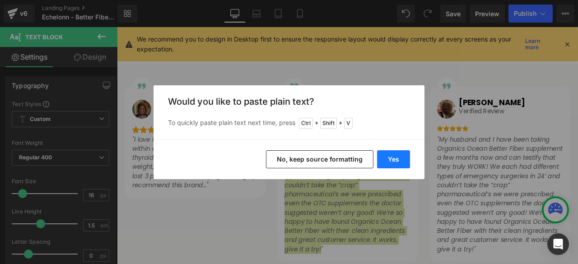
drag, startPoint x: 397, startPoint y: 156, endPoint x: 316, endPoint y: 163, distance: 81.2
click at [397, 156] on button "Yes" at bounding box center [393, 159] width 33 height 18
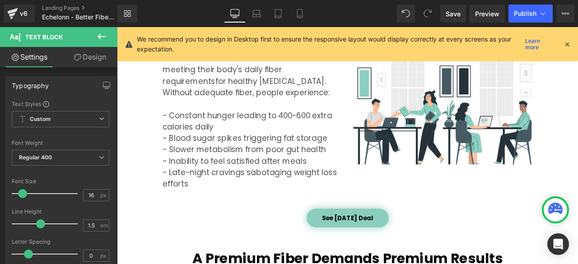
scroll to position [1129, 0]
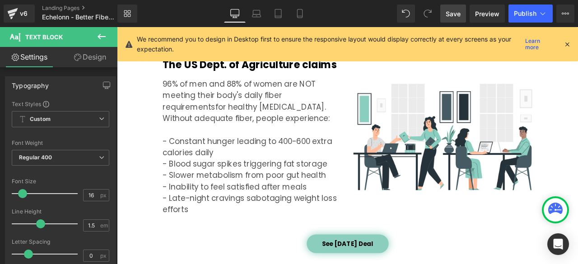
click at [449, 16] on span "Save" at bounding box center [453, 13] width 15 height 9
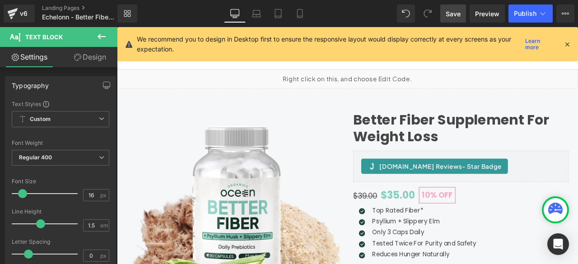
scroll to position [0, 0]
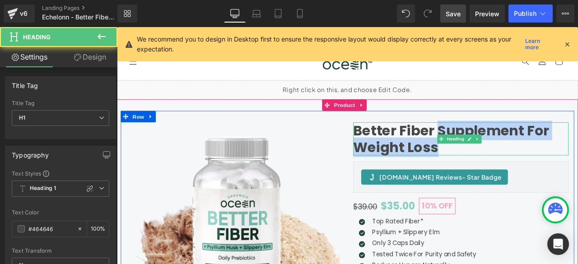
drag, startPoint x: 493, startPoint y: 148, endPoint x: 506, endPoint y: 170, distance: 25.5
click at [506, 170] on h1 "Better Fiber Supplement For Weight Loss" at bounding box center [524, 159] width 255 height 39
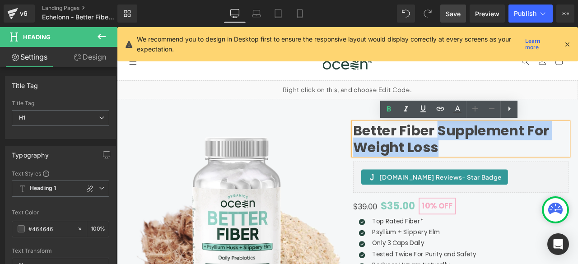
copy h1 "Supplement For Weight Loss"
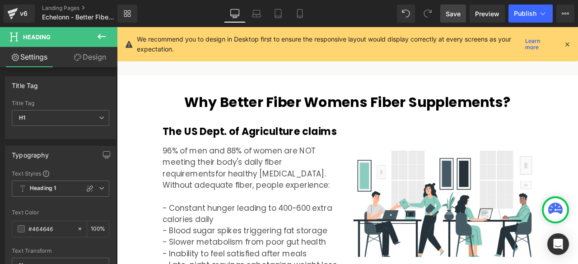
scroll to position [1054, 0]
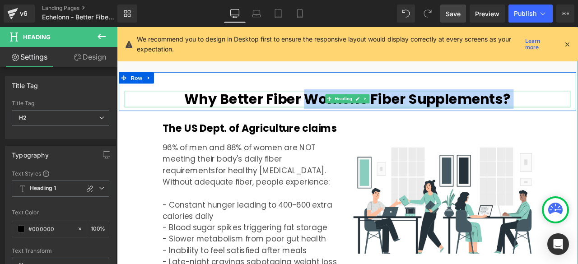
drag, startPoint x: 341, startPoint y: 110, endPoint x: 611, endPoint y: 103, distance: 270.3
click at [578, 103] on h2 "Why Better Fiber Womens Fiber Supplements?" at bounding box center [390, 112] width 529 height 19
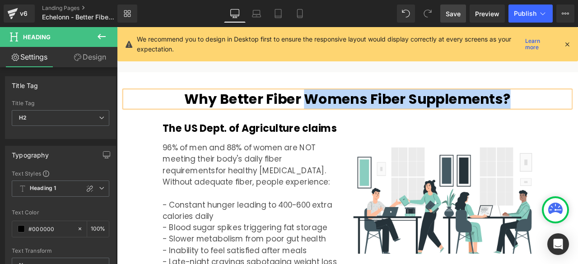
click at [578, 109] on h2 "Why Better Fiber Womens Fiber Supplements?" at bounding box center [390, 112] width 529 height 19
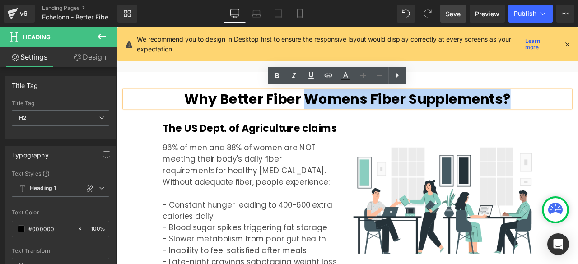
drag, startPoint x: 579, startPoint y: 109, endPoint x: 339, endPoint y: 109, distance: 240.4
click at [339, 109] on h2 "Why Better Fiber Womens Fiber Supplements?" at bounding box center [390, 112] width 529 height 19
paste div
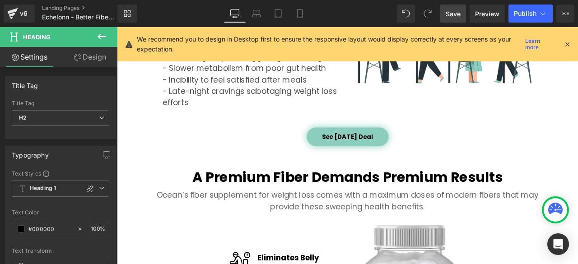
scroll to position [1280, 0]
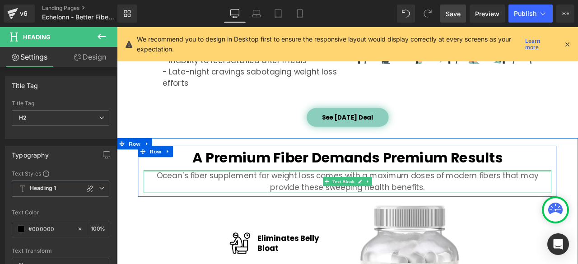
click at [245, 197] on div at bounding box center [390, 198] width 483 height 2
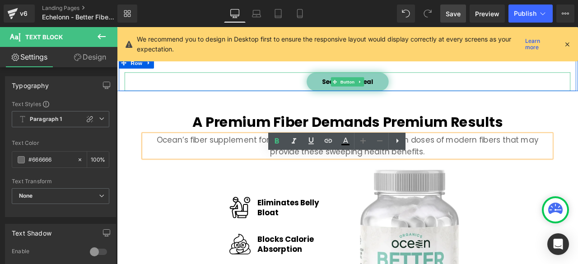
scroll to position [1355, 0]
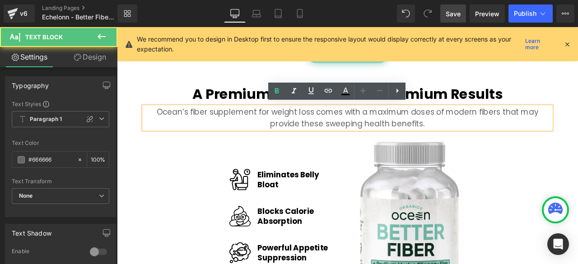
click at [248, 136] on p "Ocean’s fiber supplement for weight loss comes with a maximum doses of modern f…" at bounding box center [390, 134] width 483 height 27
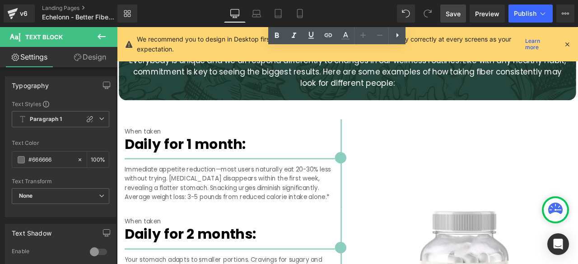
scroll to position [1882, 0]
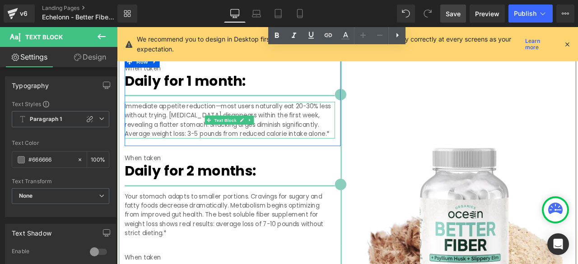
click at [169, 121] on p "Immediate appetite reduction—most users naturally eat 20-30% less without tryin…" at bounding box center [250, 137] width 249 height 43
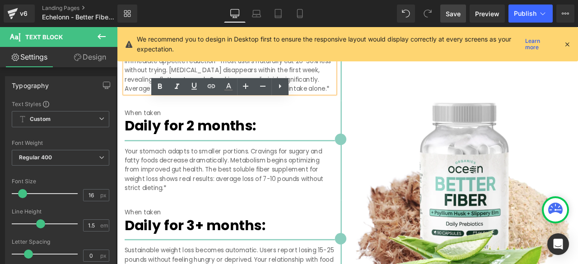
scroll to position [1958, 0]
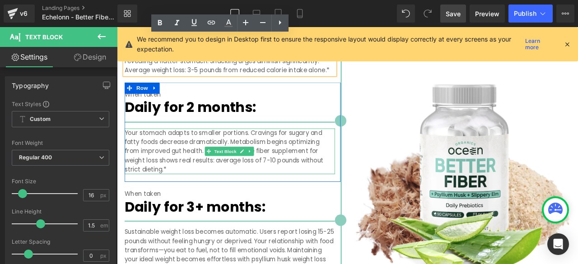
click at [200, 176] on p "Your stomach adapts to smaller portions. Cravings for sugary and fatty foods de…" at bounding box center [250, 174] width 249 height 54
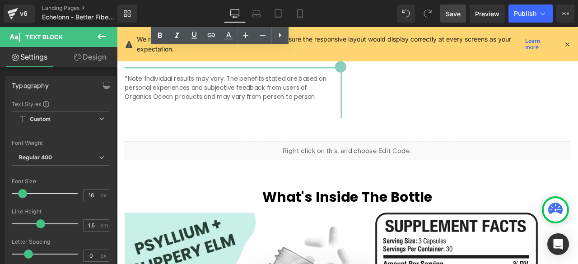
scroll to position [2259, 0]
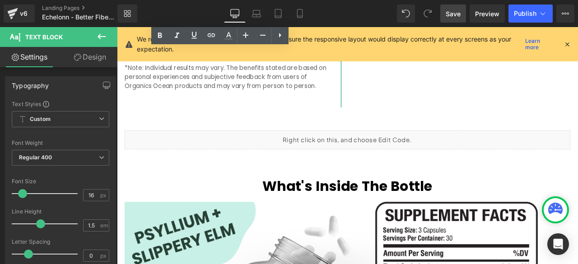
click at [380, 150] on div "Liquid" at bounding box center [390, 161] width 529 height 23
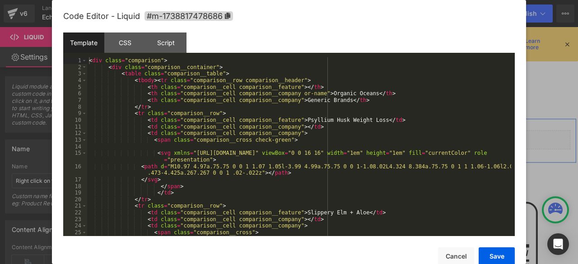
click at [396, 154] on div "Liquid" at bounding box center [390, 161] width 529 height 23
drag, startPoint x: 493, startPoint y: 250, endPoint x: 439, endPoint y: 250, distance: 54.2
click at [493, 250] on button "Save" at bounding box center [497, 257] width 36 height 18
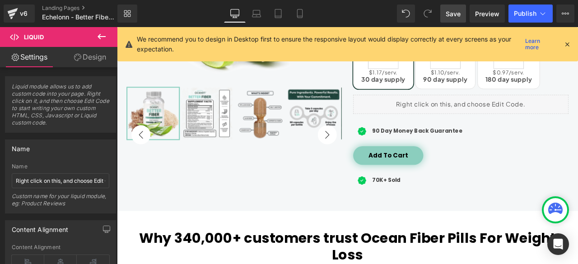
scroll to position [226, 0]
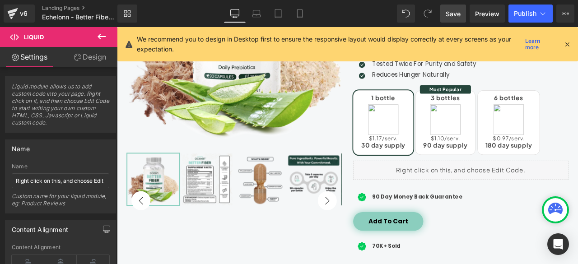
click at [453, 19] on link "Save" at bounding box center [453, 14] width 26 height 18
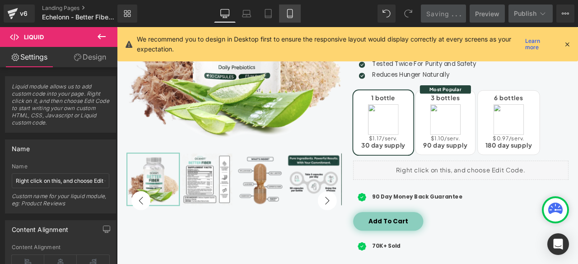
click at [295, 16] on link "Mobile" at bounding box center [290, 14] width 22 height 18
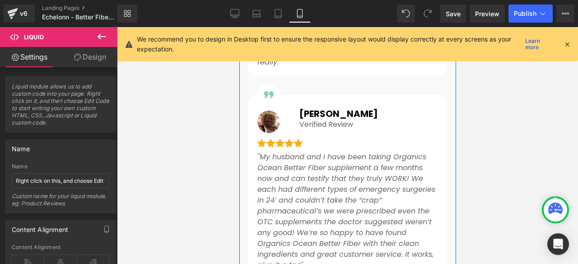
scroll to position [1581, 0]
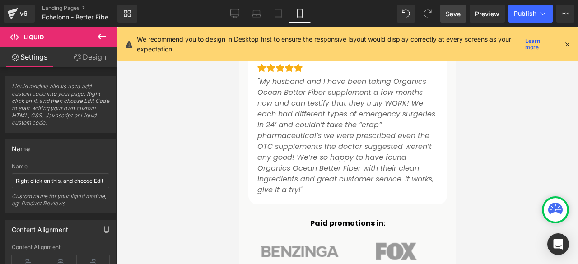
click at [454, 16] on span "Save" at bounding box center [453, 13] width 15 height 9
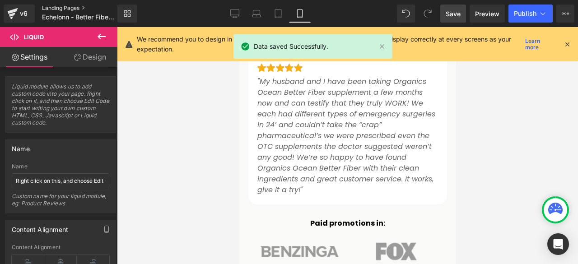
click at [73, 6] on link "Landing Pages" at bounding box center [87, 8] width 90 height 7
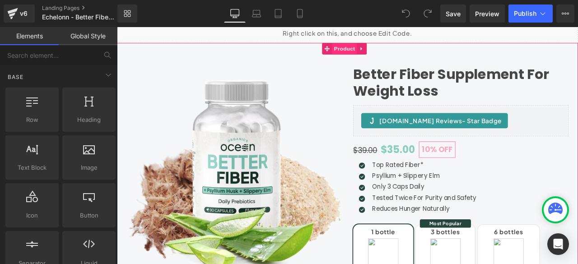
scroll to position [75, 0]
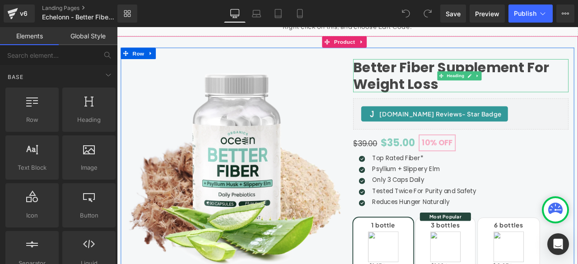
click at [578, 75] on h1 "Better Fiber Supplement For Weight Loss" at bounding box center [524, 84] width 255 height 39
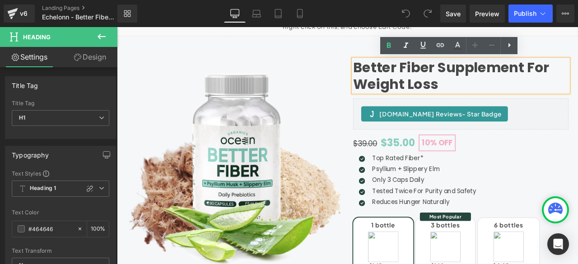
click at [578, 77] on h1 "Better Fiber Supplement For Weight Loss" at bounding box center [524, 84] width 255 height 39
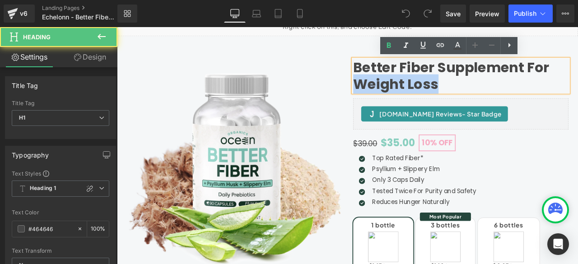
drag, startPoint x: 493, startPoint y: 90, endPoint x: 397, endPoint y: 99, distance: 96.6
click at [397, 99] on h1 "Better Fiber Supplement For Weight Loss" at bounding box center [524, 84] width 255 height 39
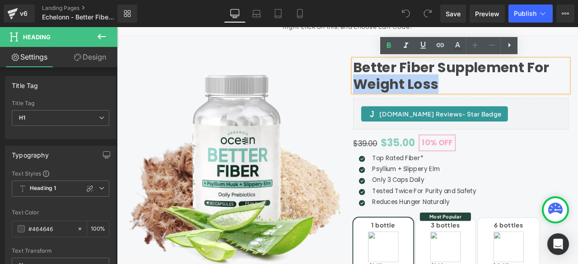
paste div
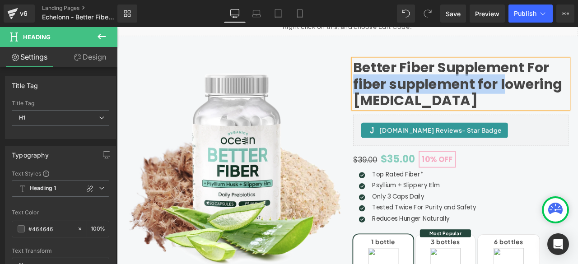
drag, startPoint x: 572, startPoint y: 94, endPoint x: 395, endPoint y: 90, distance: 176.2
click at [397, 90] on h1 "Better Fiber Supplement For fiber supplement for lowering [MEDICAL_DATA]" at bounding box center [524, 94] width 255 height 59
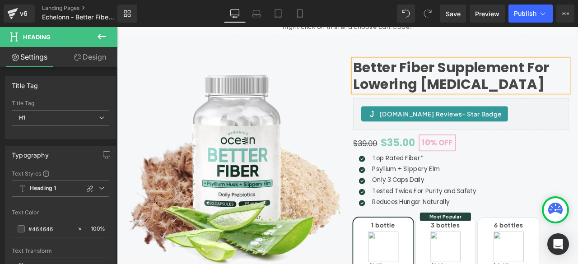
click at [482, 96] on h1 "Better Fiber Supplement For Lowering [MEDICAL_DATA]" at bounding box center [524, 84] width 255 height 39
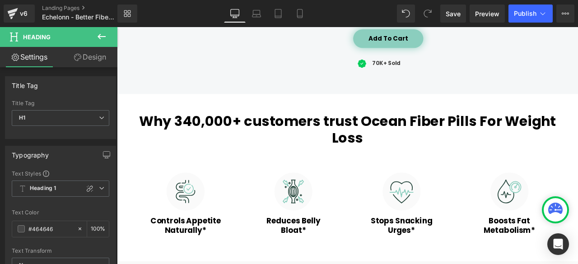
scroll to position [452, 0]
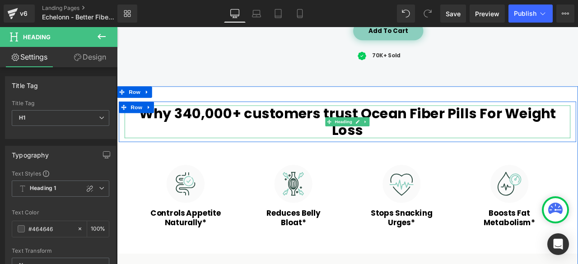
click at [290, 128] on h2 "Why 340,000+ customers trust Ocean Fiber Pills For Weight Loss" at bounding box center [390, 139] width 529 height 39
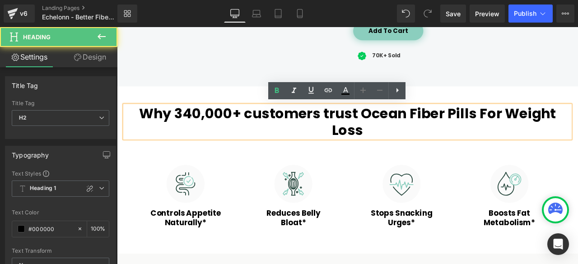
drag, startPoint x: 464, startPoint y: 129, endPoint x: 468, endPoint y: 133, distance: 5.8
click at [468, 133] on h2 "Why 340,000+ customers trust Ocean Fiber Pills For Weight Loss" at bounding box center [390, 139] width 529 height 39
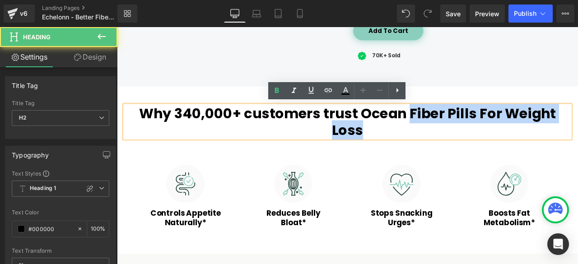
drag, startPoint x: 463, startPoint y: 130, endPoint x: 469, endPoint y: 145, distance: 16.4
click at [469, 145] on h2 "Why 340,000+ customers trust Ocean Fiber Pills For Weight Loss" at bounding box center [390, 139] width 529 height 39
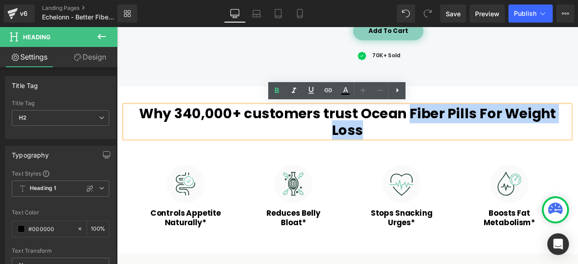
paste div "To enrich screen reader interactions, please activate Accessibility in Grammarl…"
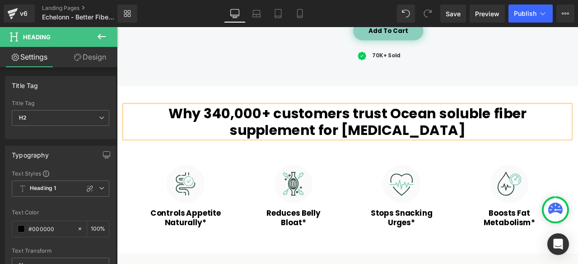
click at [452, 130] on h2 "Why 340,000+ customers trust Ocean soluble fiber supplement for [MEDICAL_DATA]" at bounding box center [390, 139] width 529 height 39
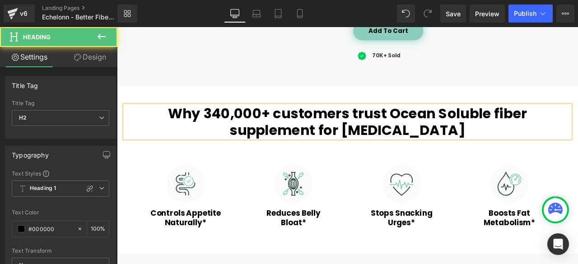
click at [514, 127] on h2 "Why 340,000+ customers trust Ocean Soluble fiber supplement for [MEDICAL_DATA]" at bounding box center [390, 139] width 529 height 39
click at [283, 153] on h2 "Why 340,000+ customers trust Ocean Soluble Fiber supplement for [MEDICAL_DATA]" at bounding box center [390, 139] width 529 height 39
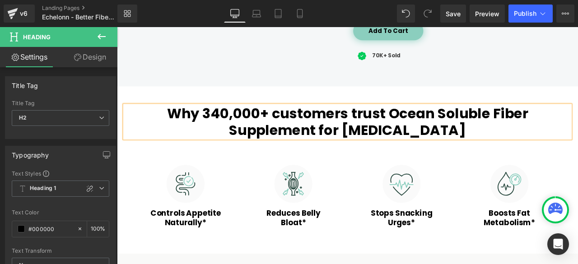
click at [383, 148] on h2 "Why 340,000+ customers trust Ocean Soluble Fiber Supplement for [MEDICAL_DATA]" at bounding box center [390, 139] width 529 height 39
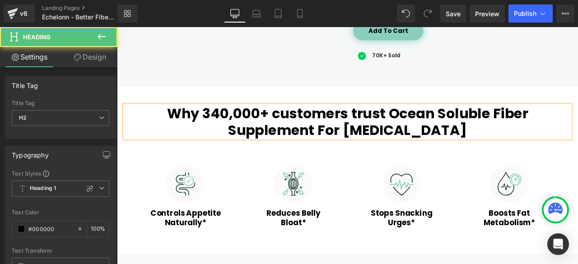
click at [415, 152] on h2 "Why 340,000+ customers trust Ocean Soluble Fiber Supplement For [MEDICAL_DATA]" at bounding box center [390, 139] width 529 height 39
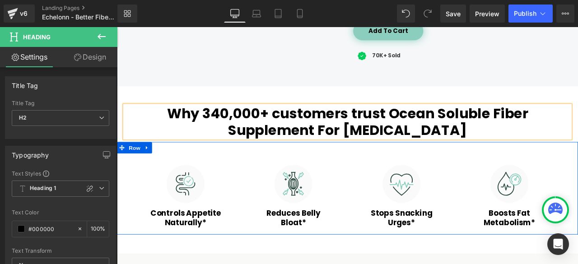
scroll to position [527, 0]
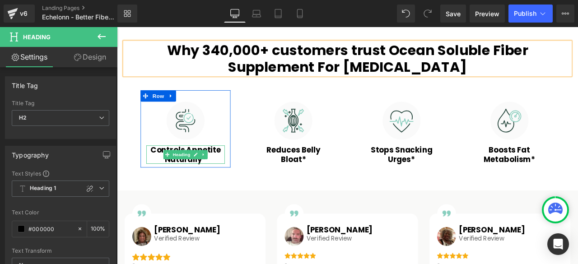
click at [159, 170] on h3 "Controls Appetite Naturally*" at bounding box center [198, 179] width 93 height 22
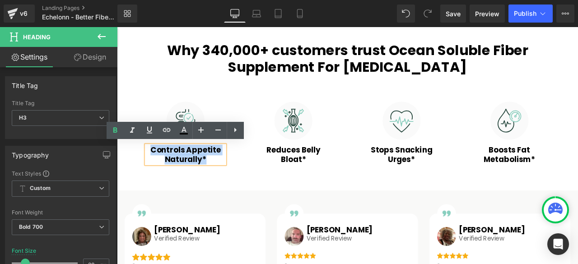
drag, startPoint x: 155, startPoint y: 170, endPoint x: 218, endPoint y: 185, distance: 64.4
click at [218, 185] on h3 "Controls Appetite Naturally*" at bounding box center [198, 179] width 93 height 22
click at [201, 181] on h3 "Controls Appetite Naturally*" at bounding box center [198, 179] width 93 height 22
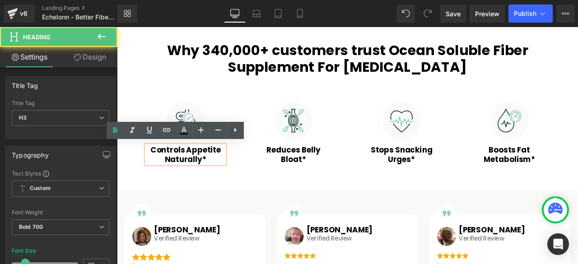
click at [291, 168] on h3 "Reduces Belly Bloat*" at bounding box center [326, 179] width 93 height 22
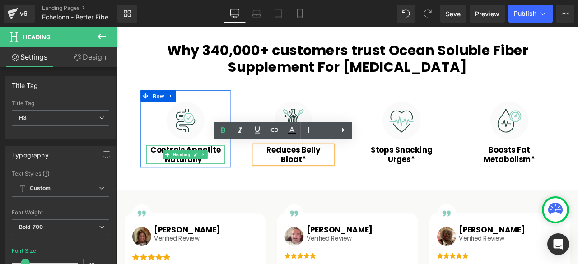
click at [191, 173] on span "Heading" at bounding box center [194, 178] width 24 height 11
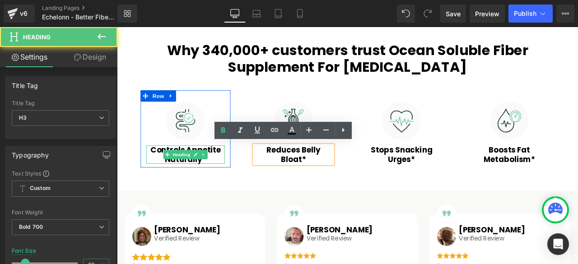
click at [155, 171] on h3 "Controls Appetite Naturally*" at bounding box center [198, 179] width 93 height 22
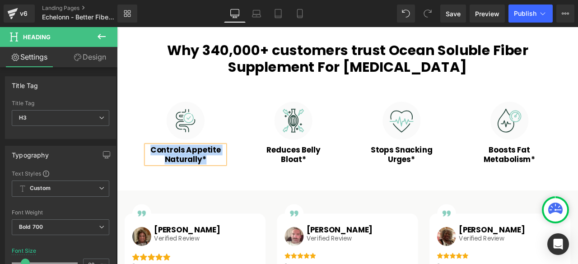
paste div
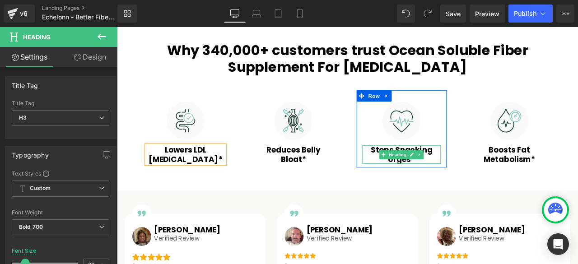
click at [421, 174] on h3 "Stops Snacking Urges*" at bounding box center [454, 179] width 93 height 22
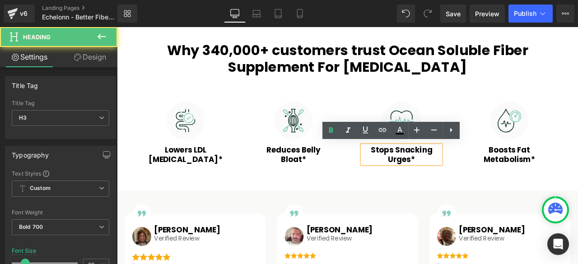
click at [420, 173] on h3 "Stops Snacking Urges*" at bounding box center [454, 179] width 93 height 22
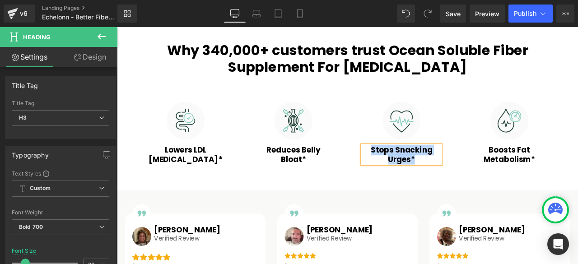
paste div
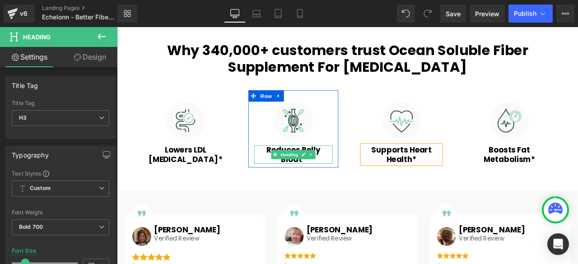
click at [287, 170] on h3 "Reduces Belly Bloat*" at bounding box center [326, 179] width 93 height 22
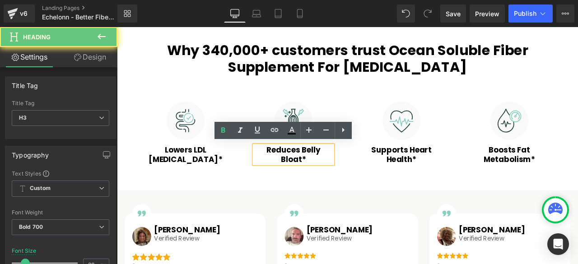
click at [294, 170] on h3 "Reduces Belly Bloat*" at bounding box center [326, 179] width 93 height 22
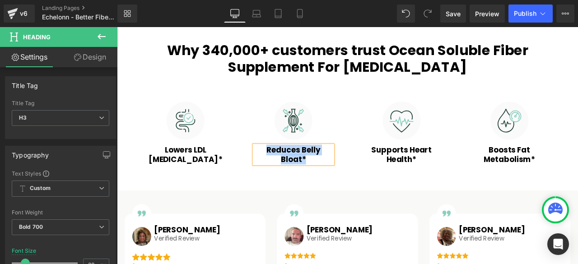
paste div
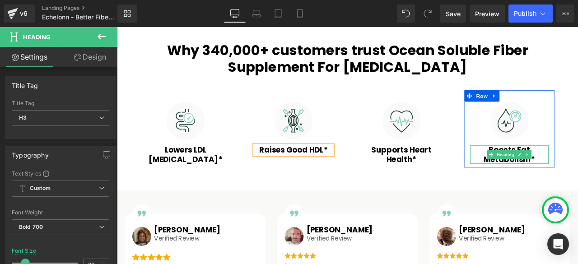
click at [548, 169] on h3 "Boosts Fat Metabolism*" at bounding box center [582, 179] width 93 height 22
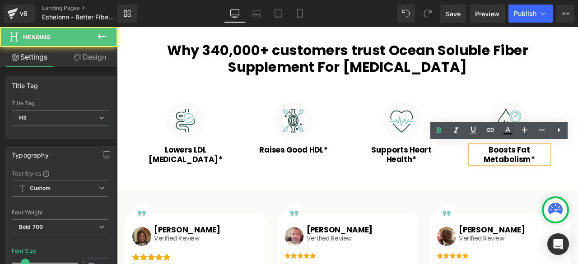
click at [556, 175] on h3 "Boosts Fat Metabolism*" at bounding box center [582, 179] width 93 height 22
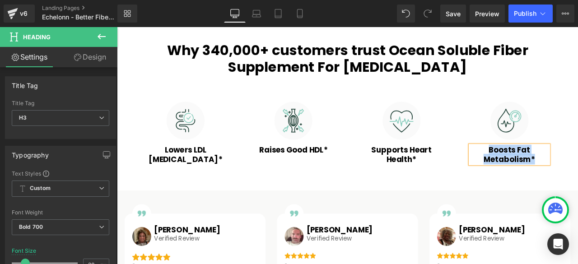
paste div
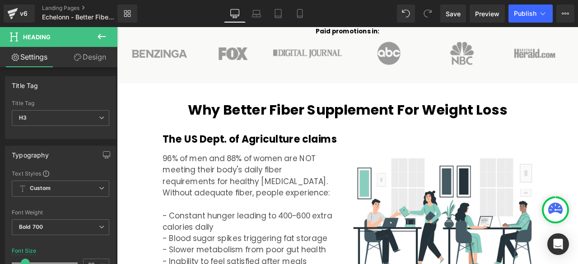
scroll to position [1054, 0]
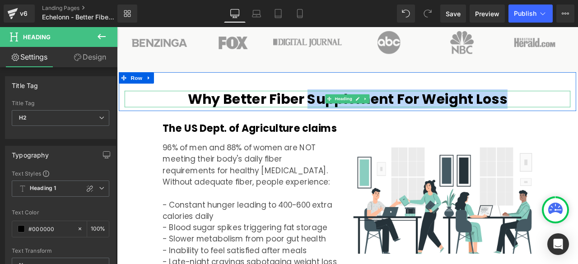
drag, startPoint x: 342, startPoint y: 109, endPoint x: 573, endPoint y: 108, distance: 231.8
click at [573, 108] on h2 "Why Better Fiber Supplement For Weight Loss" at bounding box center [390, 112] width 529 height 19
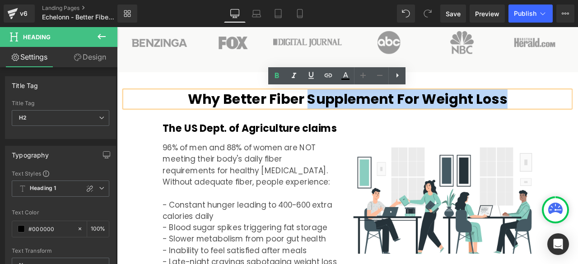
paste div
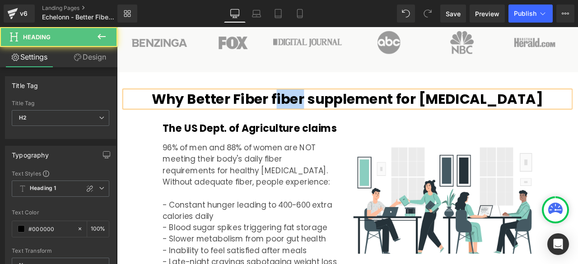
drag, startPoint x: 363, startPoint y: 110, endPoint x: 327, endPoint y: 109, distance: 36.1
click at [327, 109] on h2 "Why Better Fiber fiber supplement for [MEDICAL_DATA]" at bounding box center [390, 112] width 529 height 19
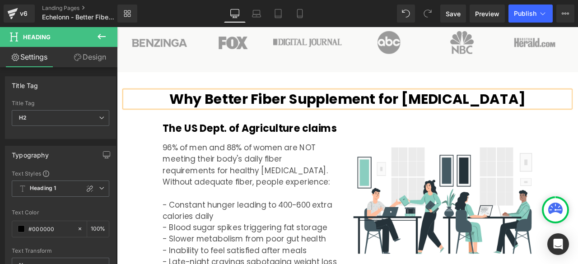
click at [458, 111] on h2 "Why Better Fiber Supplement for [MEDICAL_DATA]" at bounding box center [390, 112] width 529 height 19
click at [488, 114] on h2 "Why Better Fiber Supplement For [MEDICAL_DATA]" at bounding box center [390, 112] width 529 height 19
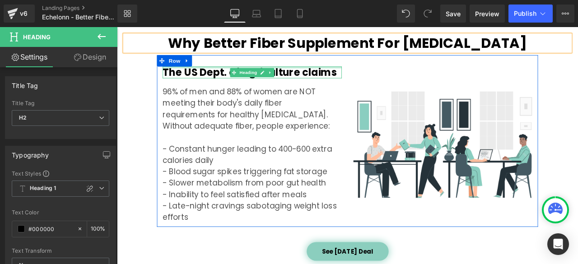
scroll to position [1129, 0]
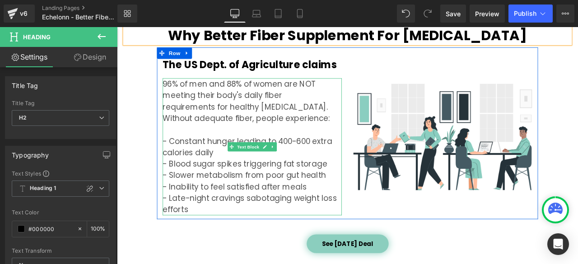
click at [210, 122] on p "96% of men and 88% of women are NOT meeting their body's daily fiber requiremen…" at bounding box center [277, 115] width 212 height 54
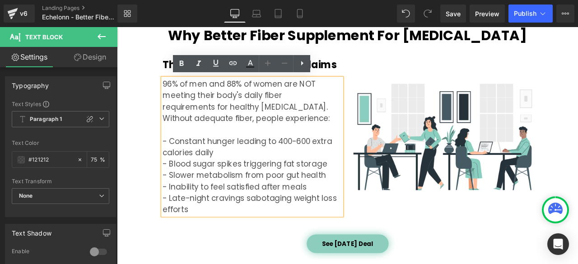
click at [204, 129] on p "96% of men and 88% of women are NOT meeting their body's daily fiber requiremen…" at bounding box center [277, 115] width 212 height 54
click at [189, 134] on p "96% of men and 88% of women are NOT meeting their body's daily fiber requiremen…" at bounding box center [277, 115] width 212 height 54
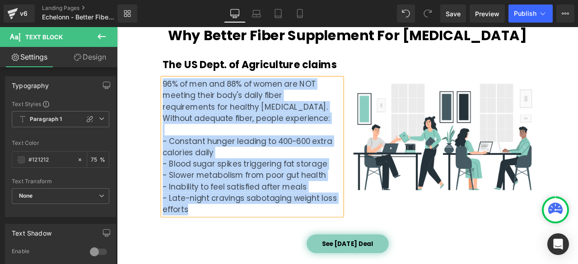
paste div
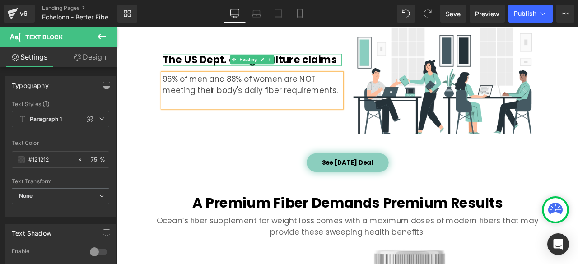
scroll to position [1161, 0]
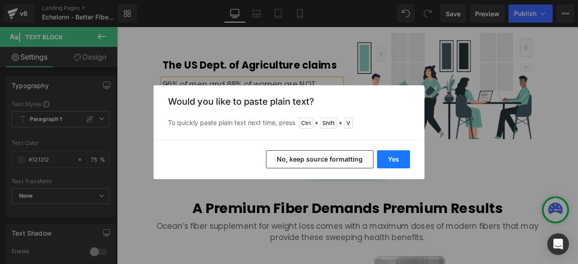
click at [398, 163] on button "Yes" at bounding box center [393, 159] width 33 height 18
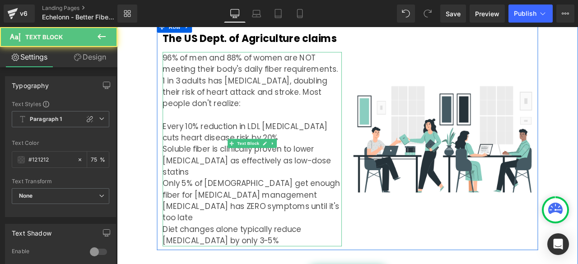
click at [197, 130] on p at bounding box center [277, 132] width 212 height 14
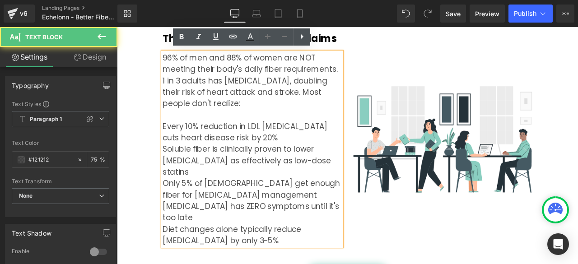
click at [171, 143] on p "Every 10% reduction in LDL [MEDICAL_DATA] cuts heart disease risk by 20%" at bounding box center [277, 151] width 212 height 27
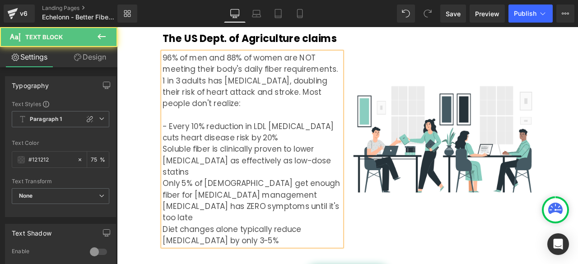
click at [171, 168] on p "Soluble fiber is clinically proven to lower [MEDICAL_DATA] as effectively as lo…" at bounding box center [277, 185] width 212 height 41
click at [171, 206] on p "Only 5% of [DEMOGRAPHIC_DATA] get enough fiber for [MEDICAL_DATA] management" at bounding box center [277, 219] width 212 height 27
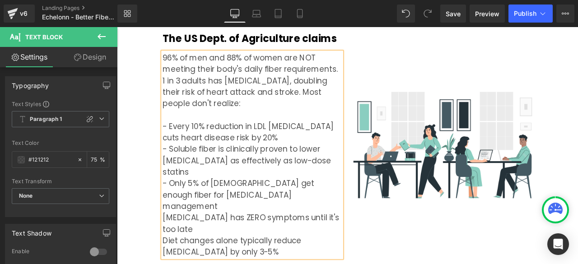
click at [171, 247] on p "[MEDICAL_DATA] has ZERO symptoms until it's too late" at bounding box center [277, 260] width 212 height 27
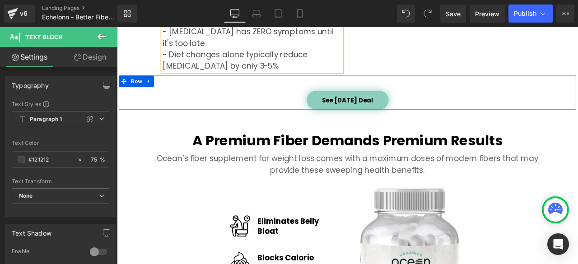
scroll to position [1387, 0]
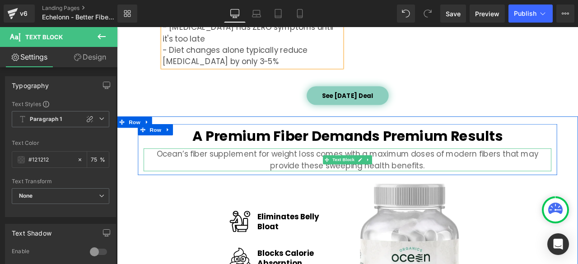
click at [213, 171] on p "Ocean’s fiber supplement for weight loss comes with a maximum doses of modern f…" at bounding box center [390, 184] width 483 height 27
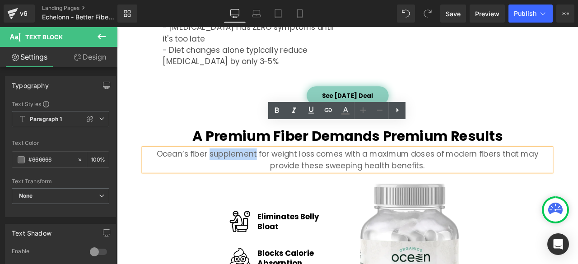
drag, startPoint x: 209, startPoint y: 150, endPoint x: 261, endPoint y: 150, distance: 51.5
click at [261, 171] on p "Ocean’s fiber supplement for weight loss comes with a maximum doses of modern f…" at bounding box center [390, 184] width 483 height 27
click at [285, 171] on p "Ocean’s fiber supplement for weight loss comes with a maximum doses of modern f…" at bounding box center [390, 184] width 483 height 27
drag, startPoint x: 186, startPoint y: 147, endPoint x: 329, endPoint y: 149, distance: 143.2
click at [329, 171] on p "Ocean’s fiber supplement for weight loss comes with a maximum doses of modern f…" at bounding box center [390, 184] width 483 height 27
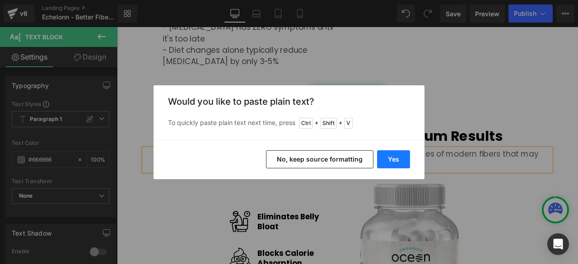
click at [390, 156] on button "Yes" at bounding box center [393, 159] width 33 height 18
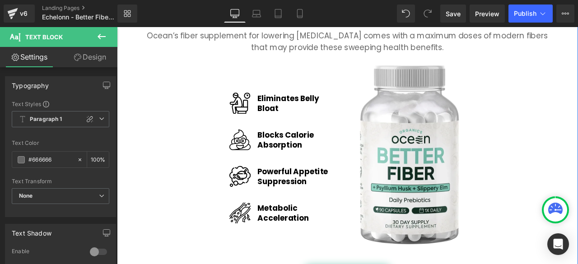
scroll to position [1537, 0]
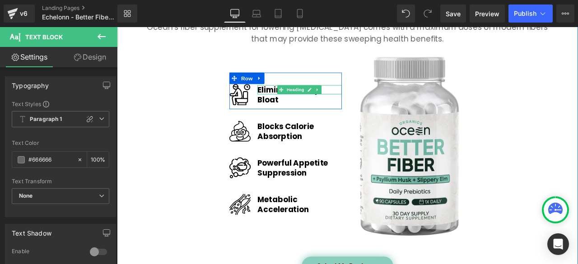
click at [292, 96] on h1 "Eliminates Belly" at bounding box center [334, 101] width 100 height 11
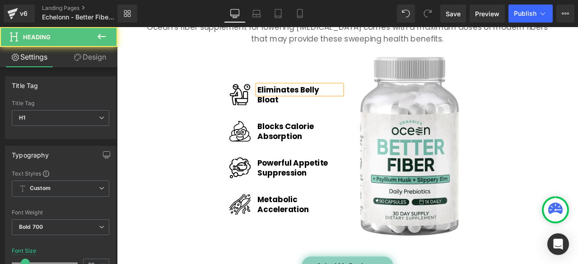
click at [292, 96] on h1 "Eliminates Belly" at bounding box center [334, 101] width 100 height 11
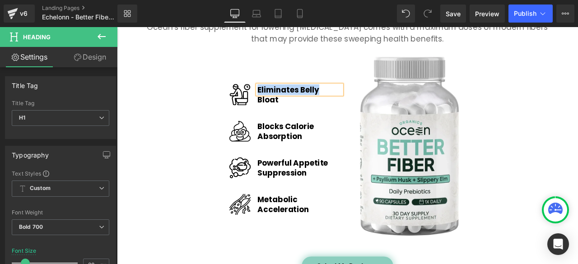
paste div
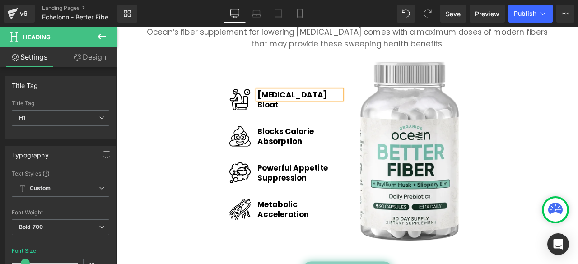
drag, startPoint x: 327, startPoint y: 84, endPoint x: 283, endPoint y: 84, distance: 44.3
click at [284, 102] on h1 "[MEDICAL_DATA]" at bounding box center [334, 107] width 100 height 11
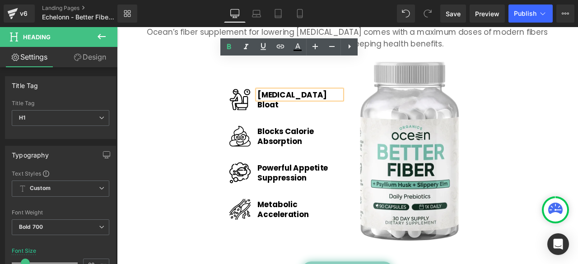
click at [291, 102] on h1 "[MEDICAL_DATA]" at bounding box center [334, 107] width 100 height 11
drag, startPoint x: 329, startPoint y: 80, endPoint x: 280, endPoint y: 82, distance: 49.3
click at [284, 102] on h1 "[MEDICAL_DATA]" at bounding box center [334, 107] width 100 height 11
copy h1 "Reduction"
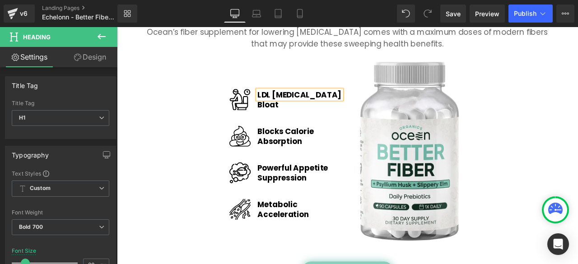
scroll to position [1537, 0]
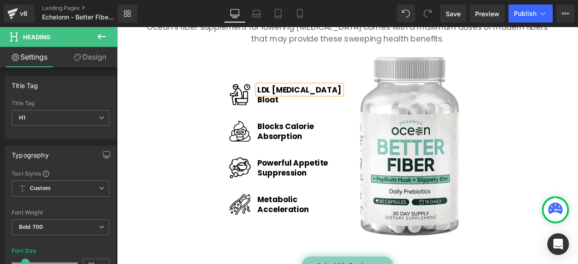
click at [303, 108] on h1 "Bloat" at bounding box center [334, 113] width 100 height 11
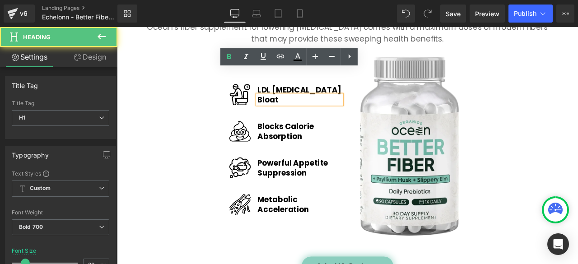
click at [303, 108] on h1 "Bloat" at bounding box center [334, 113] width 100 height 11
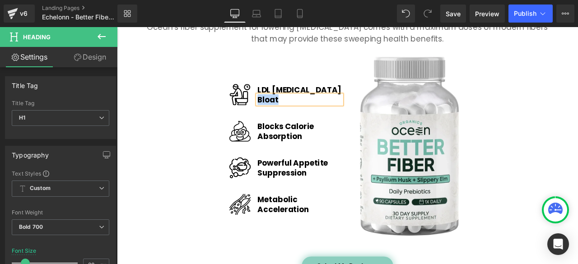
paste div
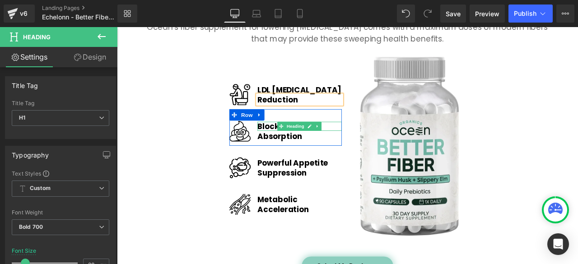
click at [284, 140] on h1 "Blocks Calorie" at bounding box center [334, 145] width 100 height 11
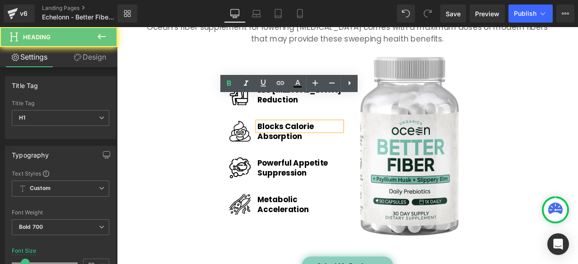
click at [298, 140] on h1 "Blocks Calorie" at bounding box center [334, 145] width 100 height 11
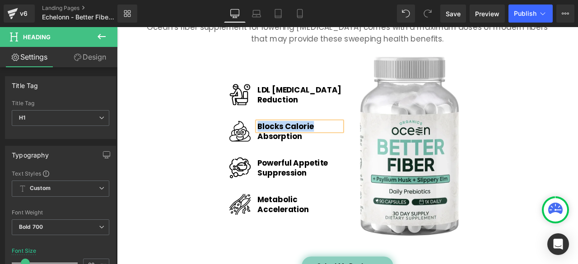
paste div
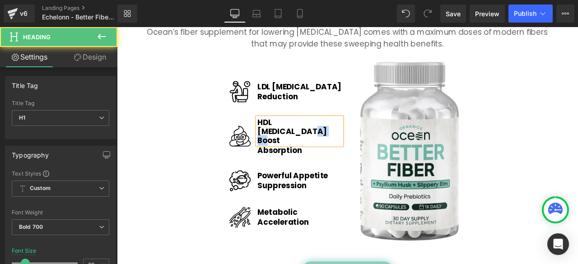
click at [284, 134] on h1 "HDL [MEDICAL_DATA] Boost" at bounding box center [334, 150] width 100 height 33
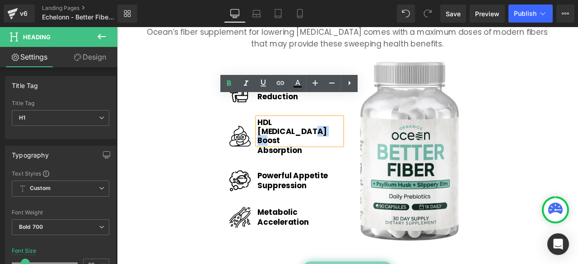
copy h1 "Boost"
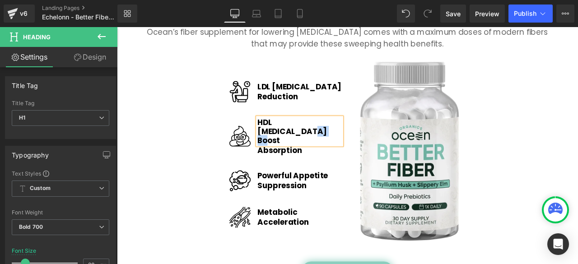
scroll to position [1537, 0]
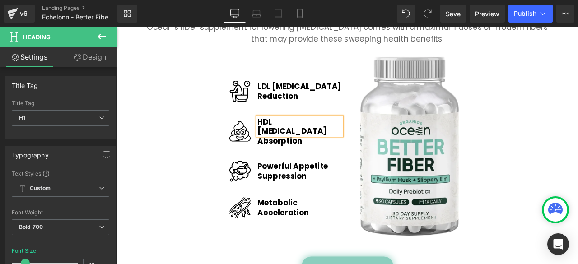
click at [293, 157] on h1 "Absorption" at bounding box center [334, 162] width 100 height 11
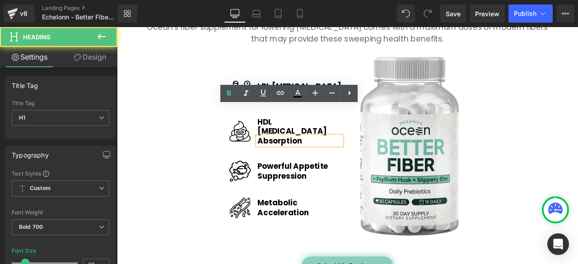
click at [293, 157] on h1 "Absorption" at bounding box center [334, 162] width 100 height 11
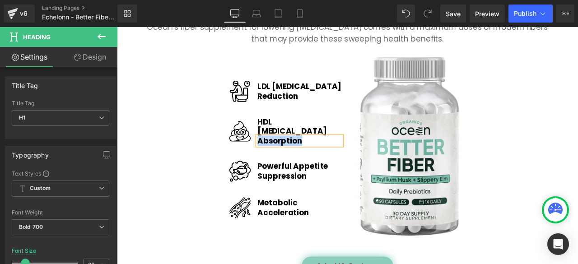
paste div
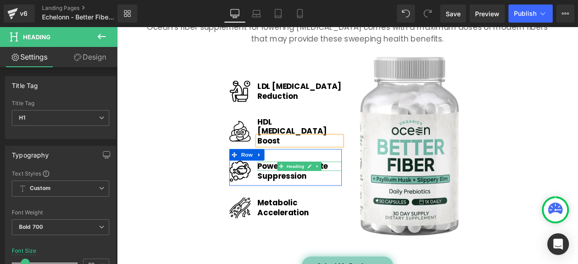
click at [293, 187] on h1 "Powerful Appetite" at bounding box center [334, 192] width 100 height 11
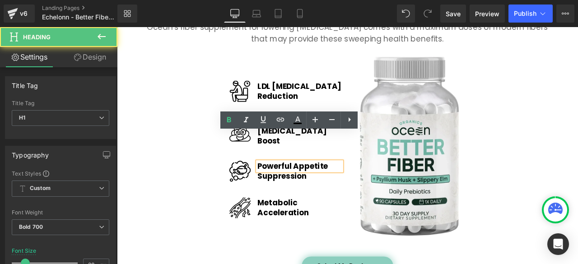
click at [293, 187] on h1 "Powerful Appetite" at bounding box center [334, 192] width 100 height 11
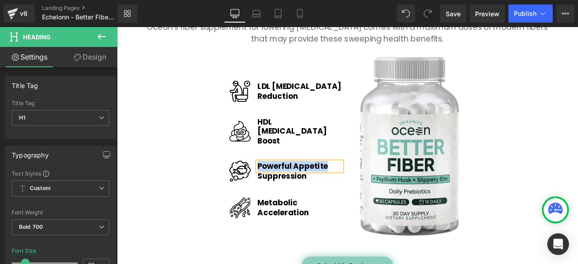
paste div
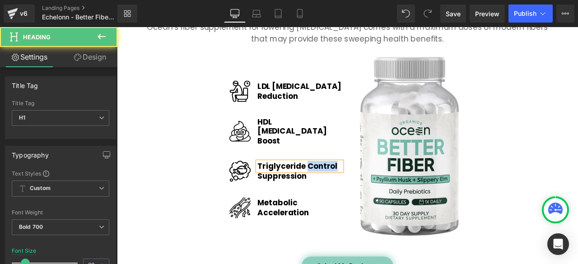
drag, startPoint x: 375, startPoint y: 157, endPoint x: 339, endPoint y: 153, distance: 36.4
click at [339, 187] on h1 "Triglyceride Control" at bounding box center [334, 192] width 100 height 11
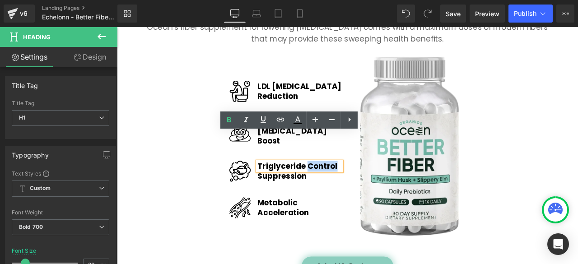
copy h1 "Control"
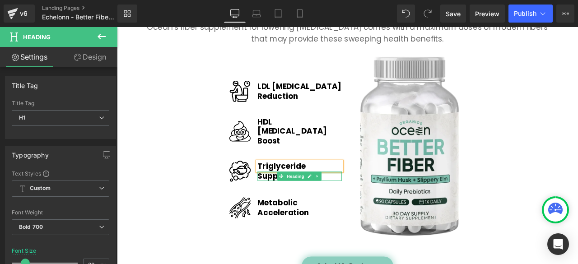
click at [295, 199] on h1 "Suppression" at bounding box center [334, 204] width 100 height 11
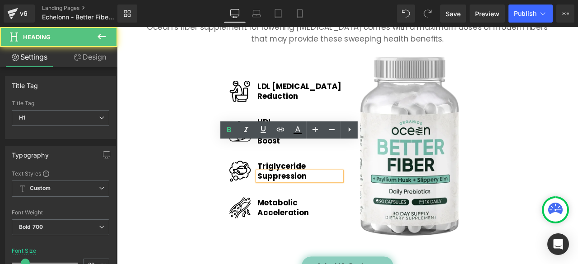
click at [295, 199] on h1 "Suppression" at bounding box center [334, 204] width 100 height 11
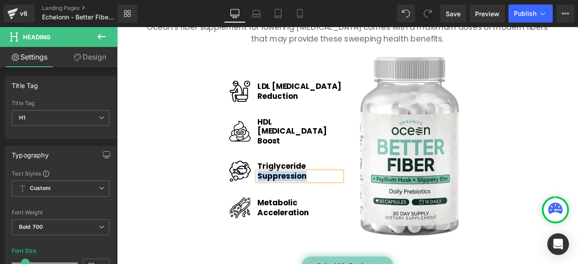
paste div
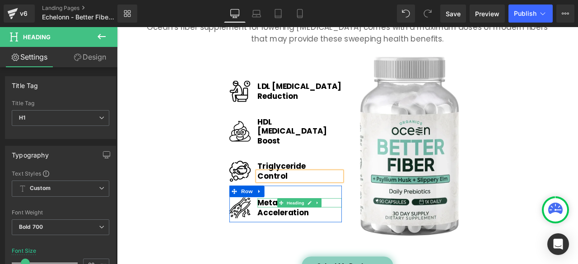
click at [291, 230] on h1 "Metabolic" at bounding box center [334, 235] width 100 height 11
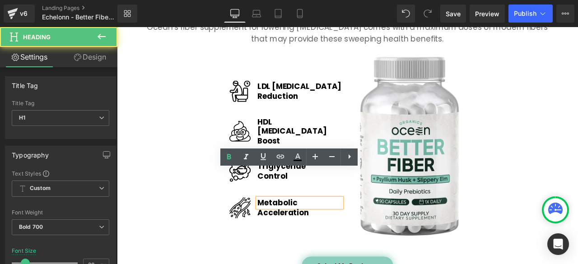
click at [291, 230] on h1 "Metabolic" at bounding box center [334, 235] width 100 height 11
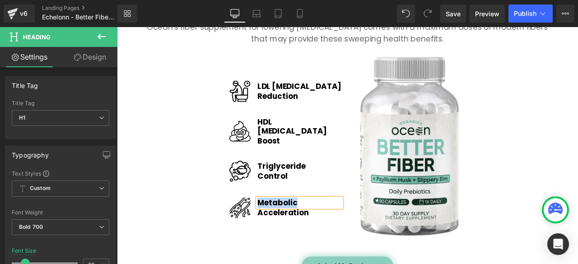
paste div
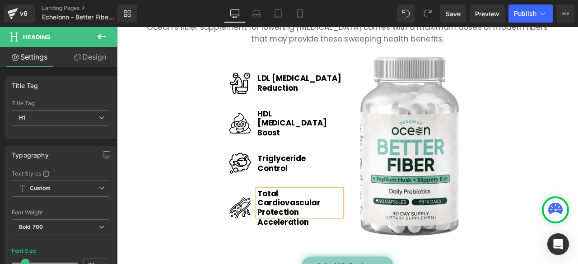
scroll to position [1532, 0]
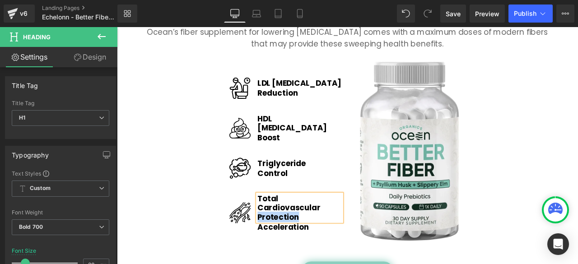
drag, startPoint x: 340, startPoint y: 210, endPoint x: 281, endPoint y: 212, distance: 58.8
click at [284, 225] on h1 "Total Cardiovascular Protection" at bounding box center [334, 241] width 100 height 33
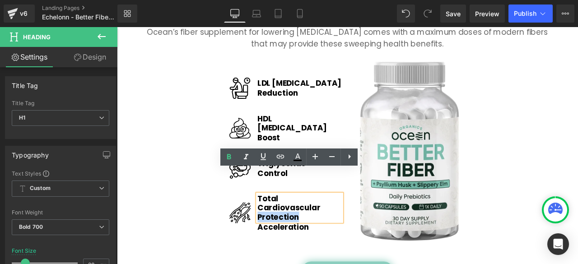
copy h1 "Protection"
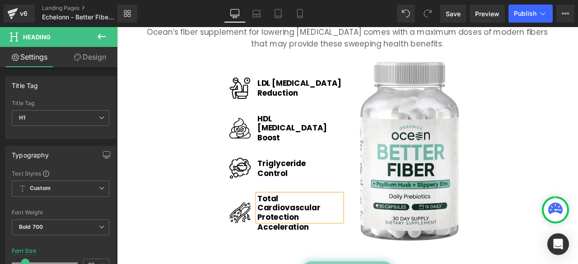
scroll to position [1537, 0]
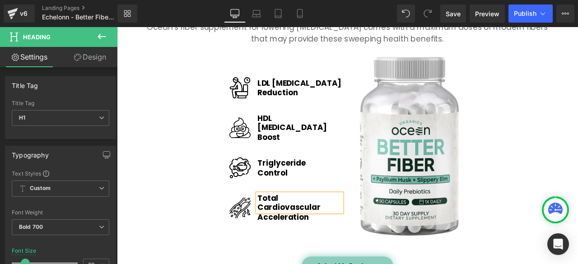
click at [290, 248] on h1 "Acceleration" at bounding box center [334, 253] width 100 height 11
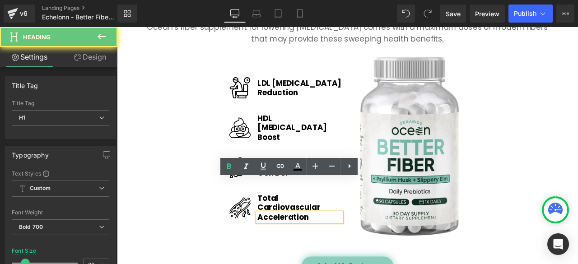
click at [295, 248] on h1 "Acceleration" at bounding box center [334, 253] width 100 height 11
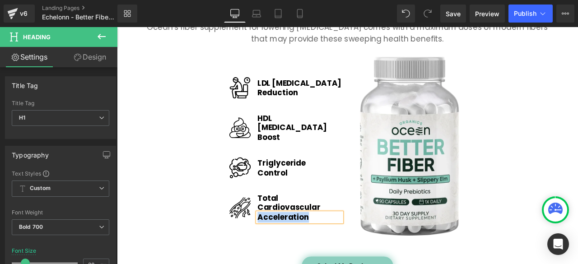
paste div
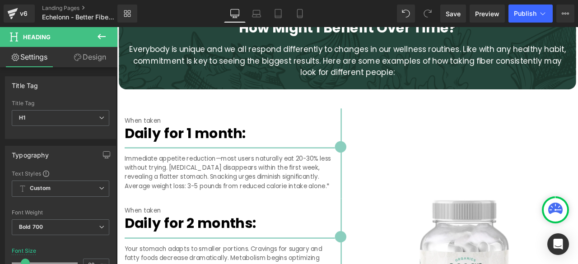
scroll to position [1914, 0]
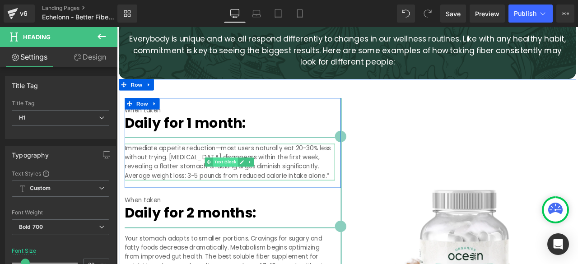
click at [235, 182] on span "Text Block" at bounding box center [245, 187] width 30 height 11
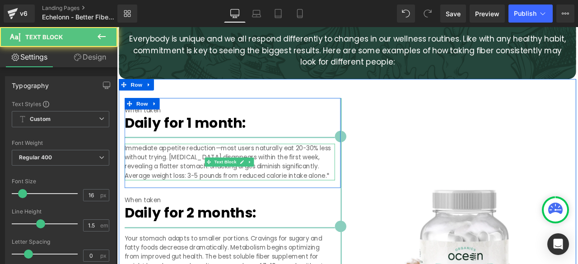
click at [182, 165] on p "Immediate appetite reduction—most users naturally eat 20-30% less without tryin…" at bounding box center [250, 186] width 249 height 43
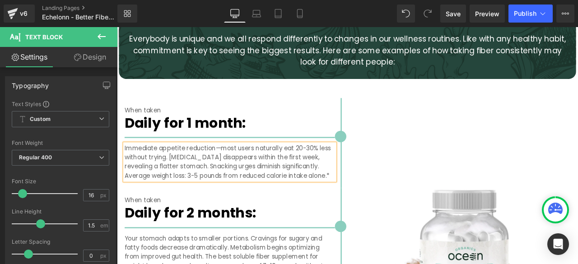
click at [182, 165] on p "Immediate appetite reduction—most users naturally eat 20-30% less without tryin…" at bounding box center [250, 186] width 249 height 43
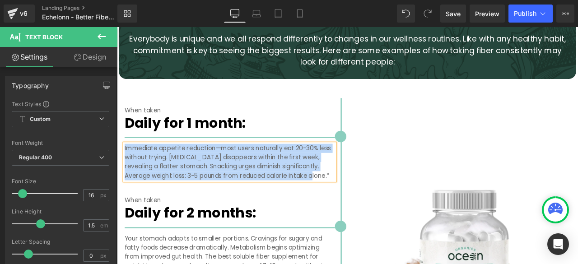
paste div
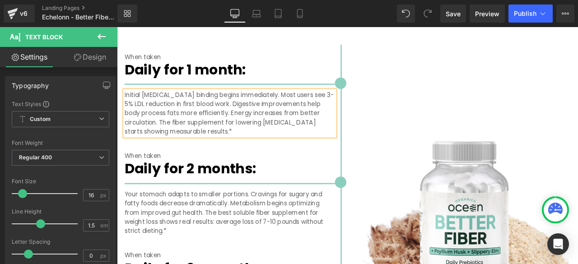
scroll to position [1989, 0]
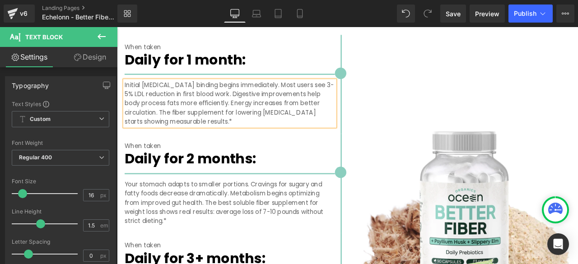
click at [172, 208] on p "Your stomach adapts to smaller portions. Cravings for sugary and fatty foods de…" at bounding box center [250, 235] width 249 height 54
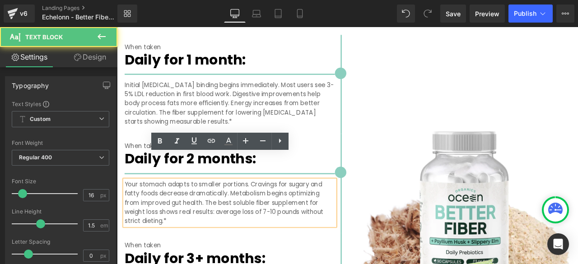
click at [171, 208] on p "Your stomach adapts to smaller portions. Cravings for sugary and fatty foods de…" at bounding box center [250, 235] width 249 height 54
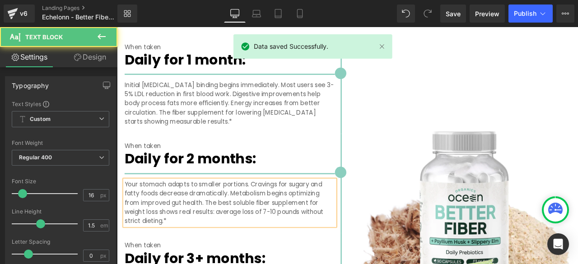
click at [176, 208] on p "Your stomach adapts to smaller portions. Cravings for sugary and fatty foods de…" at bounding box center [250, 235] width 249 height 54
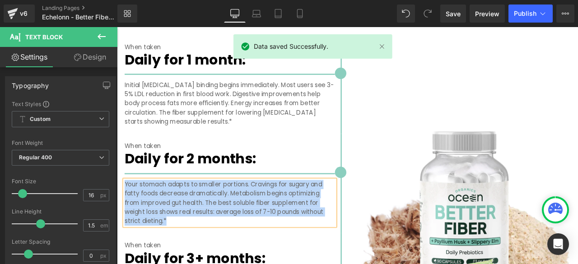
paste div
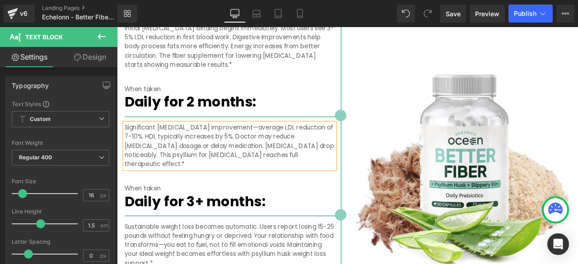
scroll to position [2140, 0]
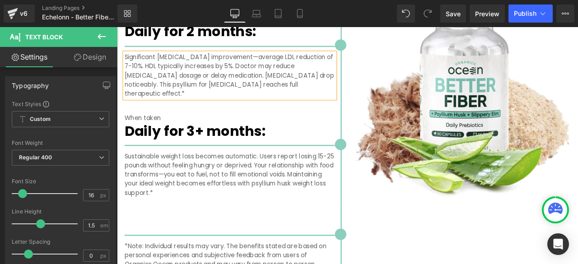
click at [179, 175] on p "Sustainable weight loss becomes automatic. Users report losing 15-25 pounds wit…" at bounding box center [250, 202] width 249 height 54
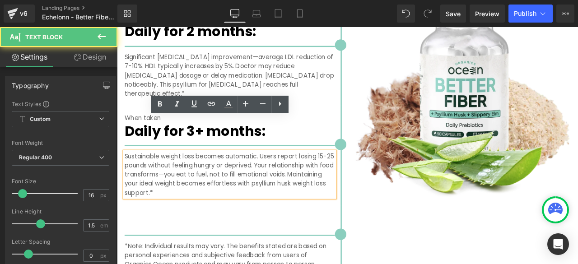
click at [179, 175] on p "Sustainable weight loss becomes automatic. Users report losing 15-25 pounds wit…" at bounding box center [250, 202] width 249 height 54
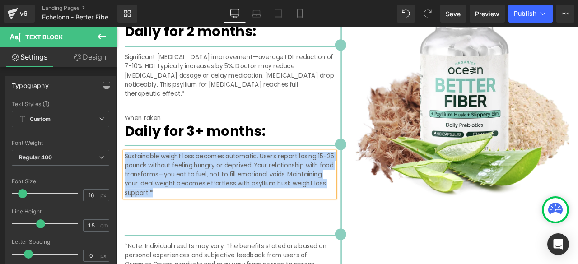
paste div
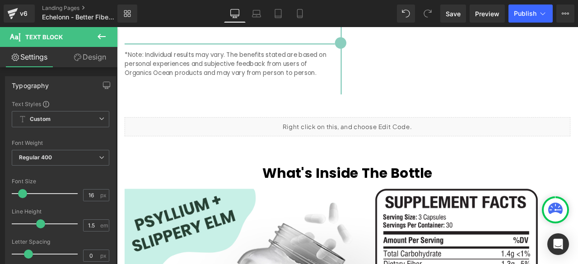
scroll to position [2366, 0]
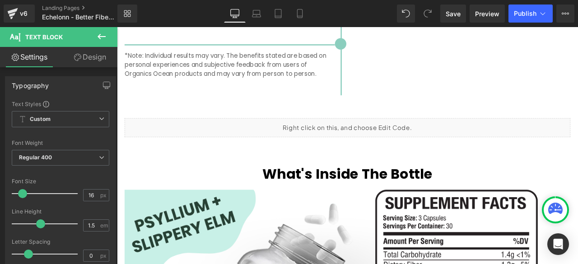
click at [369, 135] on div "Liquid" at bounding box center [390, 146] width 529 height 23
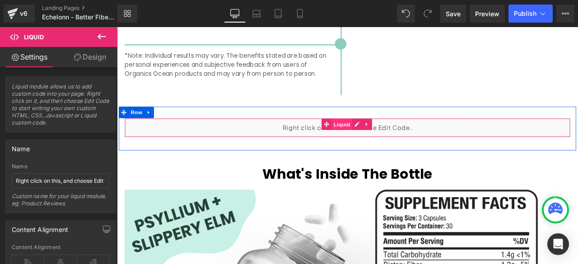
click at [380, 136] on span "Liquid" at bounding box center [383, 143] width 24 height 14
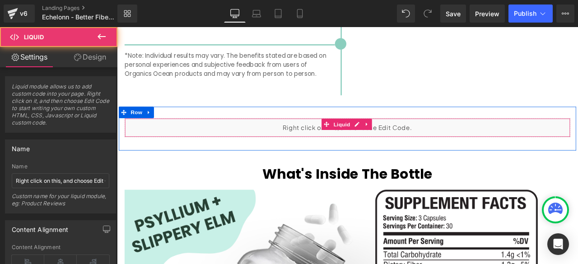
click at [397, 135] on div "Liquid" at bounding box center [390, 146] width 529 height 23
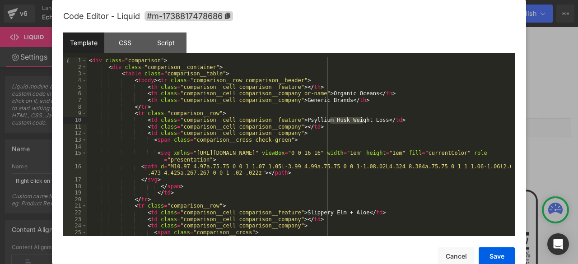
drag, startPoint x: 331, startPoint y: 121, endPoint x: 362, endPoint y: 121, distance: 31.2
click at [362, 121] on div "< div class = "comparison" > < div class = "comparison__container" > < table cl…" at bounding box center [299, 153] width 424 height 192
click at [388, 120] on div "< div class = "comparison" > < div class = "comparison__container" > < table cl…" at bounding box center [299, 153] width 424 height 192
click at [372, 120] on div "< div class = "comparison" > < div class = "comparison__container" > < table cl…" at bounding box center [299, 153] width 424 height 192
click at [491, 252] on button "Save" at bounding box center [497, 257] width 36 height 18
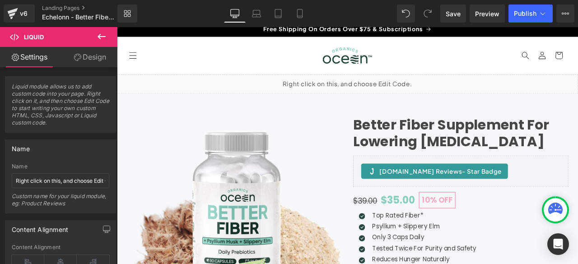
scroll to position [0, 0]
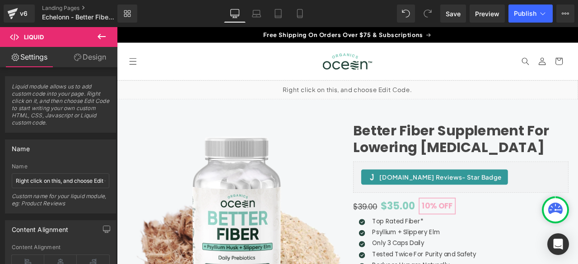
drag, startPoint x: 663, startPoint y: 186, endPoint x: 387, endPoint y: 53, distance: 306.3
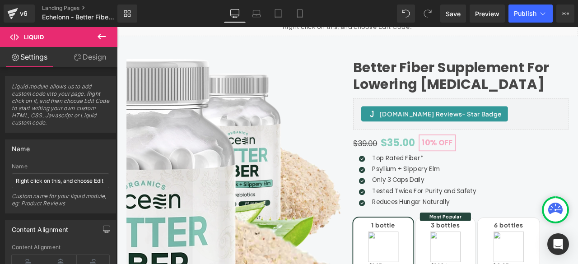
scroll to position [150, 0]
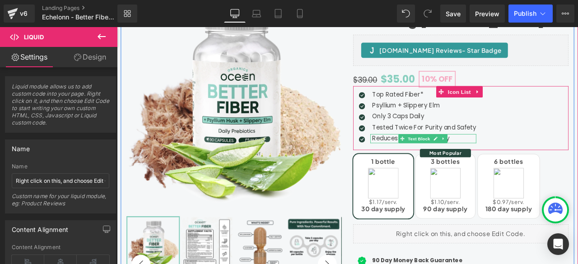
click at [436, 158] on p "Reduces Hunger Naturally" at bounding box center [481, 159] width 123 height 11
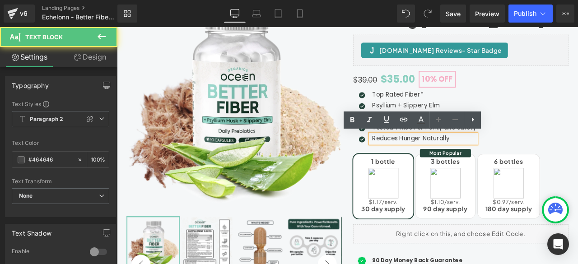
click at [436, 158] on p "Reduces Hunger Naturally" at bounding box center [481, 159] width 123 height 11
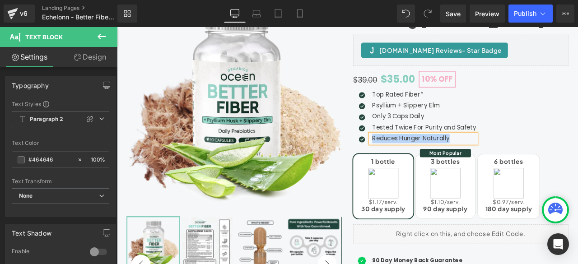
paste div
click at [300, 9] on icon at bounding box center [299, 13] width 5 height 9
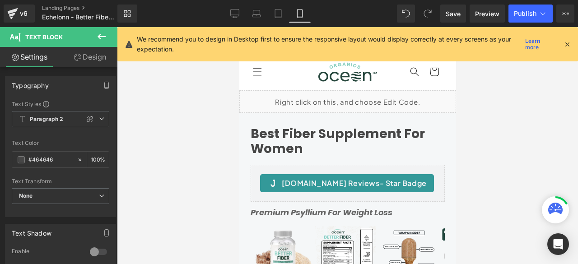
scroll to position [75, 0]
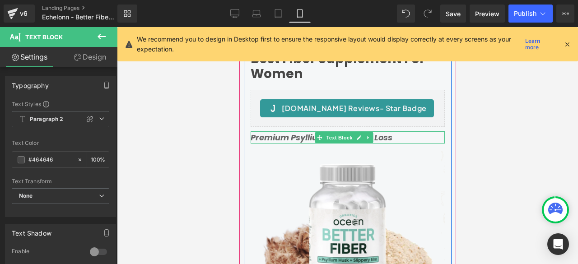
click at [310, 136] on icon "Premium Psyllium For Weight Loss" at bounding box center [321, 137] width 142 height 11
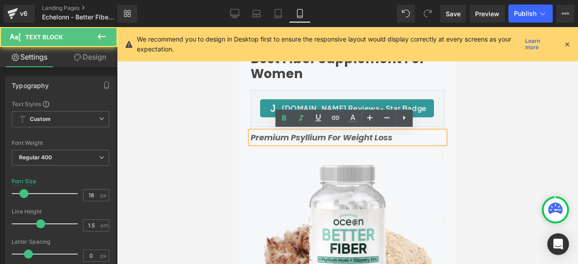
click at [346, 135] on icon "Premium Psyllium For Weight Loss" at bounding box center [321, 137] width 142 height 11
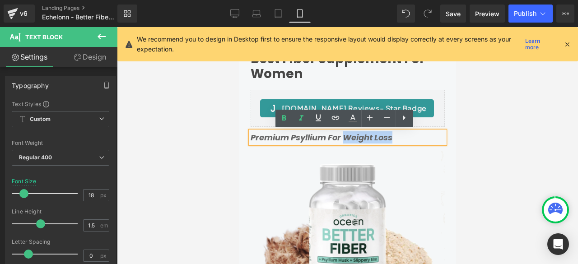
drag, startPoint x: 346, startPoint y: 135, endPoint x: 395, endPoint y: 137, distance: 48.8
click at [395, 137] on p "Premium Psyllium For Weight Loss" at bounding box center [347, 137] width 194 height 12
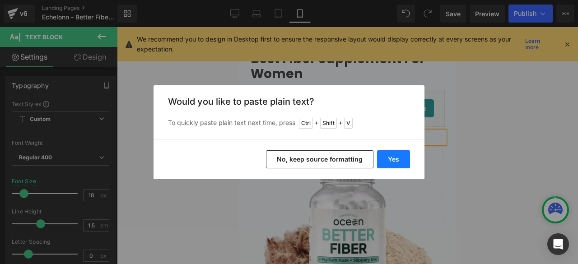
click at [405, 159] on button "Yes" at bounding box center [393, 159] width 33 height 18
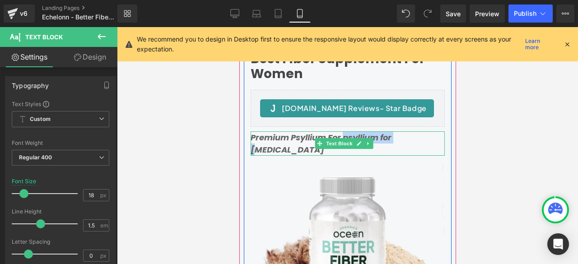
drag, startPoint x: 254, startPoint y: 150, endPoint x: 343, endPoint y: 134, distance: 90.4
click at [343, 134] on icon "Premium Psyllium For psyllium for [MEDICAL_DATA]" at bounding box center [320, 143] width 141 height 23
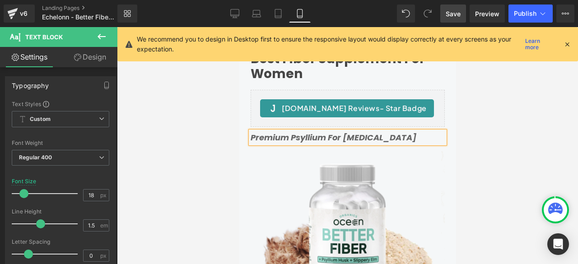
click at [458, 10] on span "Save" at bounding box center [453, 13] width 15 height 9
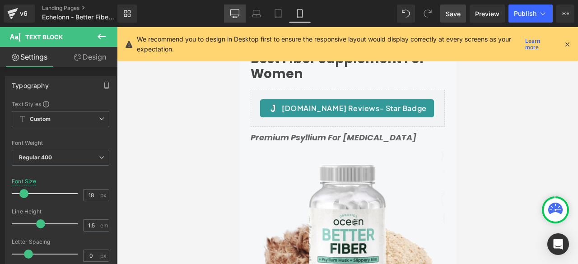
click at [222, 11] on div "Library Mobile Desktop Laptop Tablet Mobile Save Preview Publish Scheduled View…" at bounding box center [347, 14] width 461 height 18
drag, startPoint x: 233, startPoint y: 11, endPoint x: 252, endPoint y: 1, distance: 21.2
click at [233, 10] on icon at bounding box center [234, 13] width 9 height 9
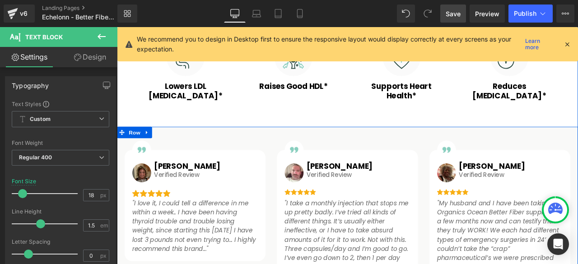
scroll to position [678, 0]
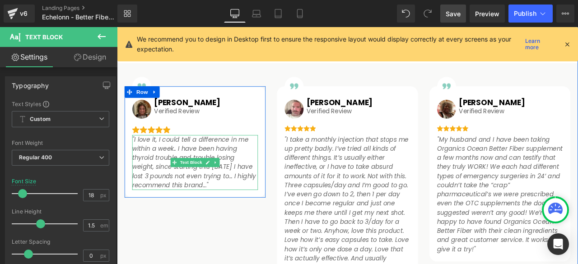
drag, startPoint x: 168, startPoint y: 167, endPoint x: 146, endPoint y: 167, distance: 21.7
click at [168, 167] on icon ""I love it, I could tell a difference in me within a week.. I have been having …" at bounding box center [208, 187] width 147 height 65
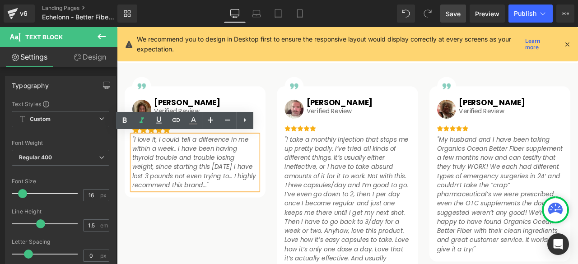
drag, startPoint x: 134, startPoint y: 157, endPoint x: 244, endPoint y: 216, distance: 125.1
click at [244, 216] on icon ""I love it, I could tell a difference in me within a week.. I have been having …" at bounding box center [208, 187] width 147 height 65
paste div
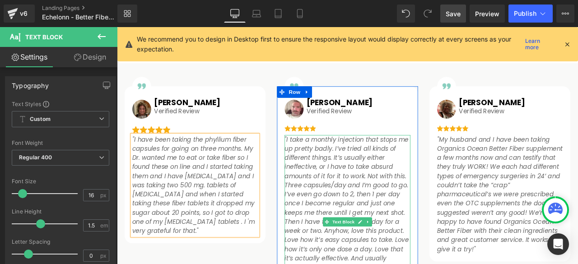
click at [332, 172] on icon ""I take a monthly injection that stops me up pretty badly. I’ve tried all kinds…" at bounding box center [389, 258] width 147 height 206
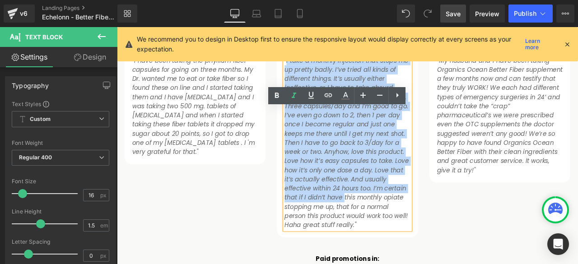
scroll to position [828, 0]
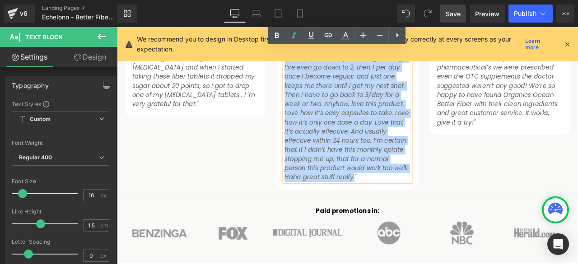
drag, startPoint x: 315, startPoint y: 159, endPoint x: 394, endPoint y: 204, distance: 91.5
click at [394, 204] on p ""I take a monthly injection that stops me up pretty badly. I’ve tried all kinds…" at bounding box center [390, 108] width 149 height 206
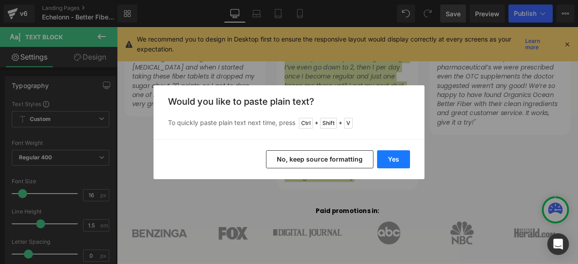
click at [382, 153] on button "Yes" at bounding box center [393, 159] width 33 height 18
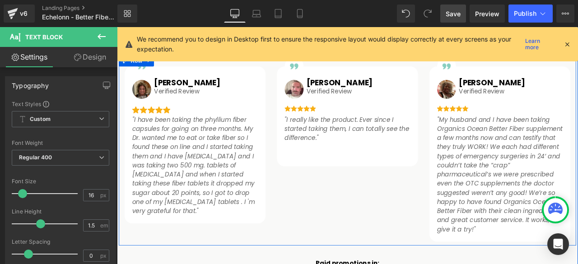
scroll to position [678, 0]
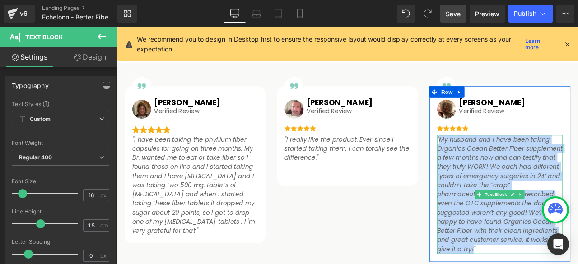
drag, startPoint x: 496, startPoint y: 159, endPoint x: 535, endPoint y: 288, distance: 134.6
click at [535, 264] on icon ""My husband and I have been taking Organics Ocean Better Fiber supplement a few…" at bounding box center [571, 225] width 149 height 141
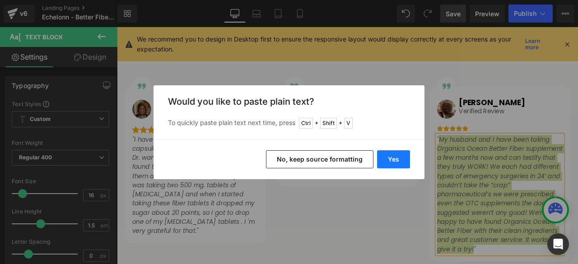
click at [390, 157] on button "Yes" at bounding box center [393, 159] width 33 height 18
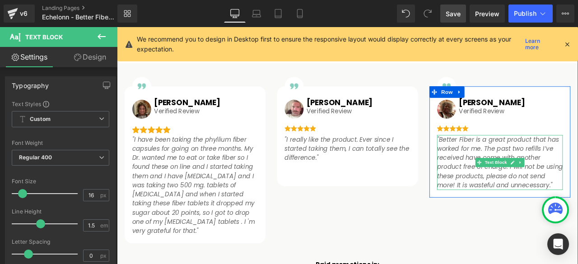
click at [552, 166] on icon ""Better Fiber is a great product that has worked for me. The past two refills I…" at bounding box center [571, 187] width 149 height 65
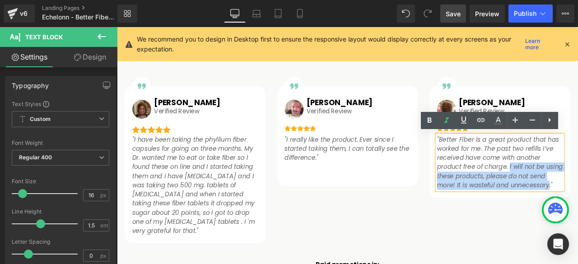
drag, startPoint x: 578, startPoint y: 191, endPoint x: 625, endPoint y: 213, distance: 52.2
click at [578, 213] on icon ""Better Fiber is a great product that has worked for me. The past two refills I…" at bounding box center [571, 187] width 149 height 65
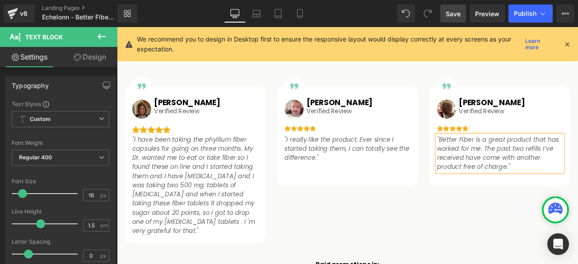
click at [456, 230] on div "Image Image [PERSON_NAME] Heading Verified Review Text Block Row Image "I have …" at bounding box center [390, 186] width 542 height 204
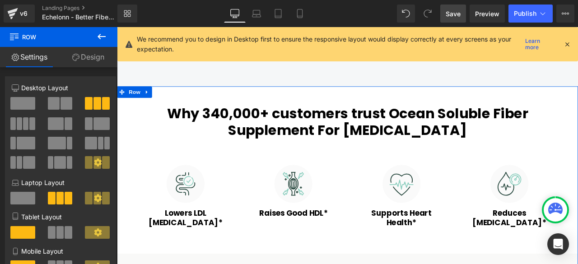
scroll to position [0, 0]
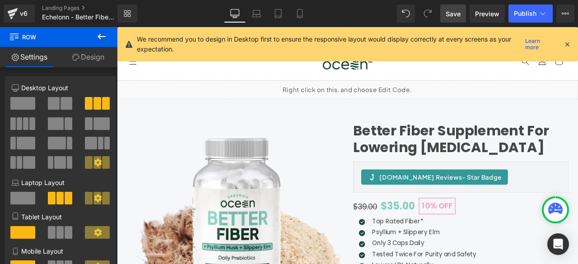
click at [457, 15] on span "Save" at bounding box center [453, 13] width 15 height 9
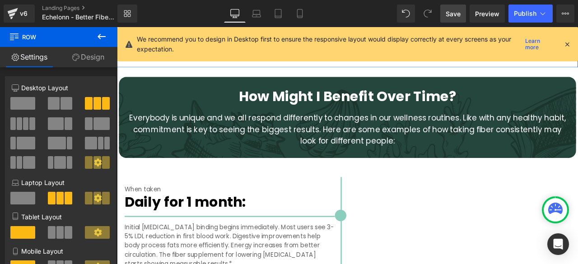
scroll to position [1882, 0]
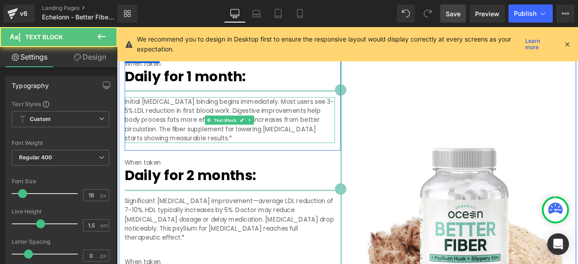
click at [176, 119] on p "Initial [MEDICAL_DATA] binding begins immediately. Most users see 3-5% LDL redu…" at bounding box center [250, 137] width 249 height 54
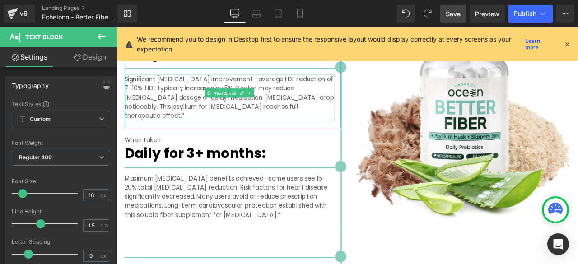
scroll to position [2033, 0]
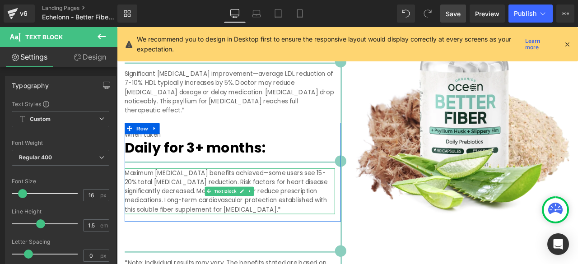
click at [296, 195] on p "Maximum [MEDICAL_DATA] benefits achieved—some users see 15-20% total [MEDICAL_D…" at bounding box center [250, 222] width 249 height 54
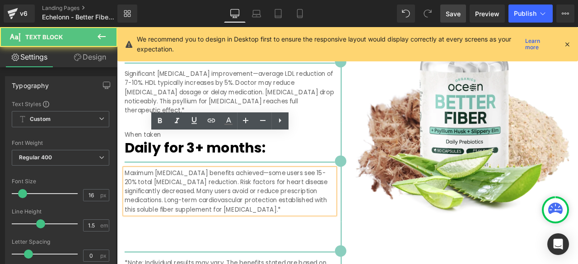
click at [324, 195] on p "Maximum [MEDICAL_DATA] benefits achieved—some users see 15-20% total [MEDICAL_D…" at bounding box center [250, 222] width 249 height 54
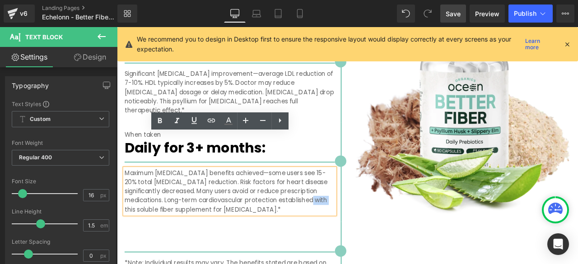
drag, startPoint x: 322, startPoint y: 192, endPoint x: 338, endPoint y: 192, distance: 16.3
click at [338, 195] on p "Maximum [MEDICAL_DATA] benefits achieved—some users see 15-20% total [MEDICAL_D…" at bounding box center [250, 222] width 249 height 54
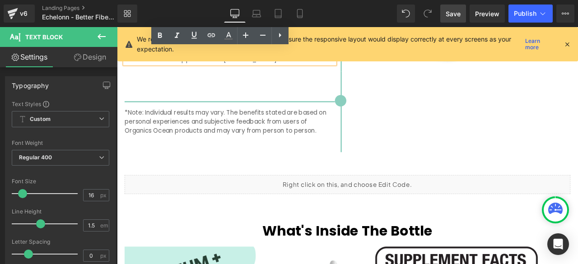
scroll to position [2184, 0]
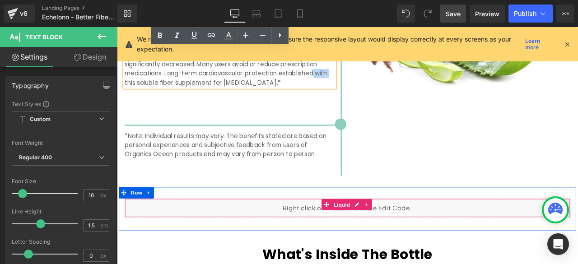
click at [382, 230] on div "Liquid" at bounding box center [390, 241] width 529 height 23
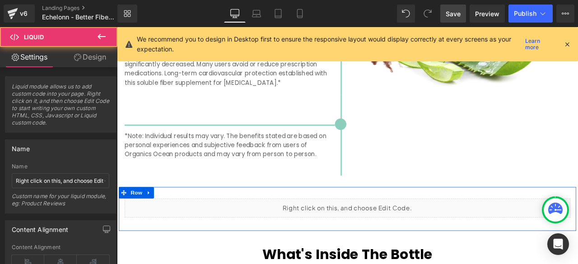
click at [397, 230] on div "Liquid" at bounding box center [390, 241] width 529 height 23
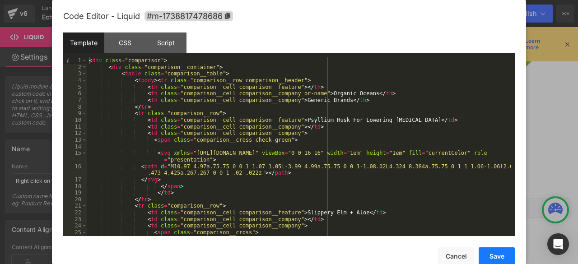
click at [506, 259] on button "Save" at bounding box center [497, 257] width 36 height 18
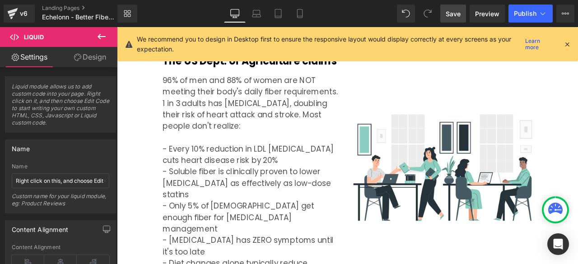
scroll to position [753, 0]
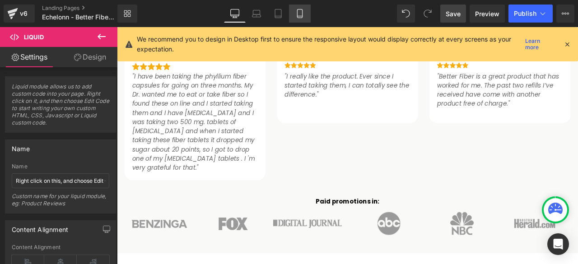
click at [299, 19] on link "Mobile" at bounding box center [300, 14] width 22 height 18
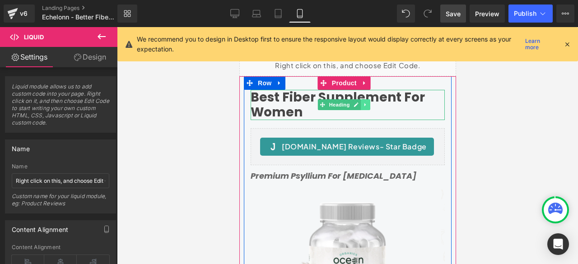
scroll to position [0, 0]
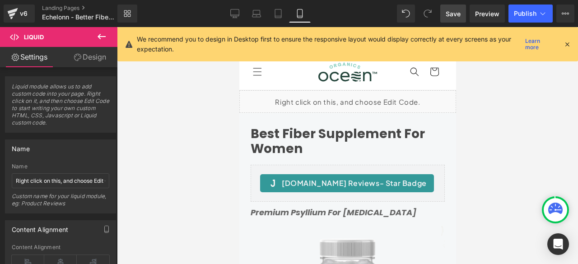
click at [451, 15] on span "Save" at bounding box center [453, 13] width 15 height 9
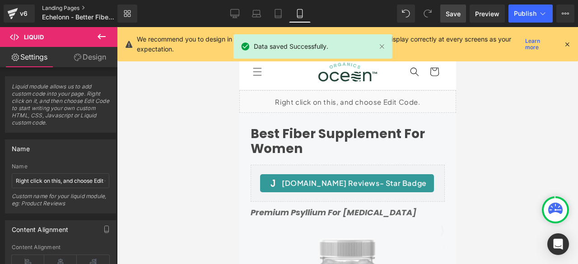
click at [71, 7] on link "Landing Pages" at bounding box center [87, 8] width 90 height 7
